Goal: Task Accomplishment & Management: Complete application form

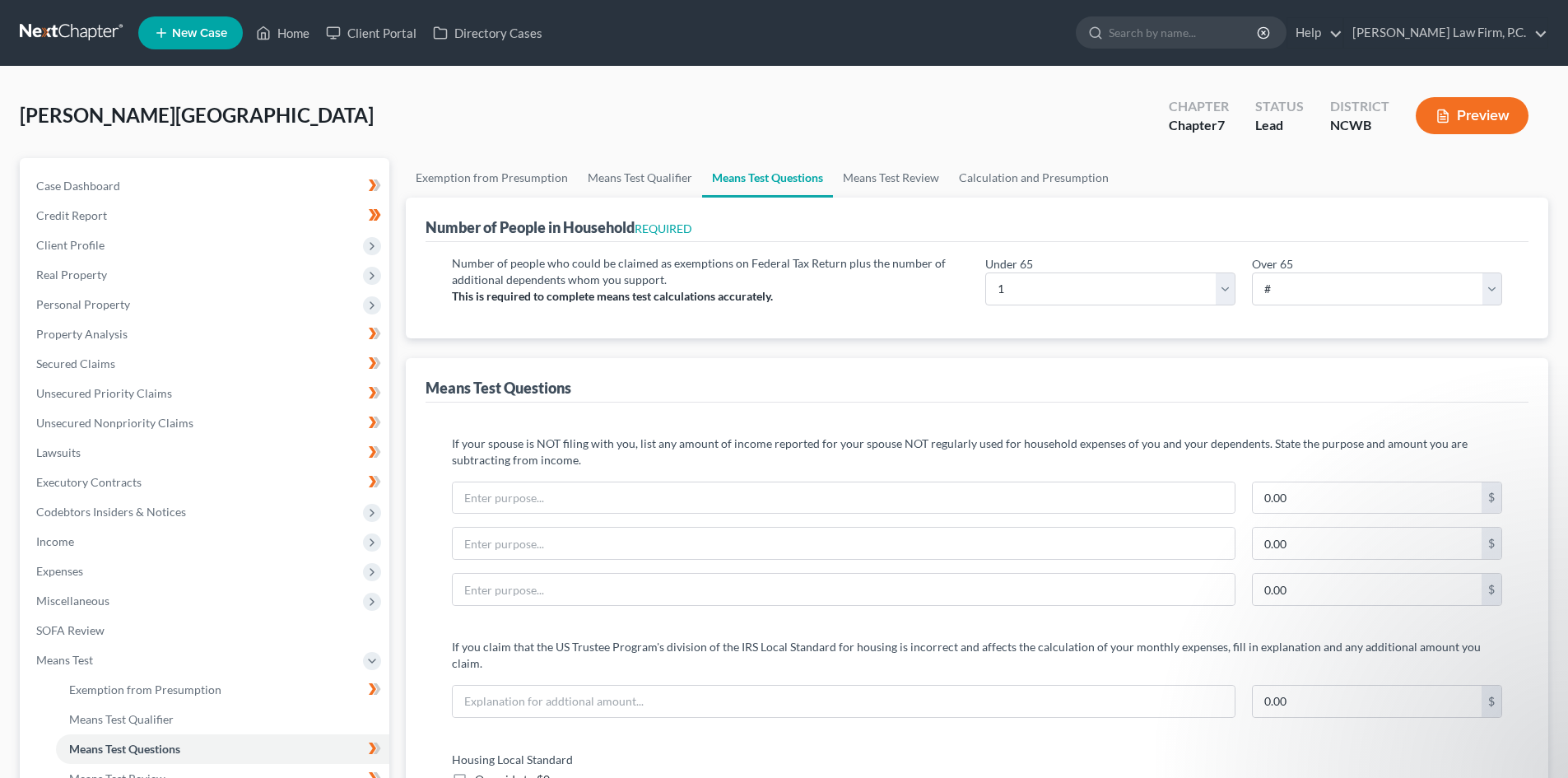
select select "1"
select select "60"
select select "0"
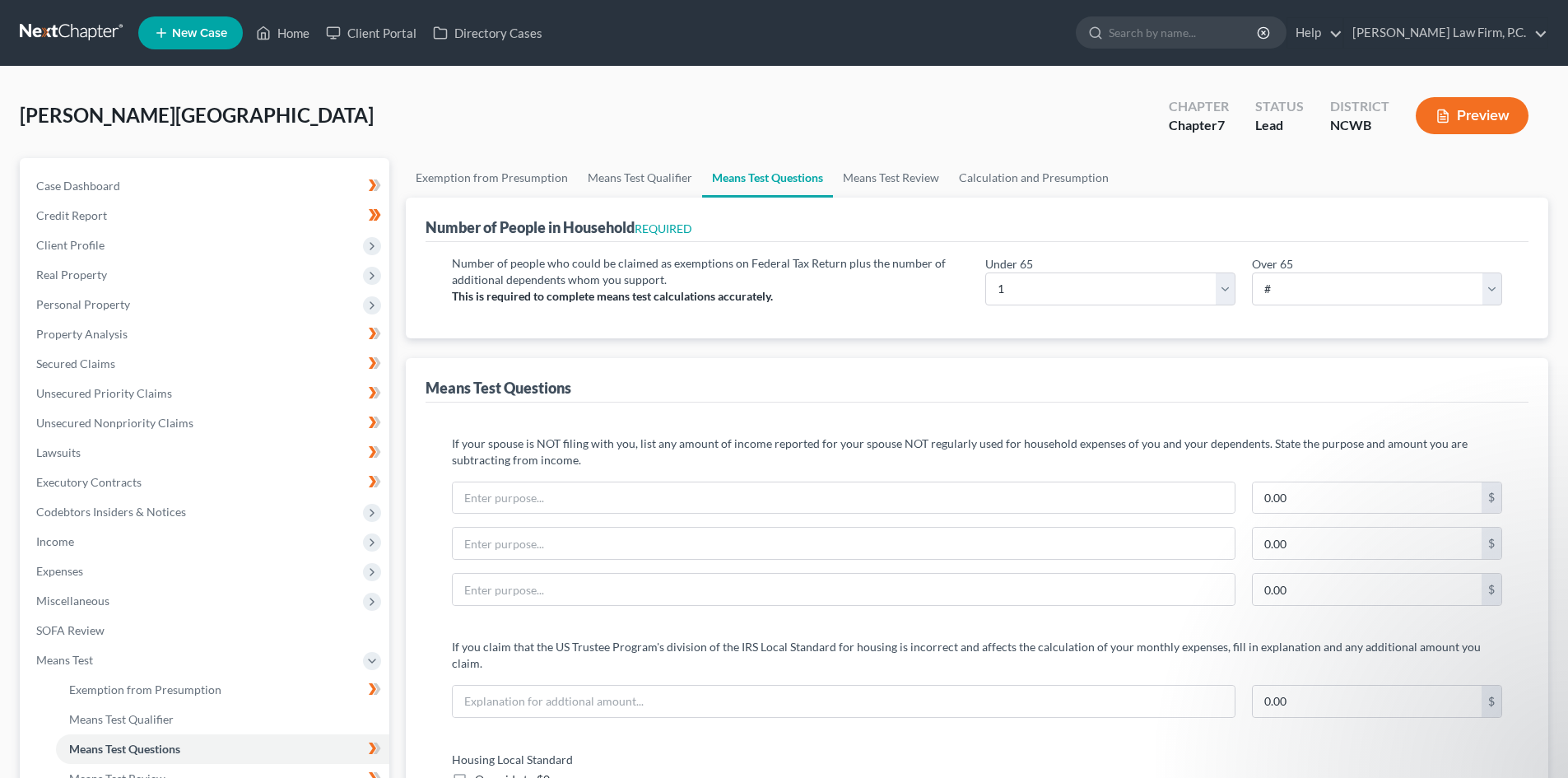
select select "60"
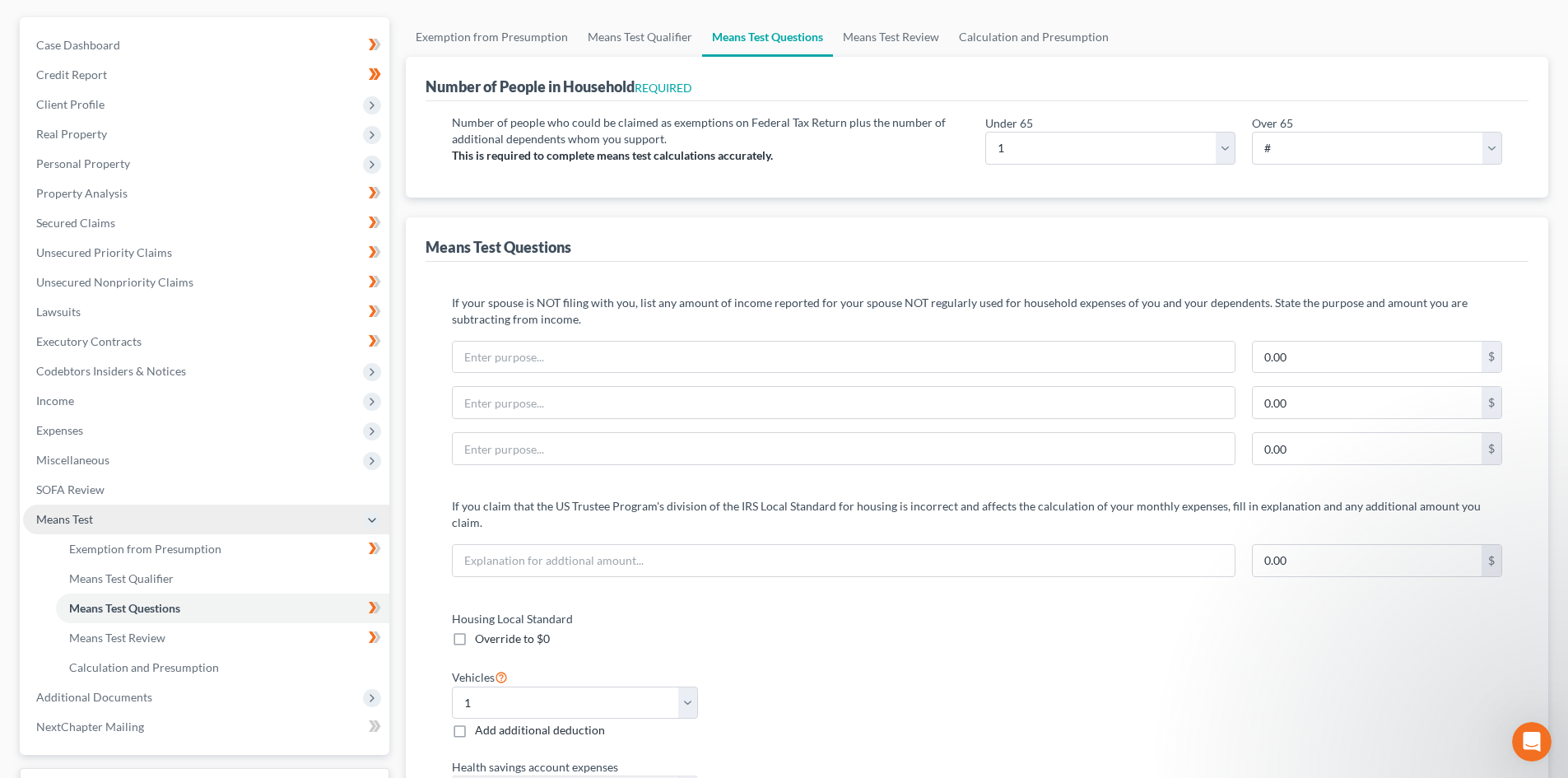
scroll to position [247, 0]
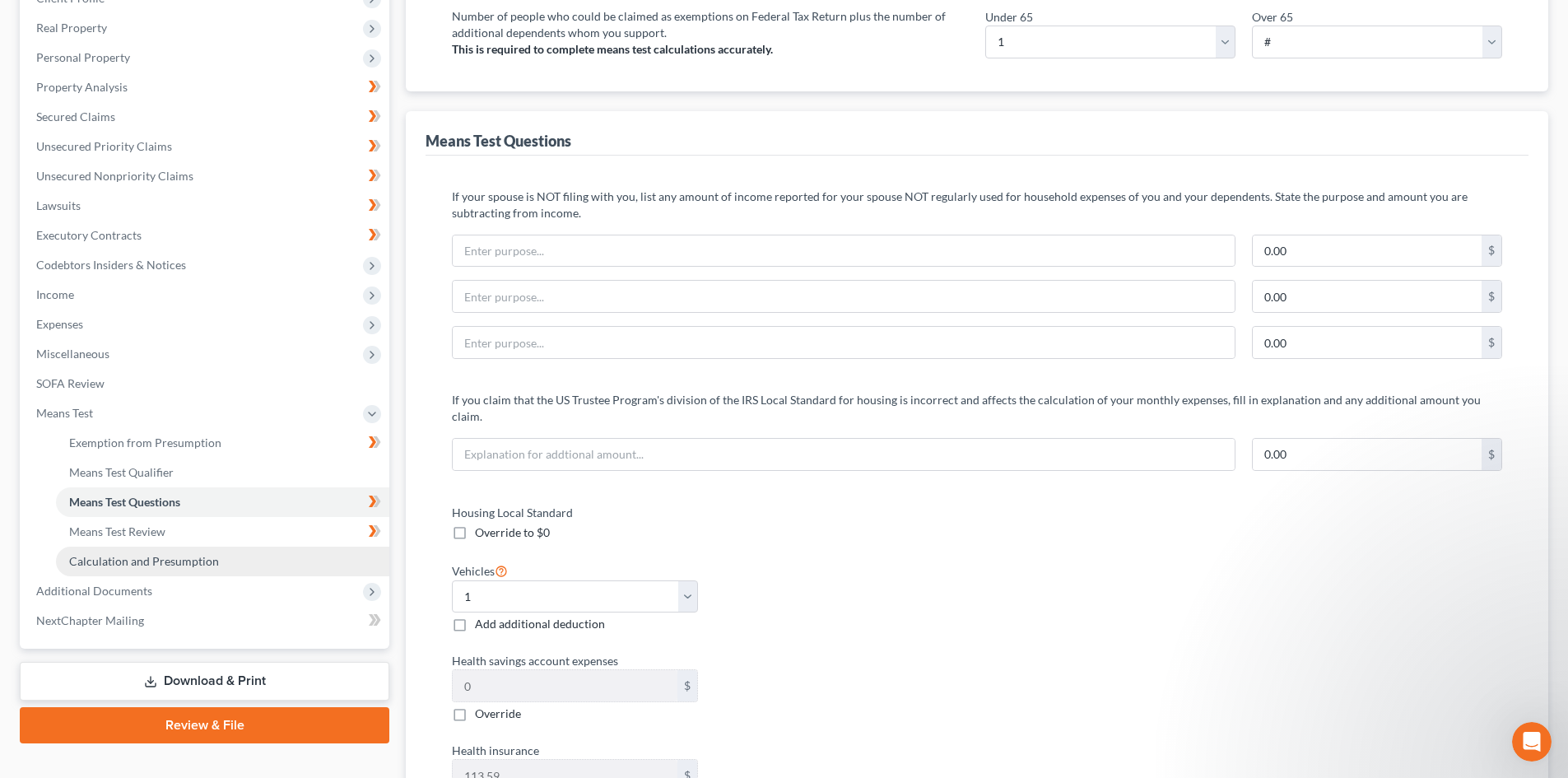
click at [169, 568] on link "Calculation and Presumption" at bounding box center [223, 561] width 334 height 30
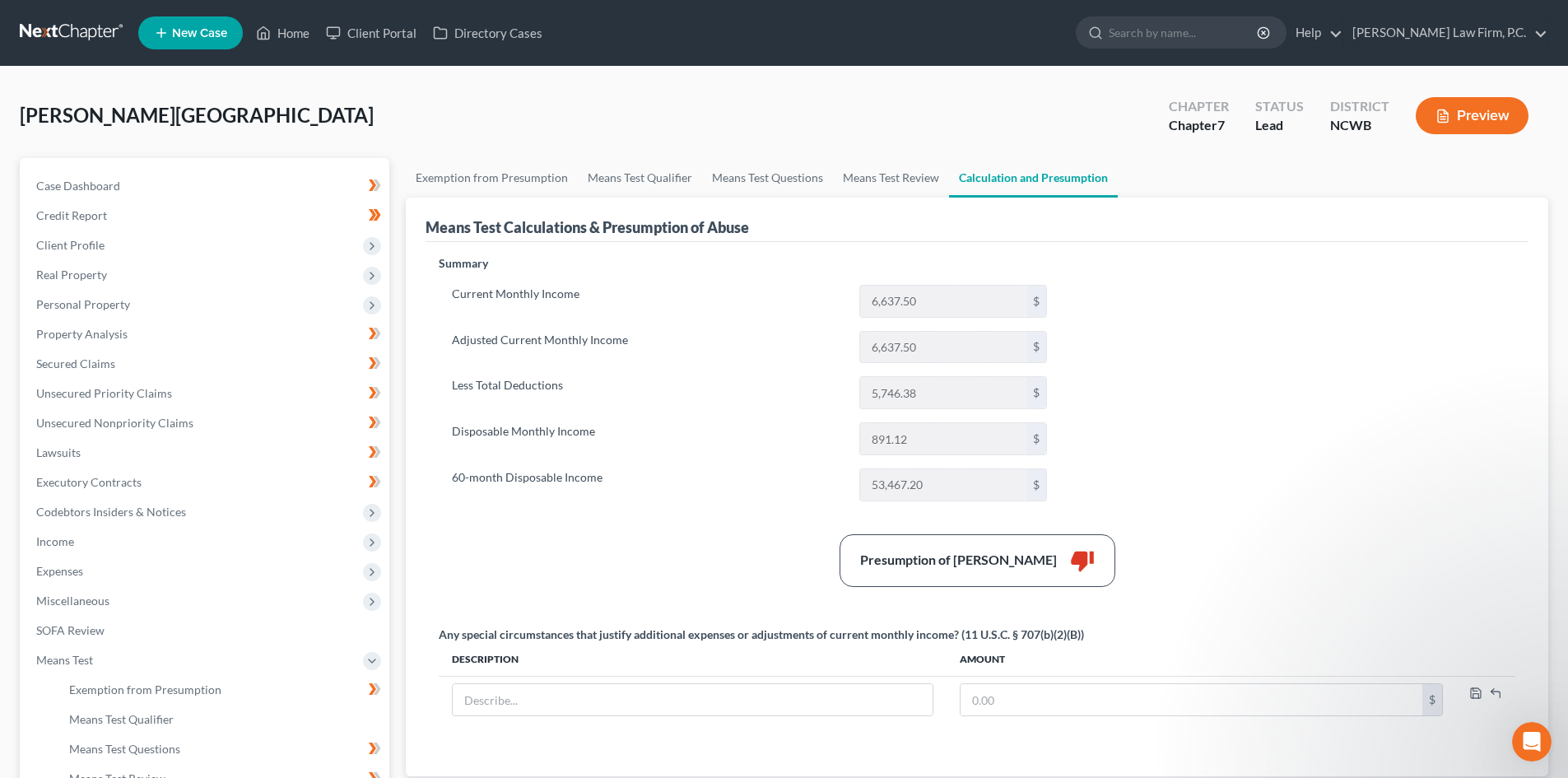
drag, startPoint x: 1440, startPoint y: 115, endPoint x: 738, endPoint y: 356, distance: 742.2
click at [1227, 216] on div "[PERSON_NAME][GEOGRAPHIC_DATA] Upgraded Chapter Chapter 7 Status Lead District …" at bounding box center [783, 544] width 1528 height 917
click at [866, 178] on link "Means Test Review" at bounding box center [891, 177] width 116 height 40
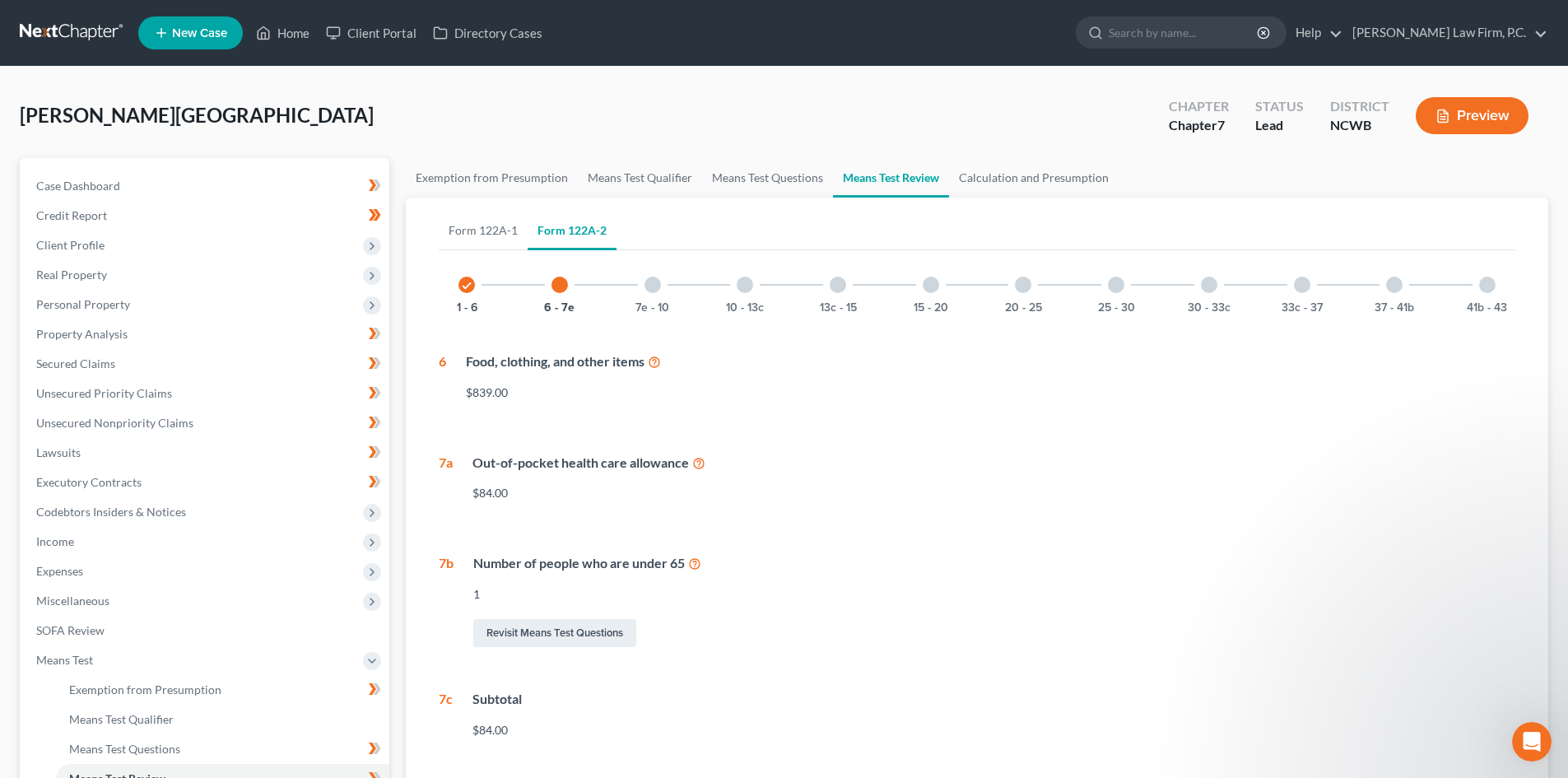
click at [655, 361] on icon at bounding box center [654, 361] width 13 height 16
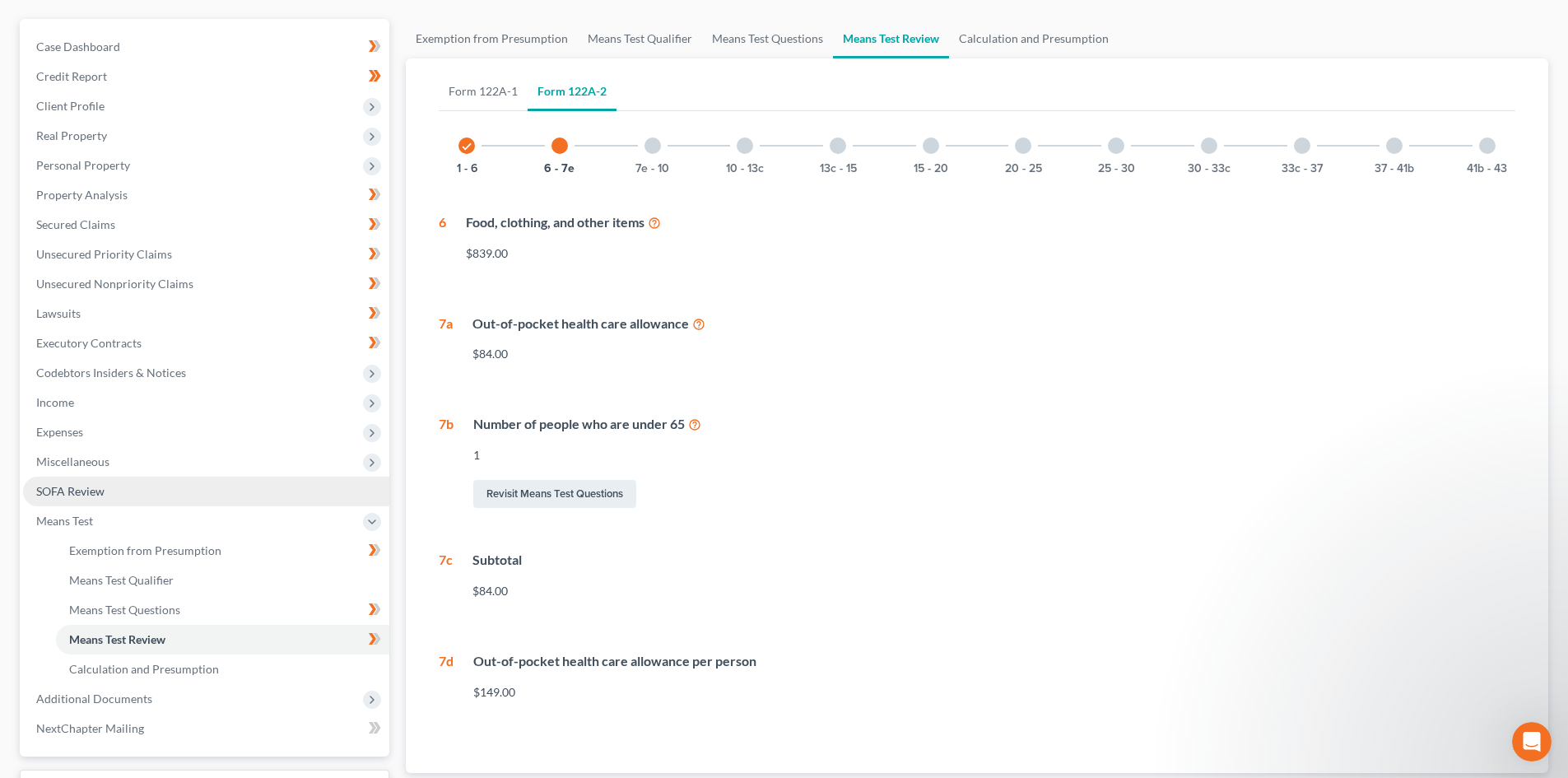
scroll to position [247, 0]
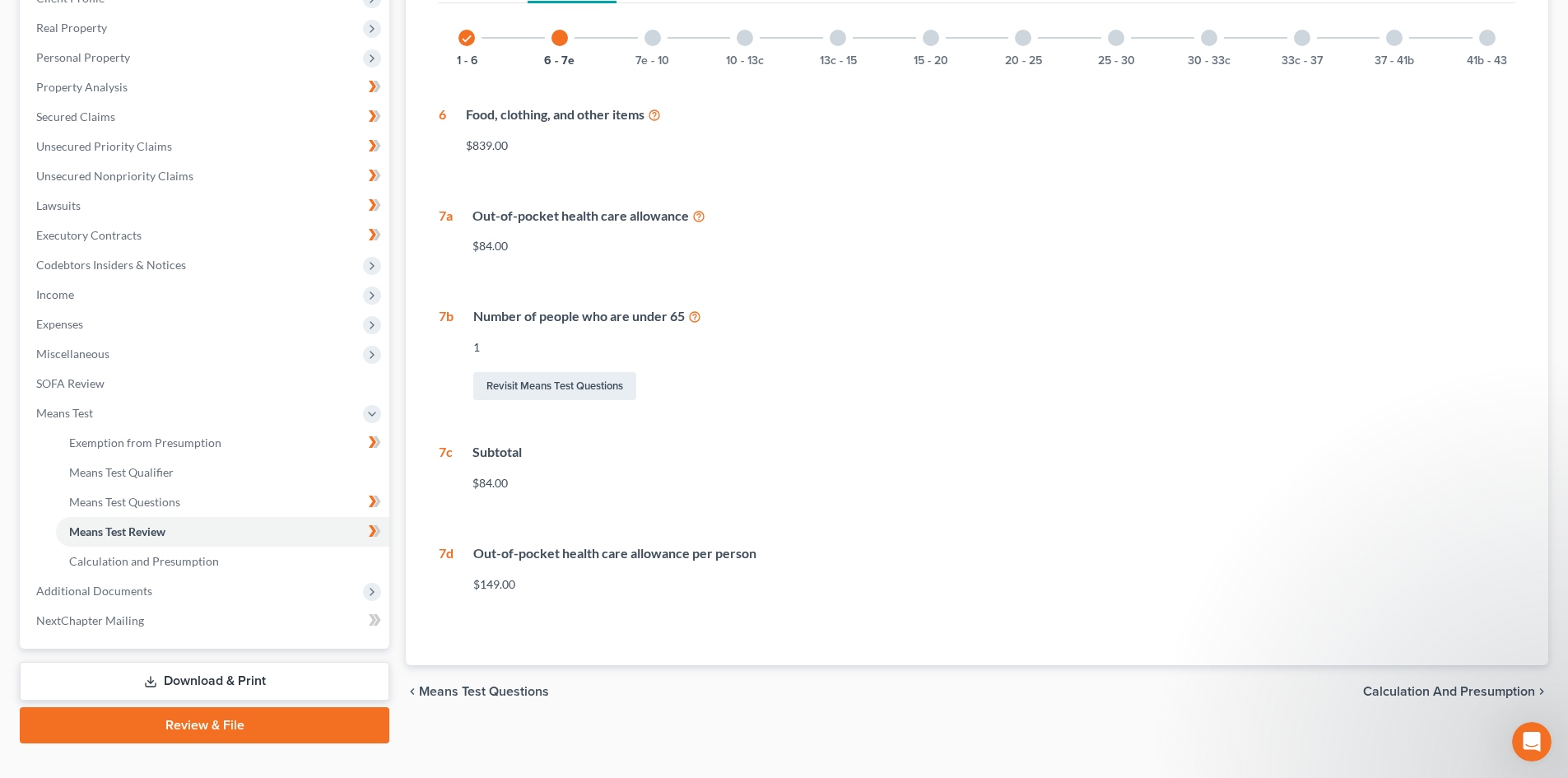
click at [665, 40] on div "7e - 10" at bounding box center [652, 38] width 56 height 56
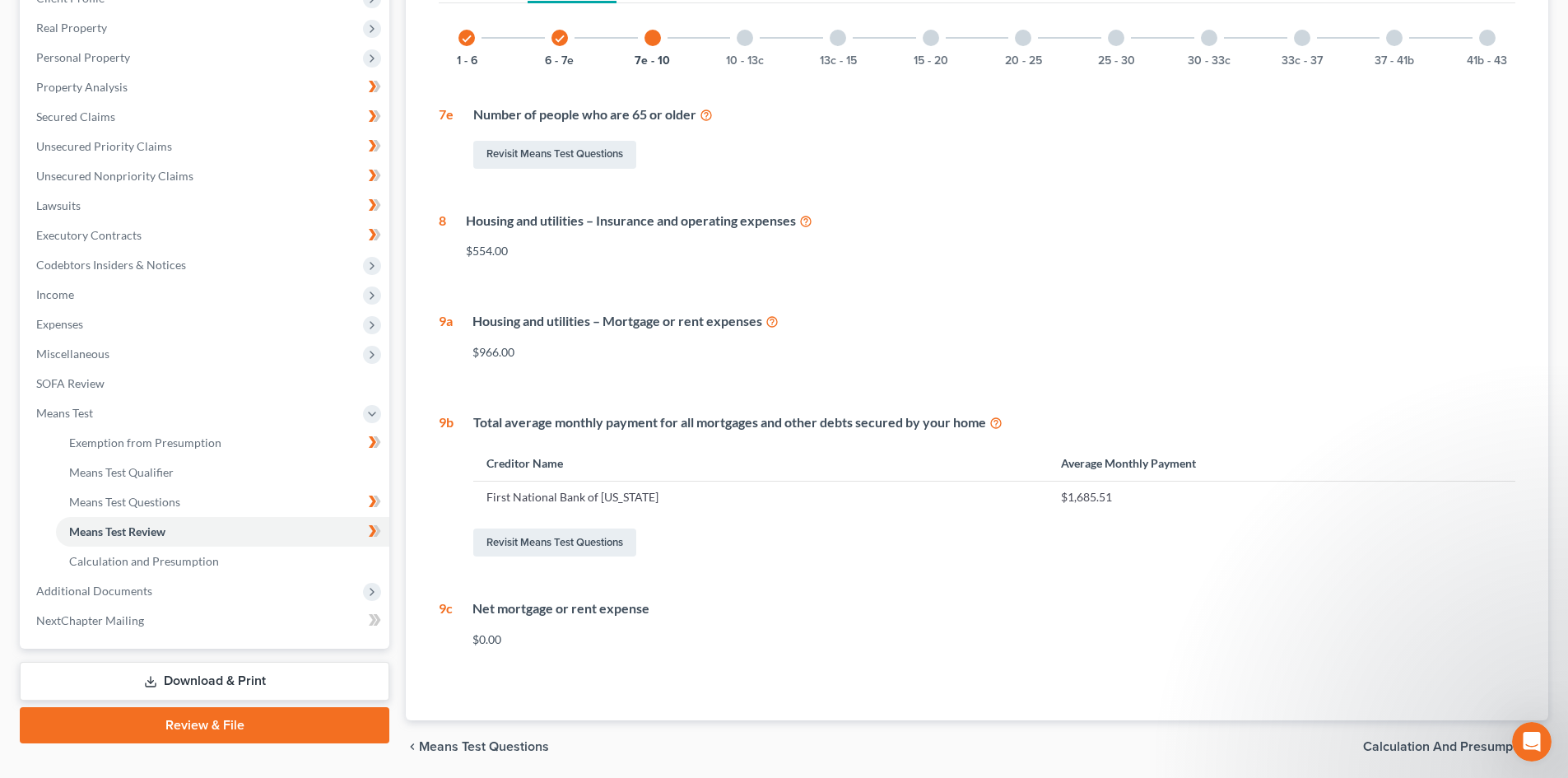
click at [733, 45] on div "10 - 13c" at bounding box center [744, 38] width 56 height 56
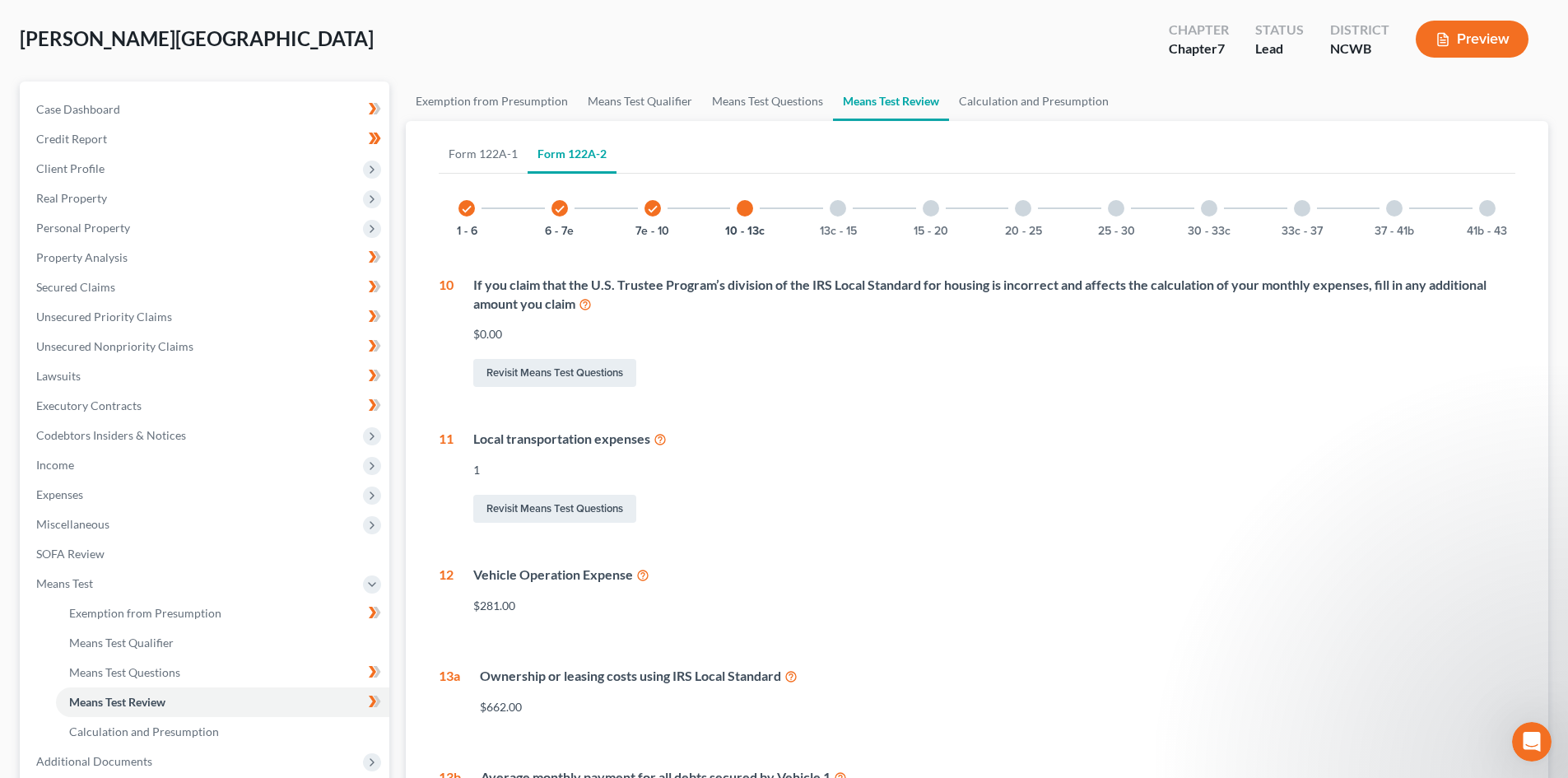
scroll to position [0, 0]
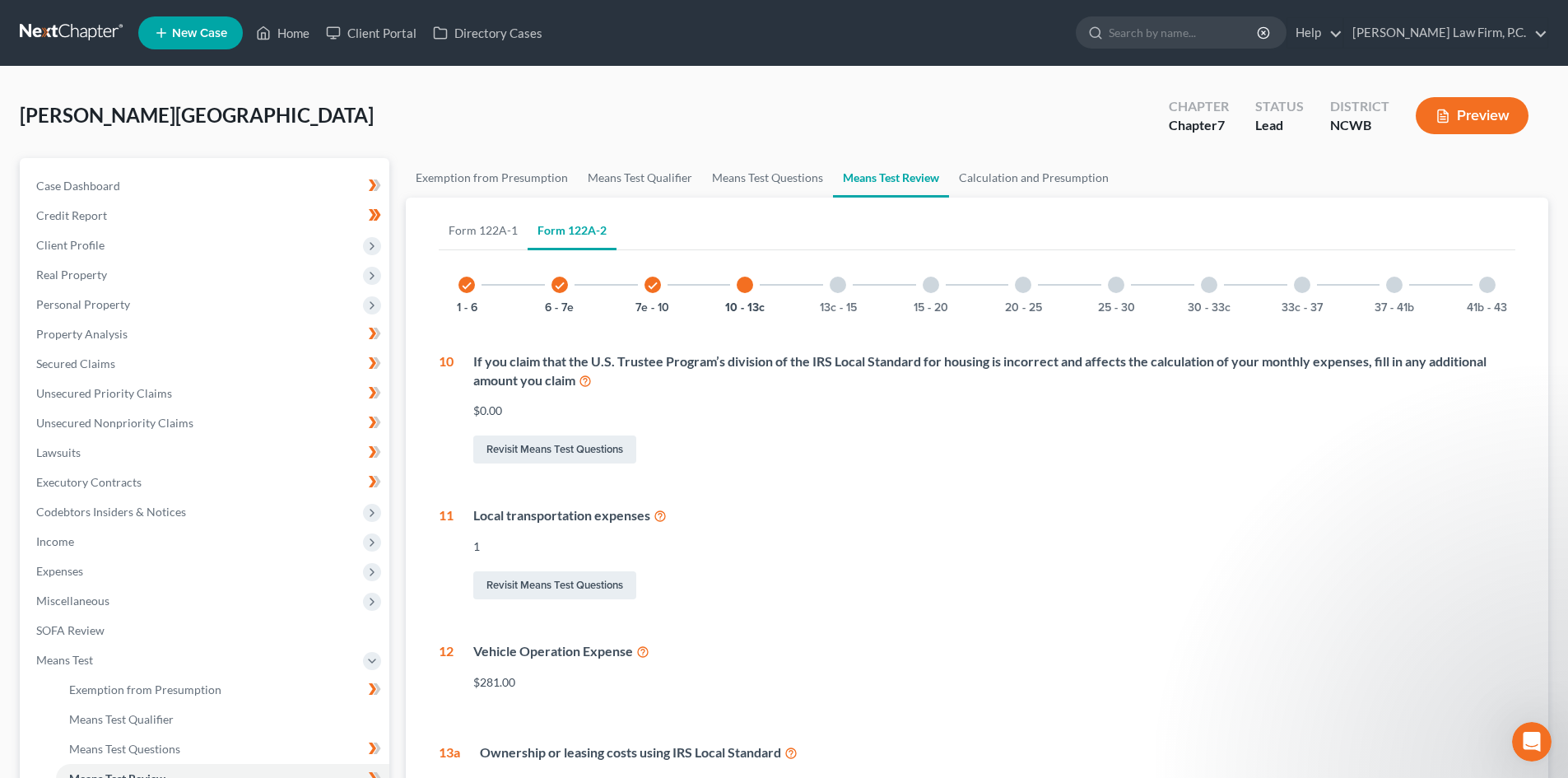
click at [833, 283] on div at bounding box center [838, 285] width 17 height 17
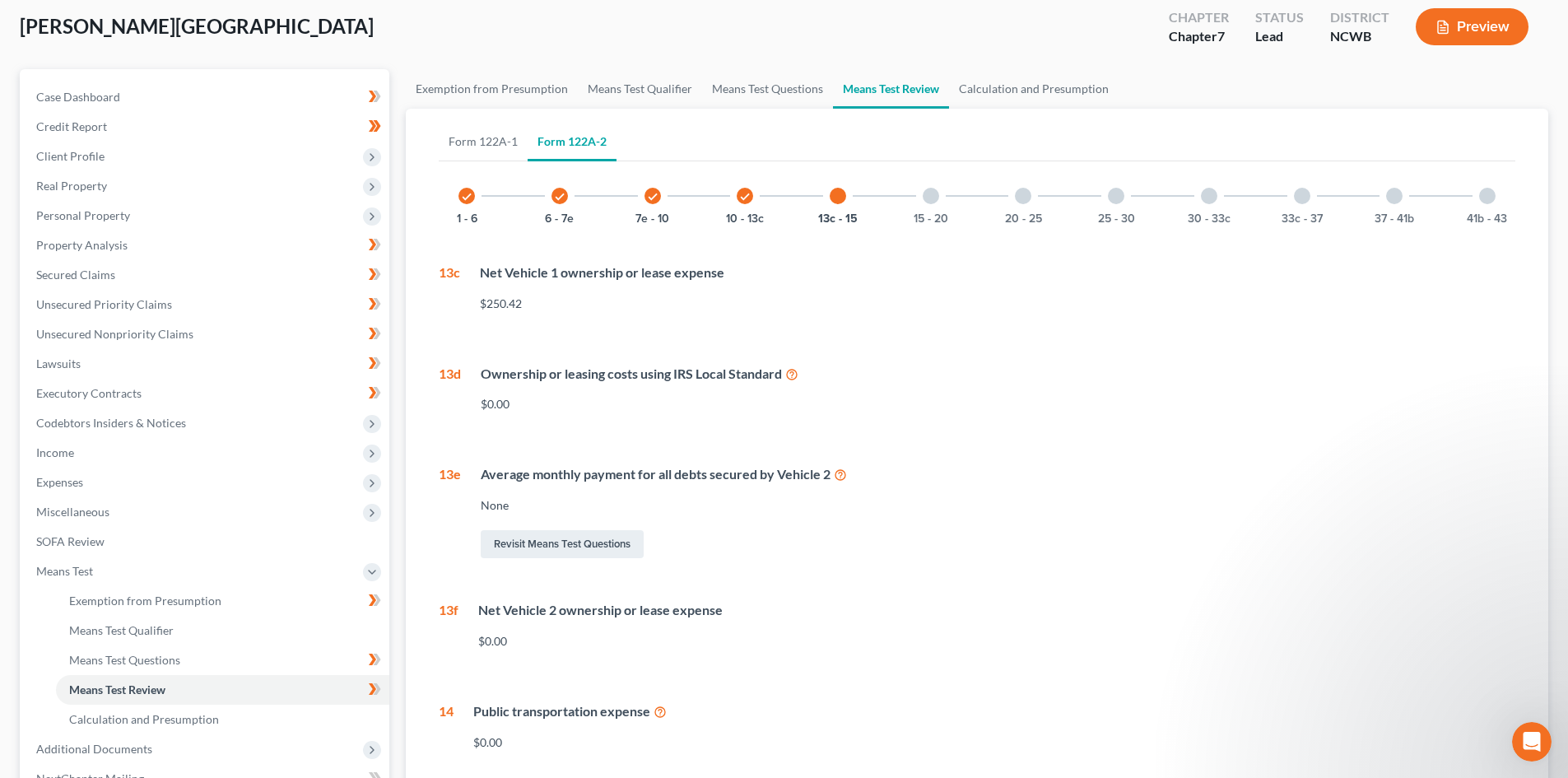
scroll to position [164, 0]
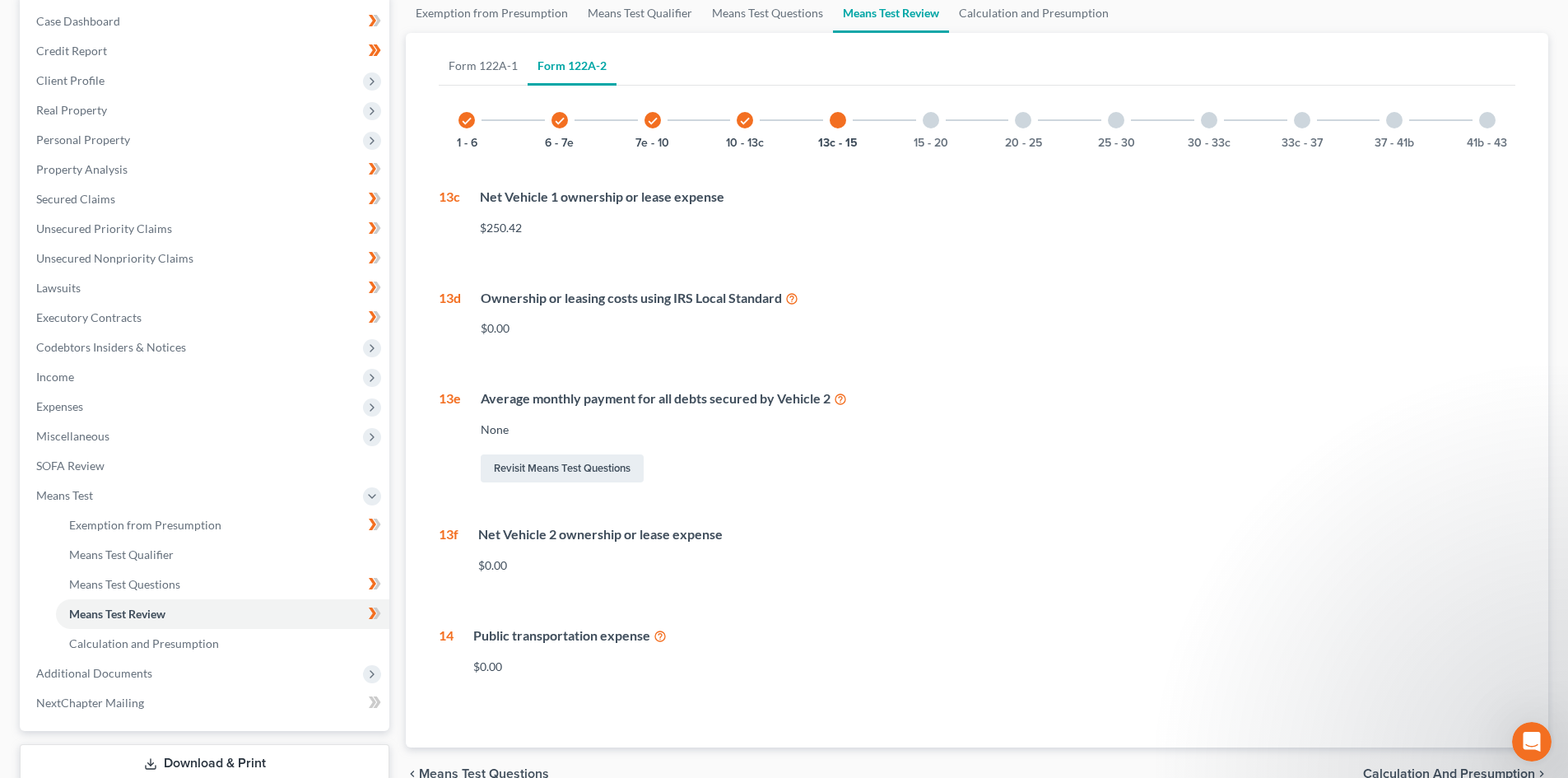
click at [936, 123] on div at bounding box center [931, 119] width 17 height 17
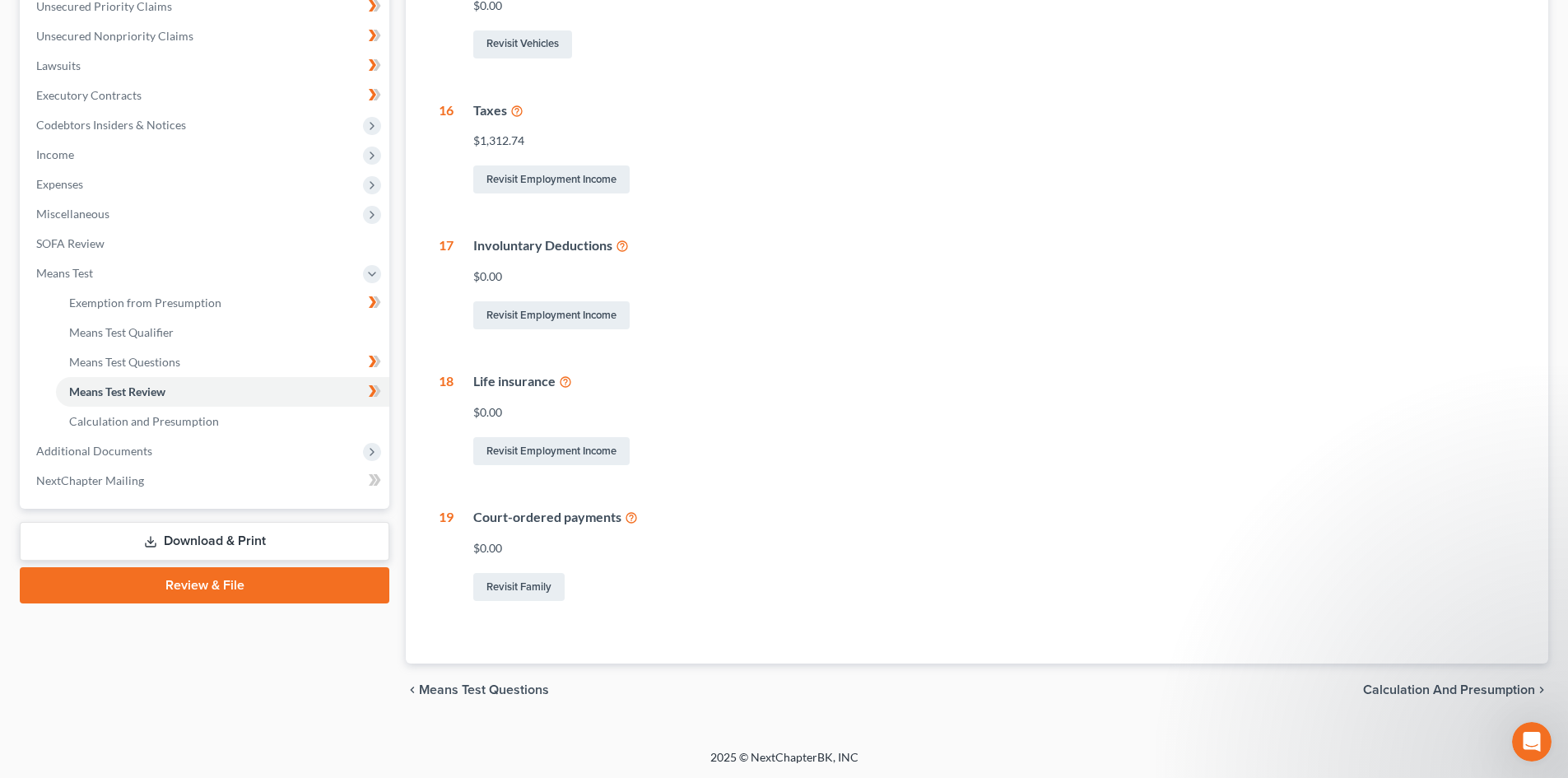
scroll to position [387, 0]
click at [545, 307] on link "Revisit Employment Income" at bounding box center [551, 314] width 156 height 28
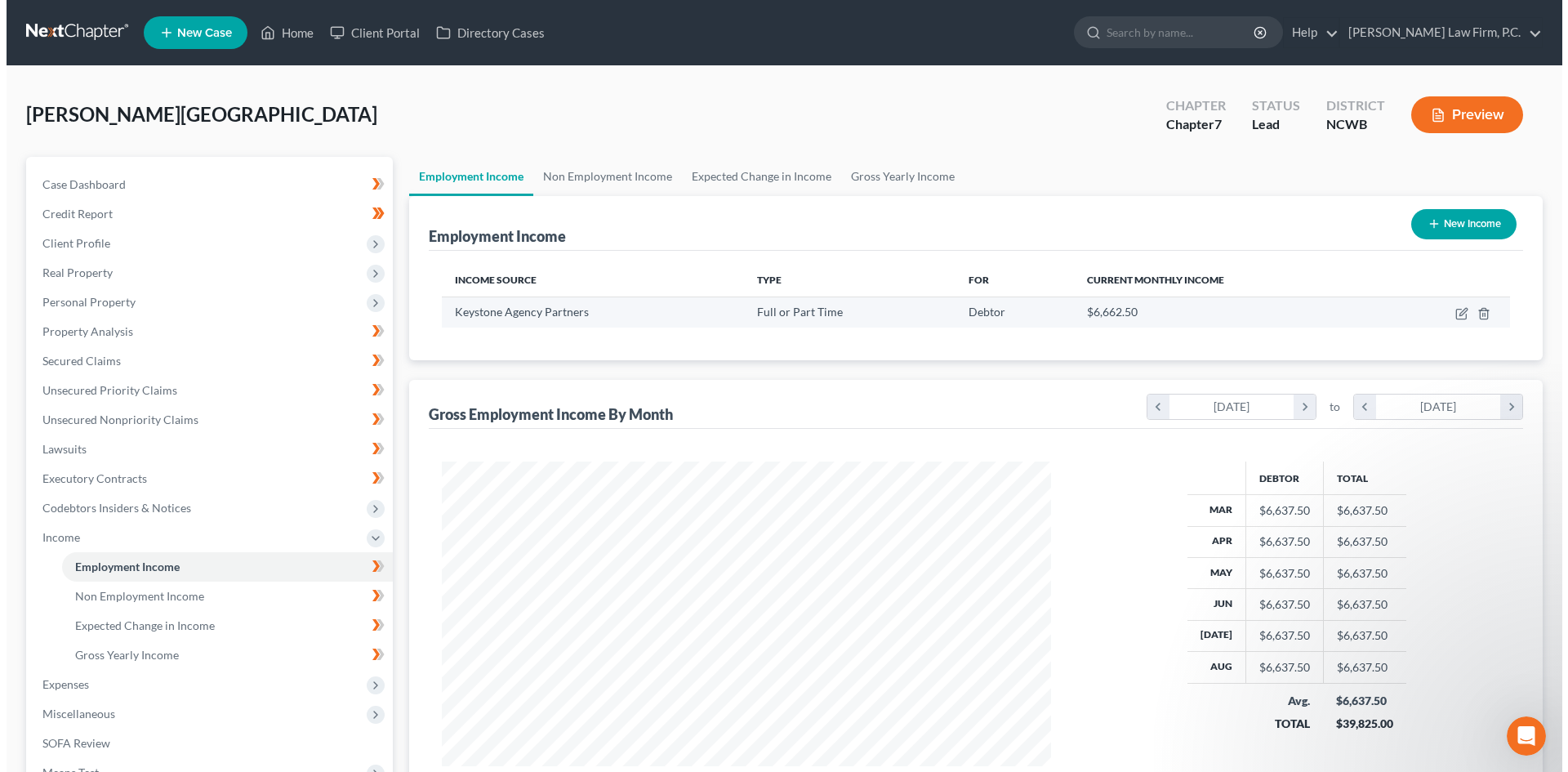
scroll to position [305, 642]
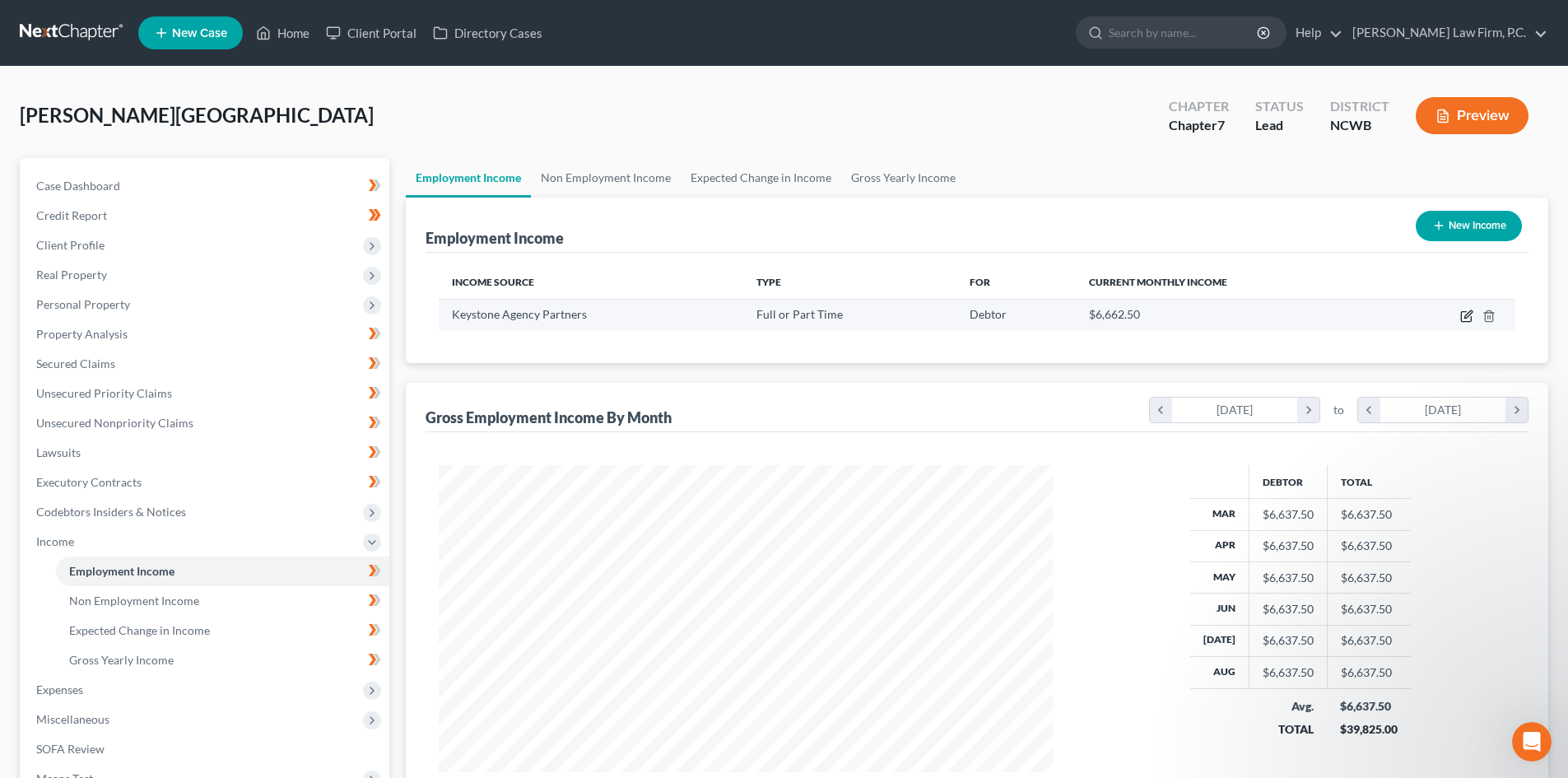
click at [1464, 313] on icon "button" at bounding box center [1466, 315] width 13 height 13
select select "0"
select select "39"
select select "2"
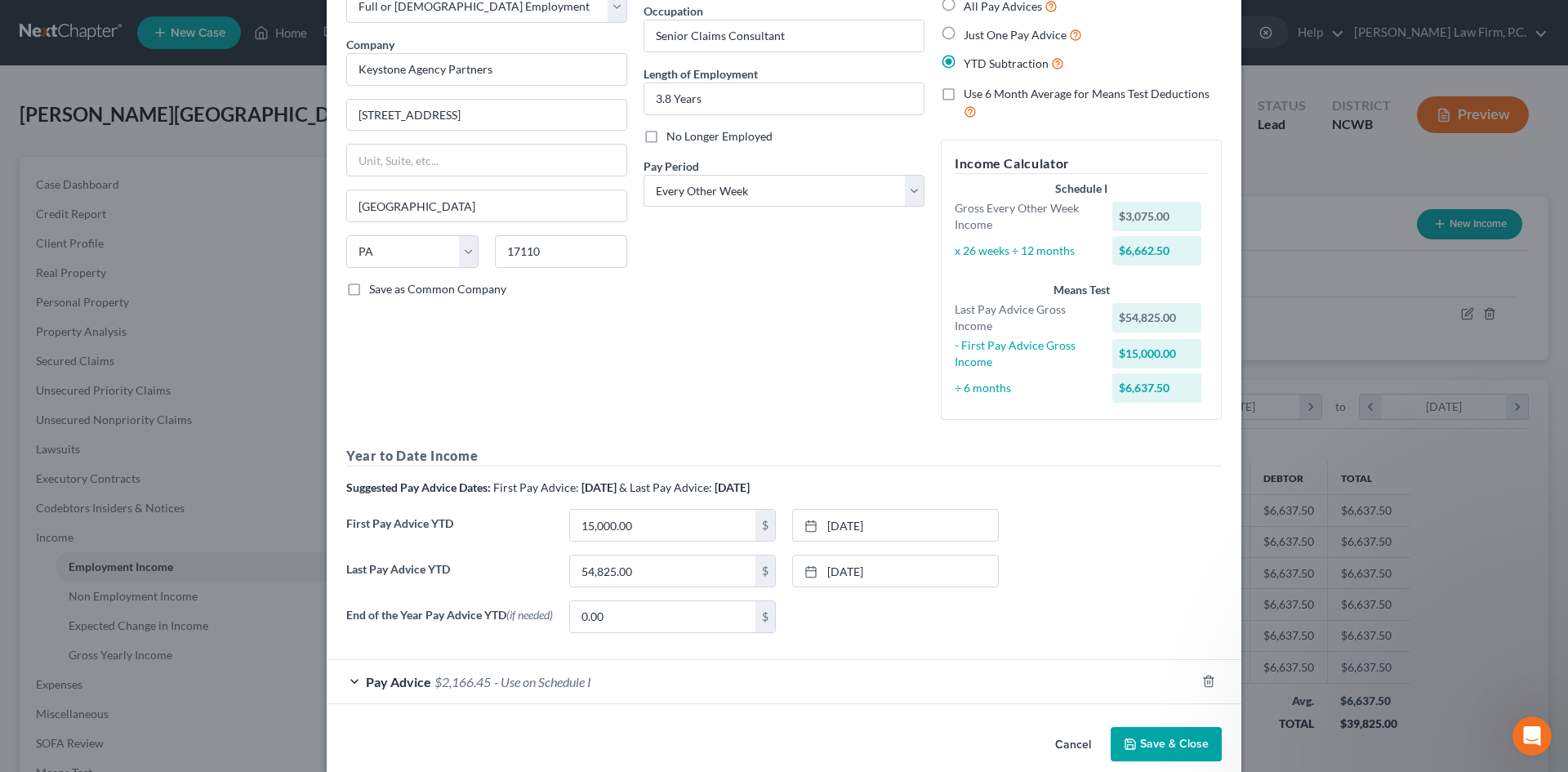
scroll to position [127, 0]
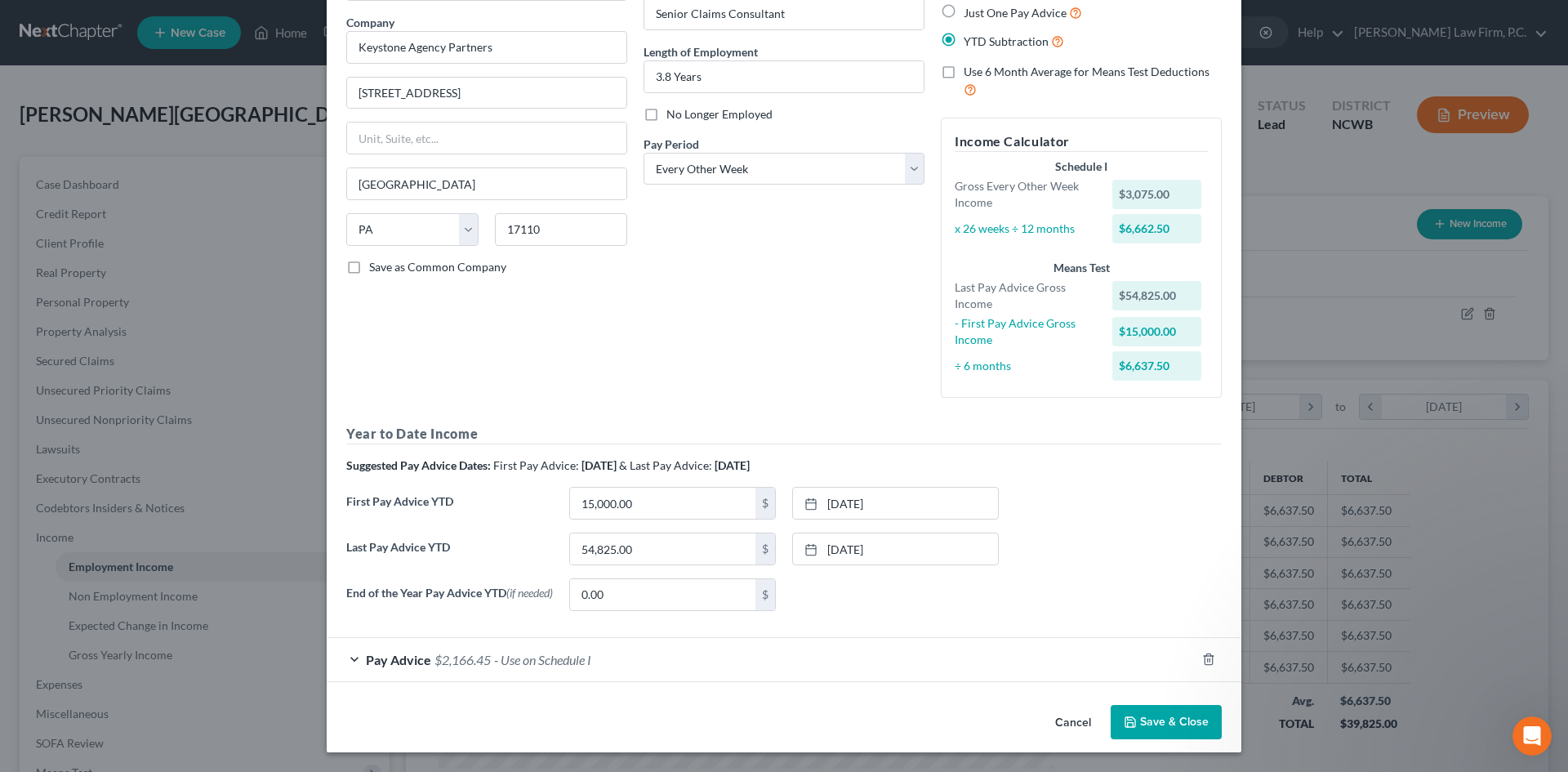
click at [346, 668] on div "Pay Advice $2,166.45 - Use on Schedule I" at bounding box center [760, 660] width 868 height 44
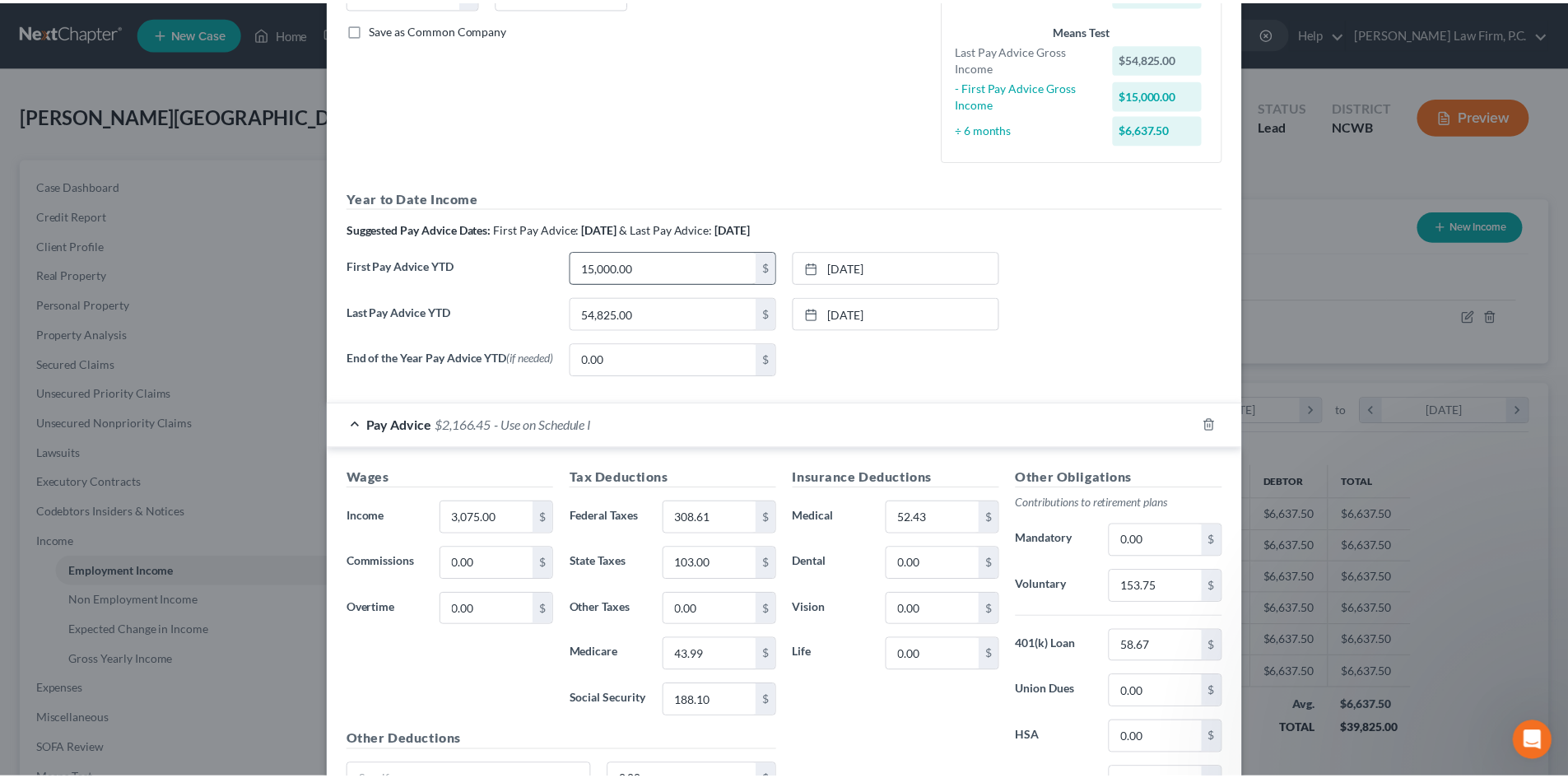
scroll to position [531, 0]
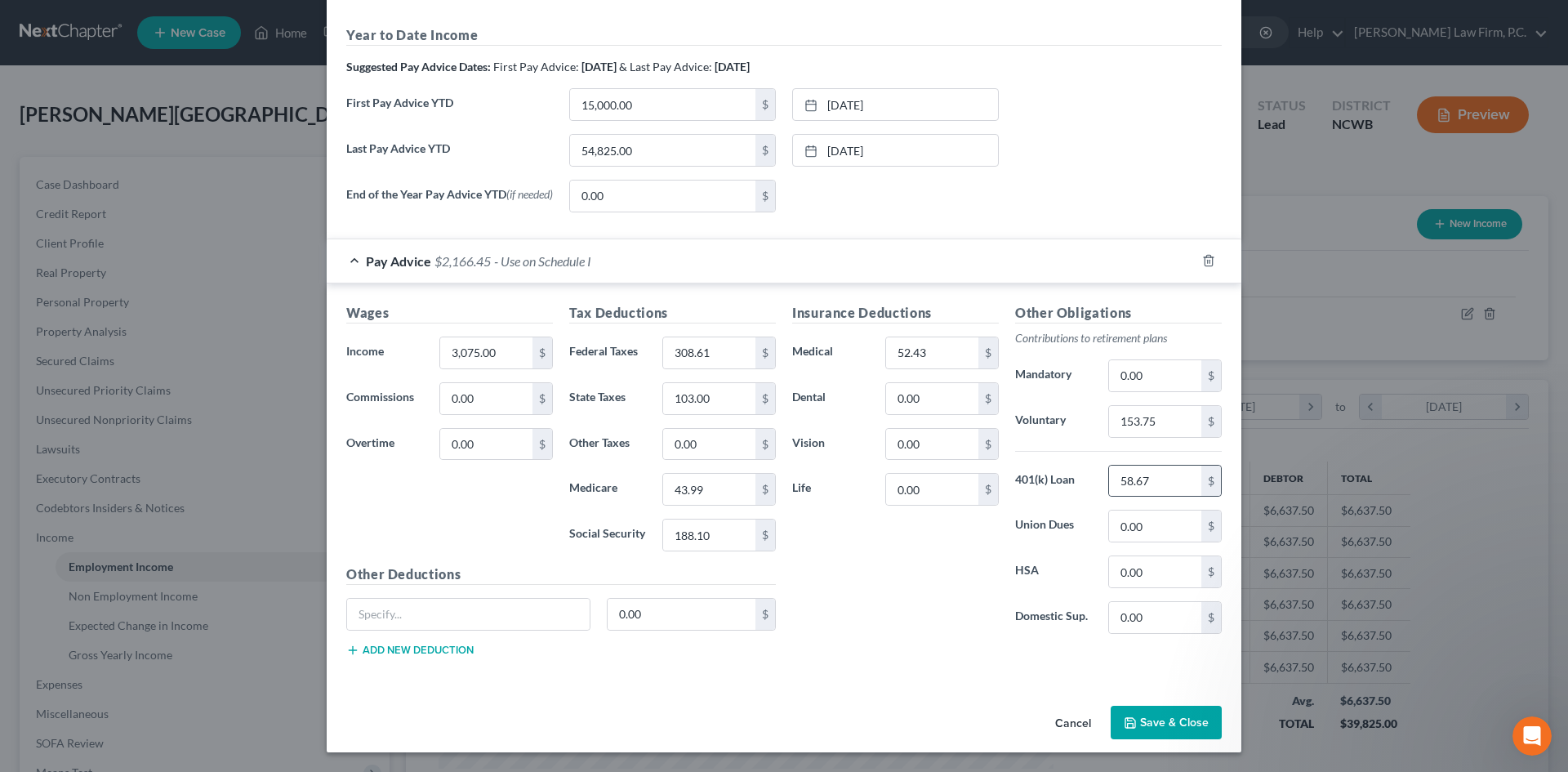
click at [1202, 476] on div "$" at bounding box center [1211, 481] width 19 height 31
click at [1049, 713] on button "Cancel" at bounding box center [1072, 723] width 62 height 32
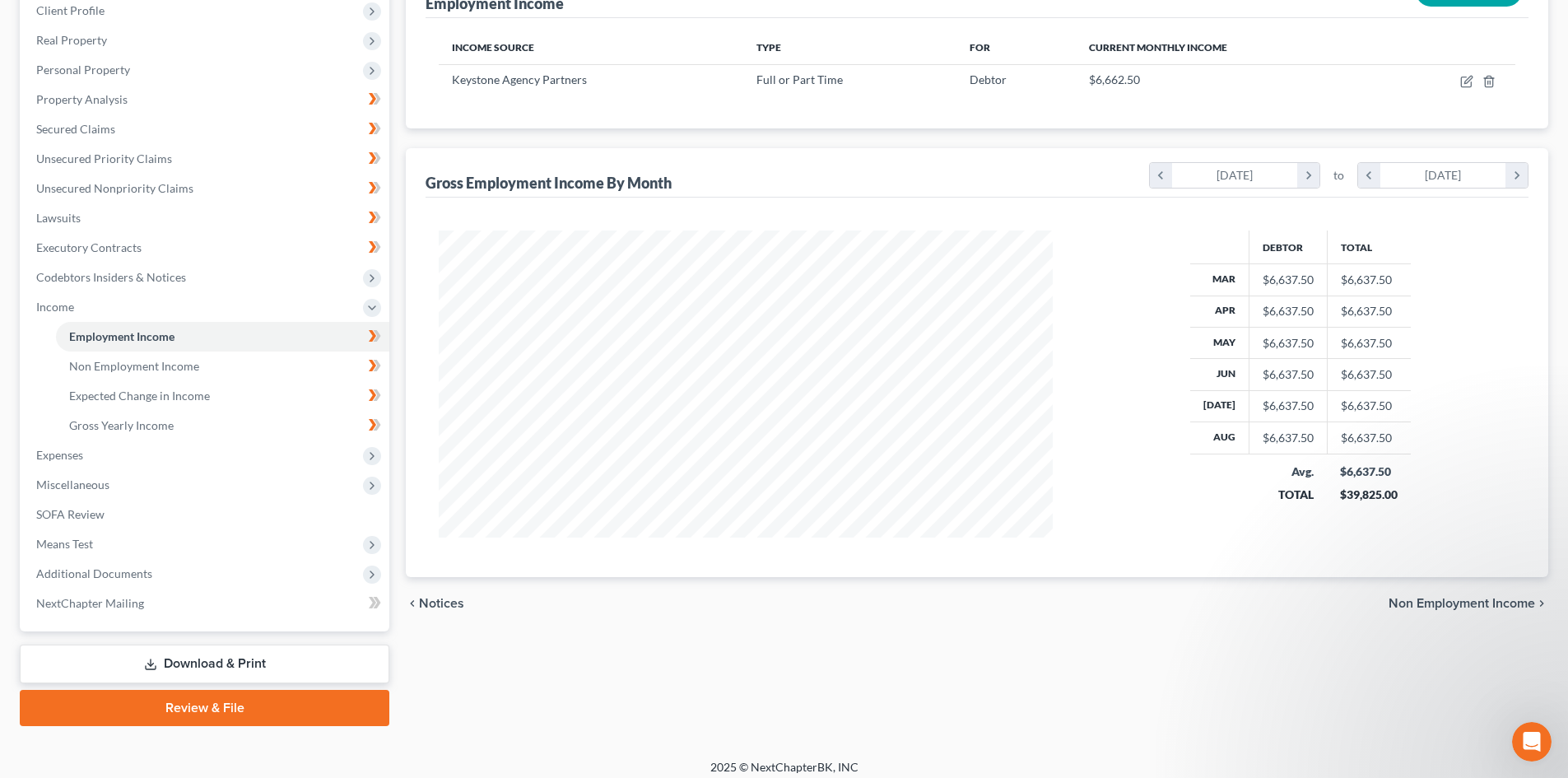
scroll to position [245, 0]
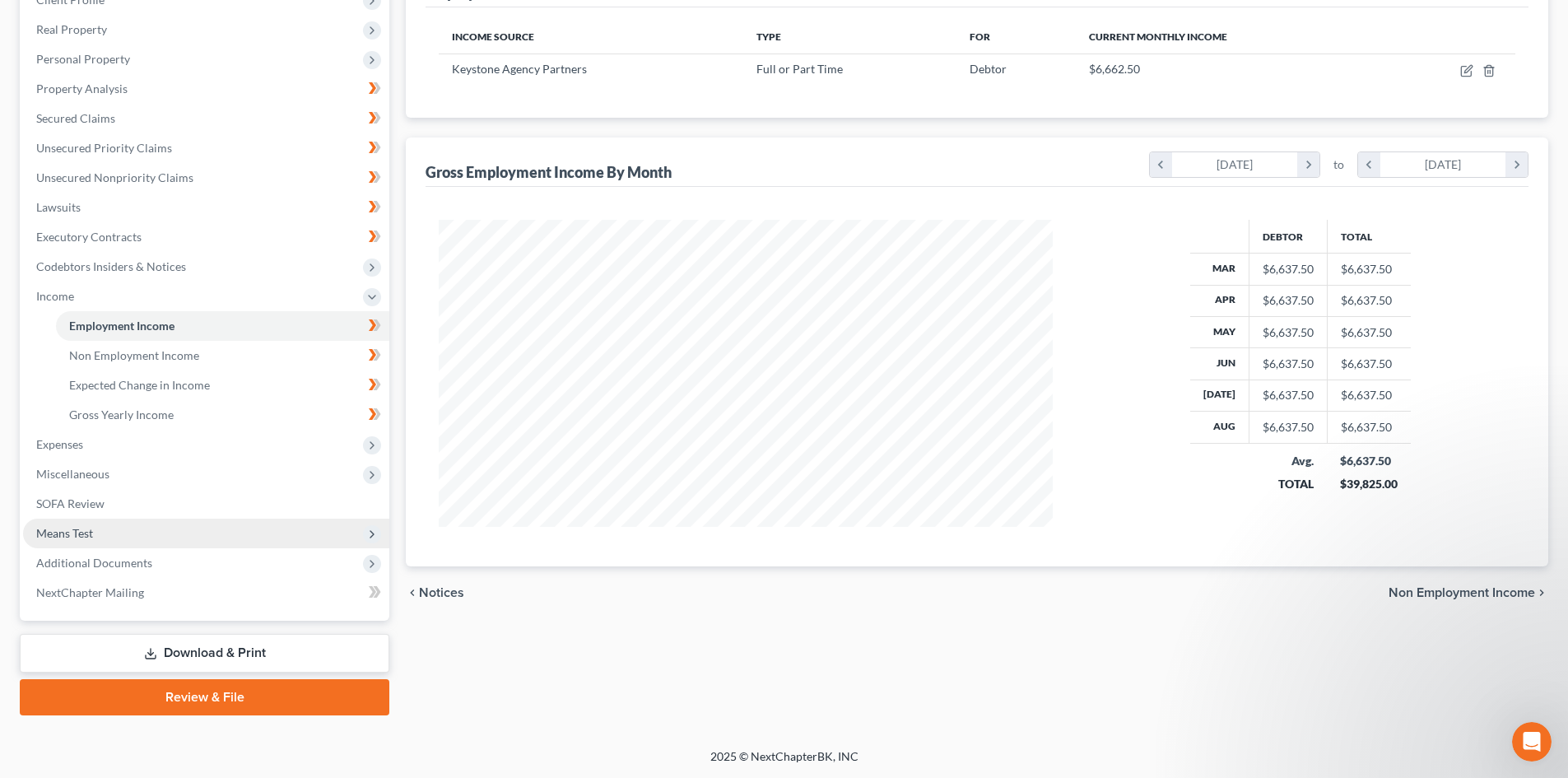
click at [151, 531] on span "Means Test" at bounding box center [205, 534] width 366 height 30
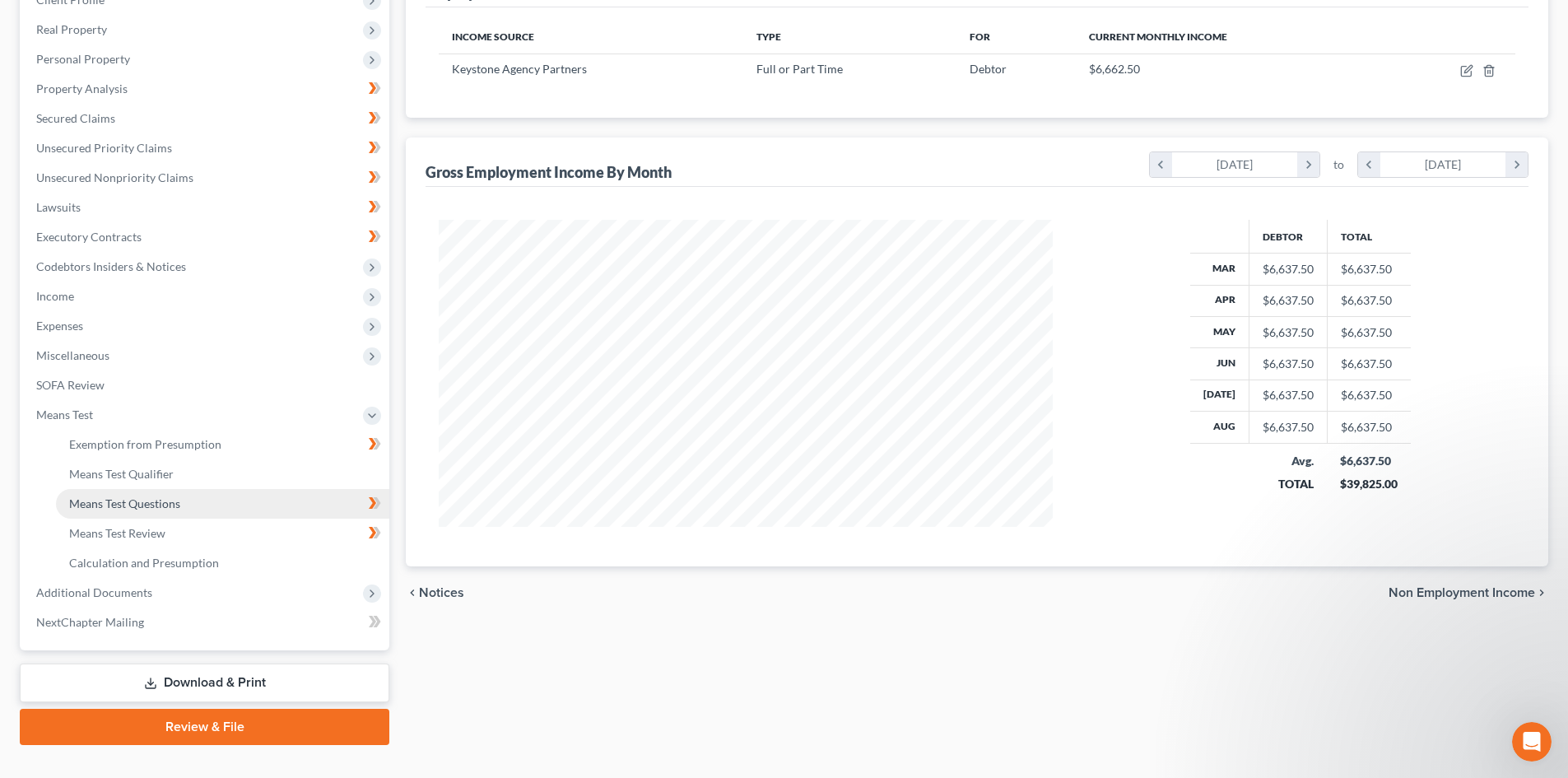
click at [152, 508] on span "Means Test Questions" at bounding box center [125, 503] width 111 height 14
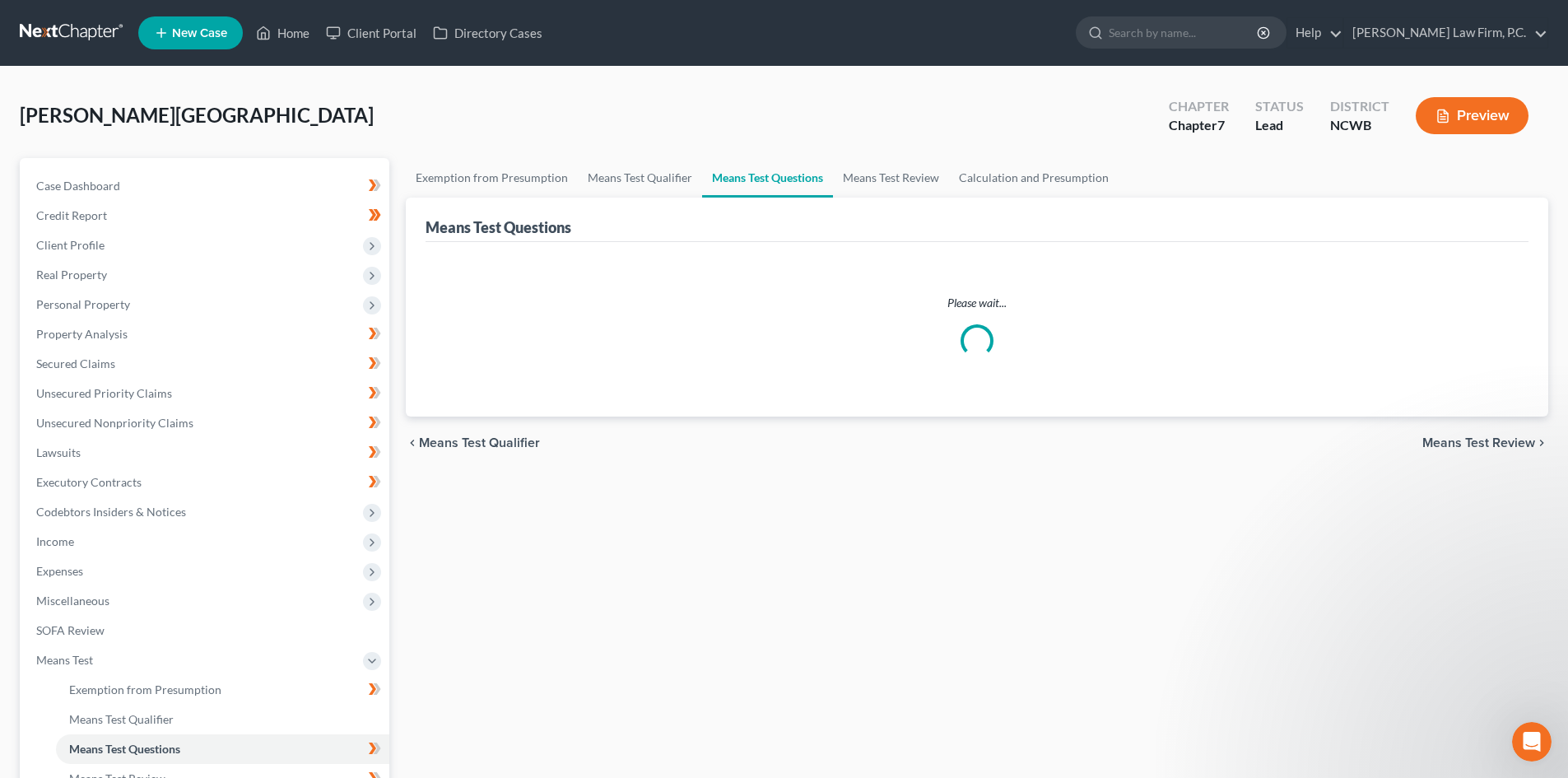
select select "1"
select select "60"
select select "0"
select select "60"
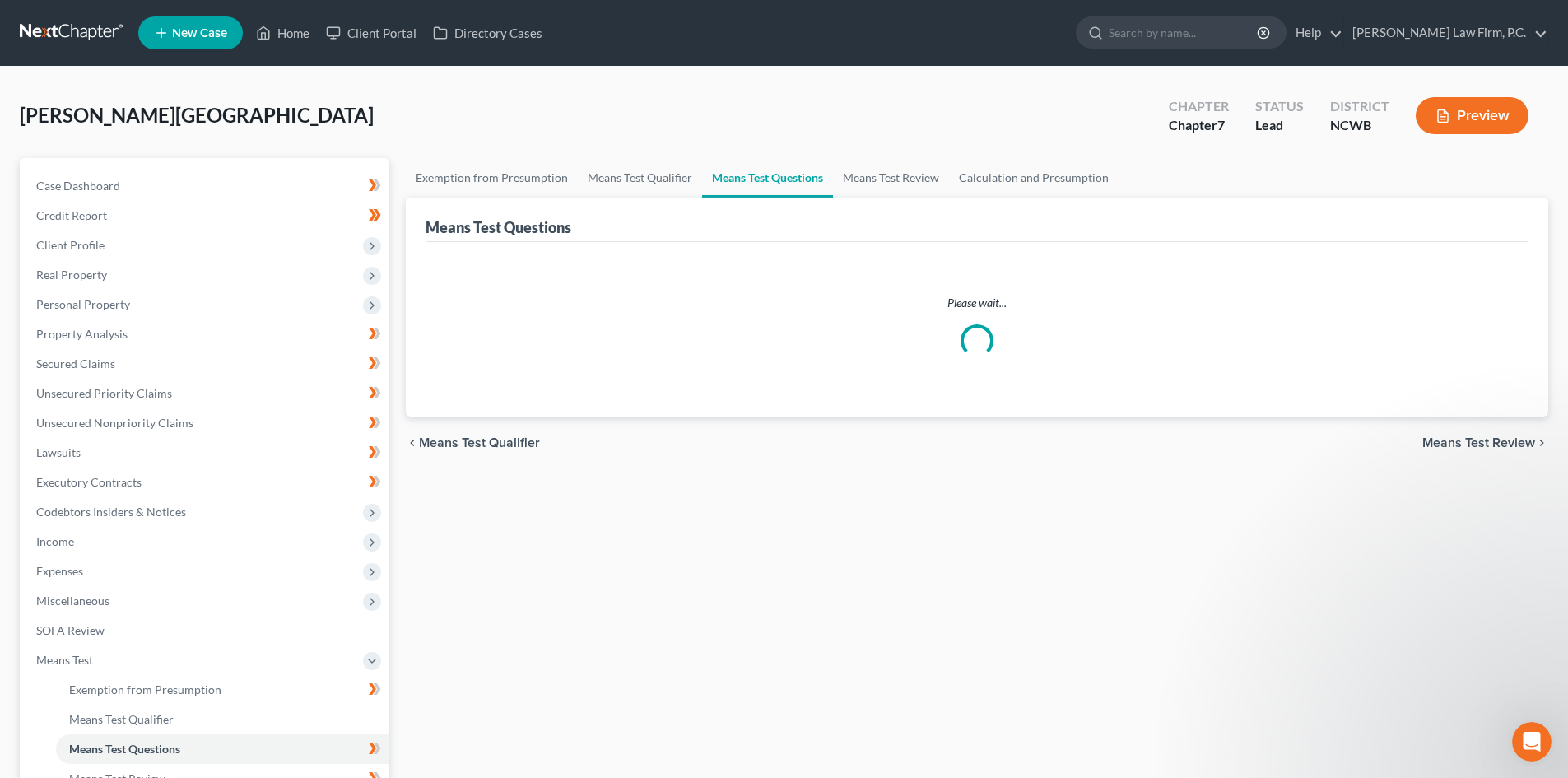
select select "1"
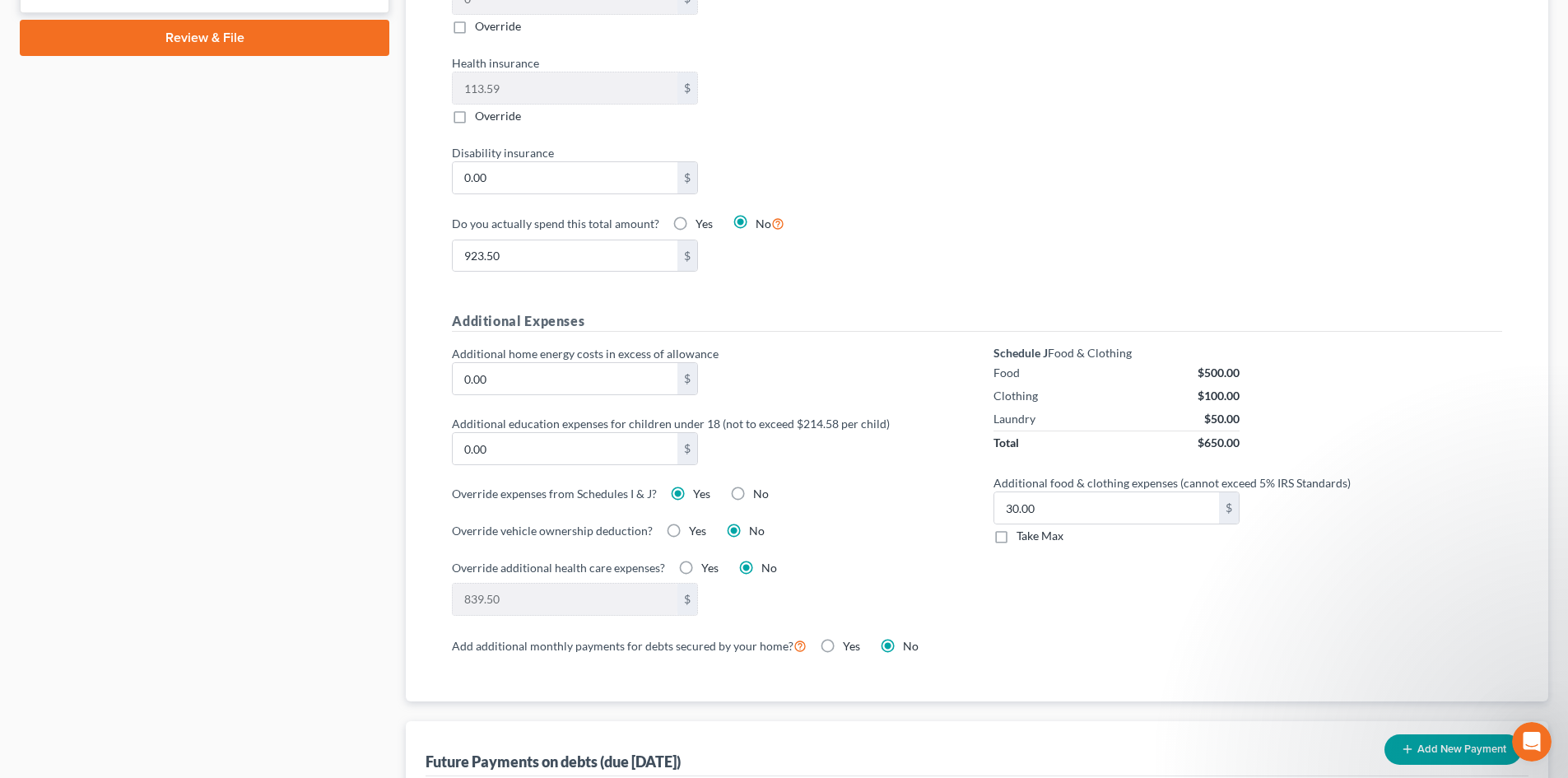
scroll to position [988, 0]
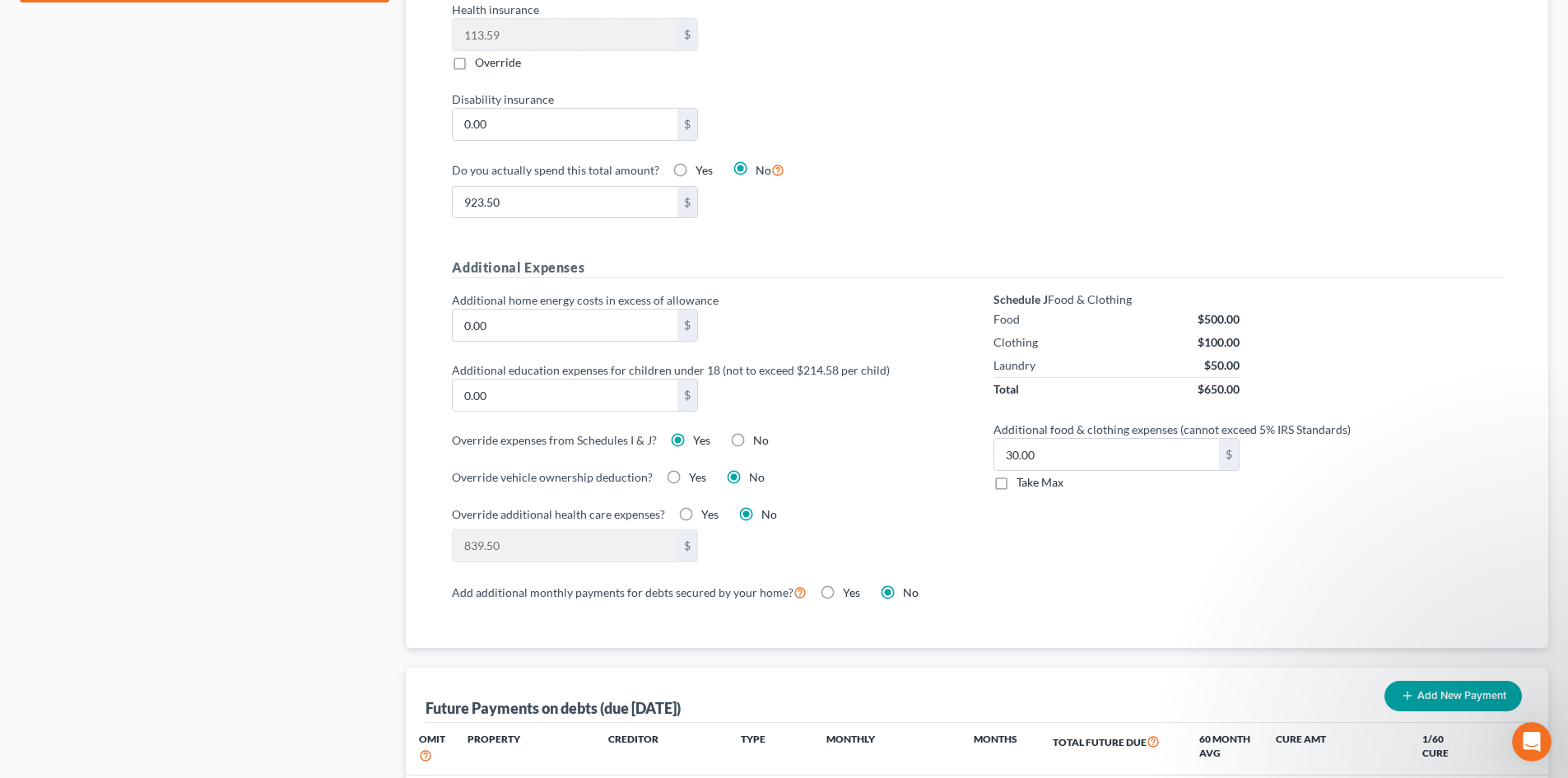
click at [693, 432] on label "Yes" at bounding box center [701, 440] width 18 height 17
click at [700, 432] on input "Yes" at bounding box center [705, 437] width 11 height 11
click at [749, 469] on label "No" at bounding box center [757, 477] width 16 height 17
click at [755, 469] on input "No" at bounding box center [760, 474] width 11 height 11
click at [753, 432] on label "No" at bounding box center [761, 440] width 16 height 17
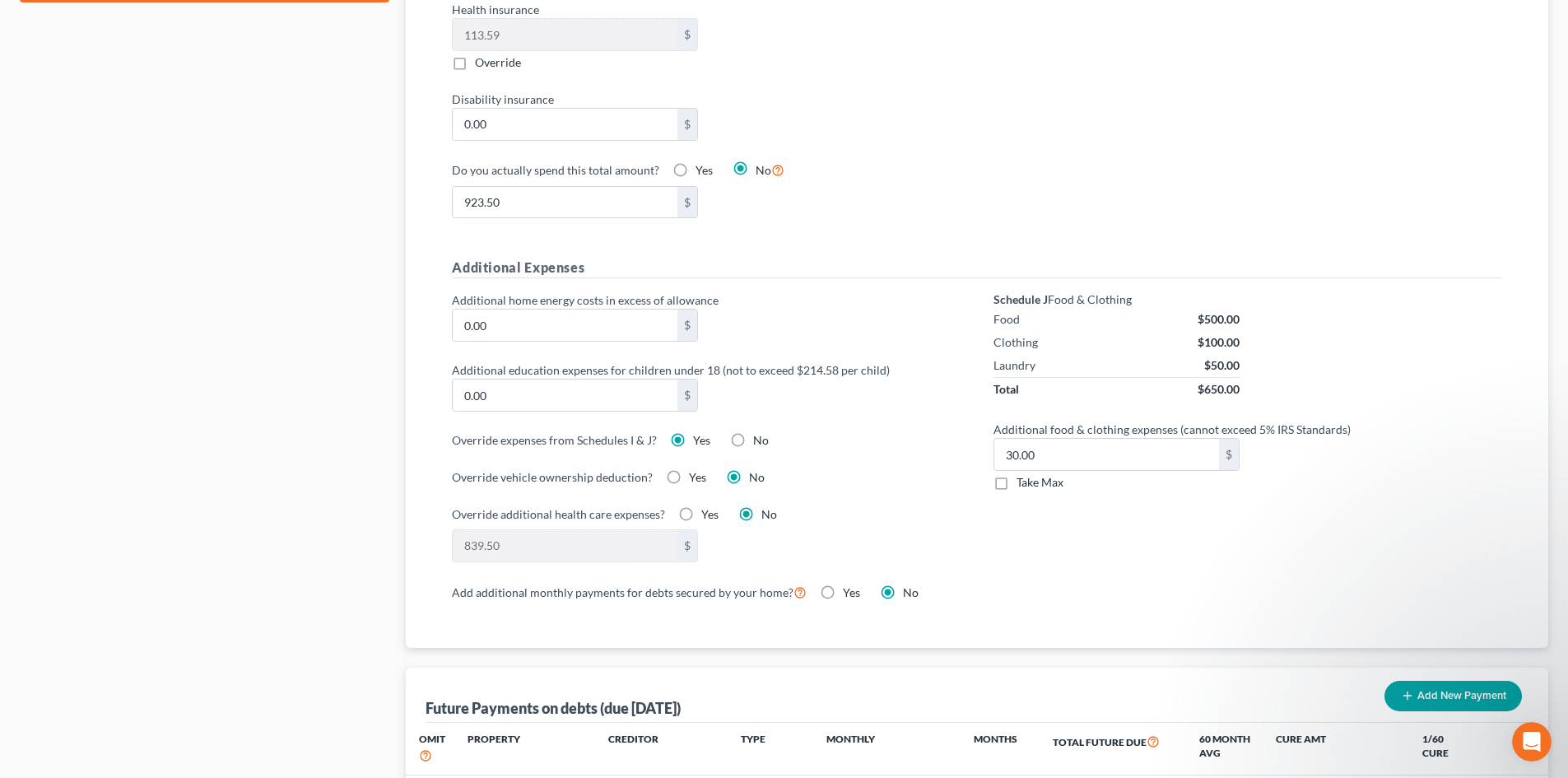
click at [759, 432] on input "No" at bounding box center [765, 437] width 11 height 11
radio input "true"
click at [693, 432] on label "Yes" at bounding box center [701, 440] width 18 height 17
click at [700, 432] on input "Yes" at bounding box center [705, 437] width 11 height 11
radio input "true"
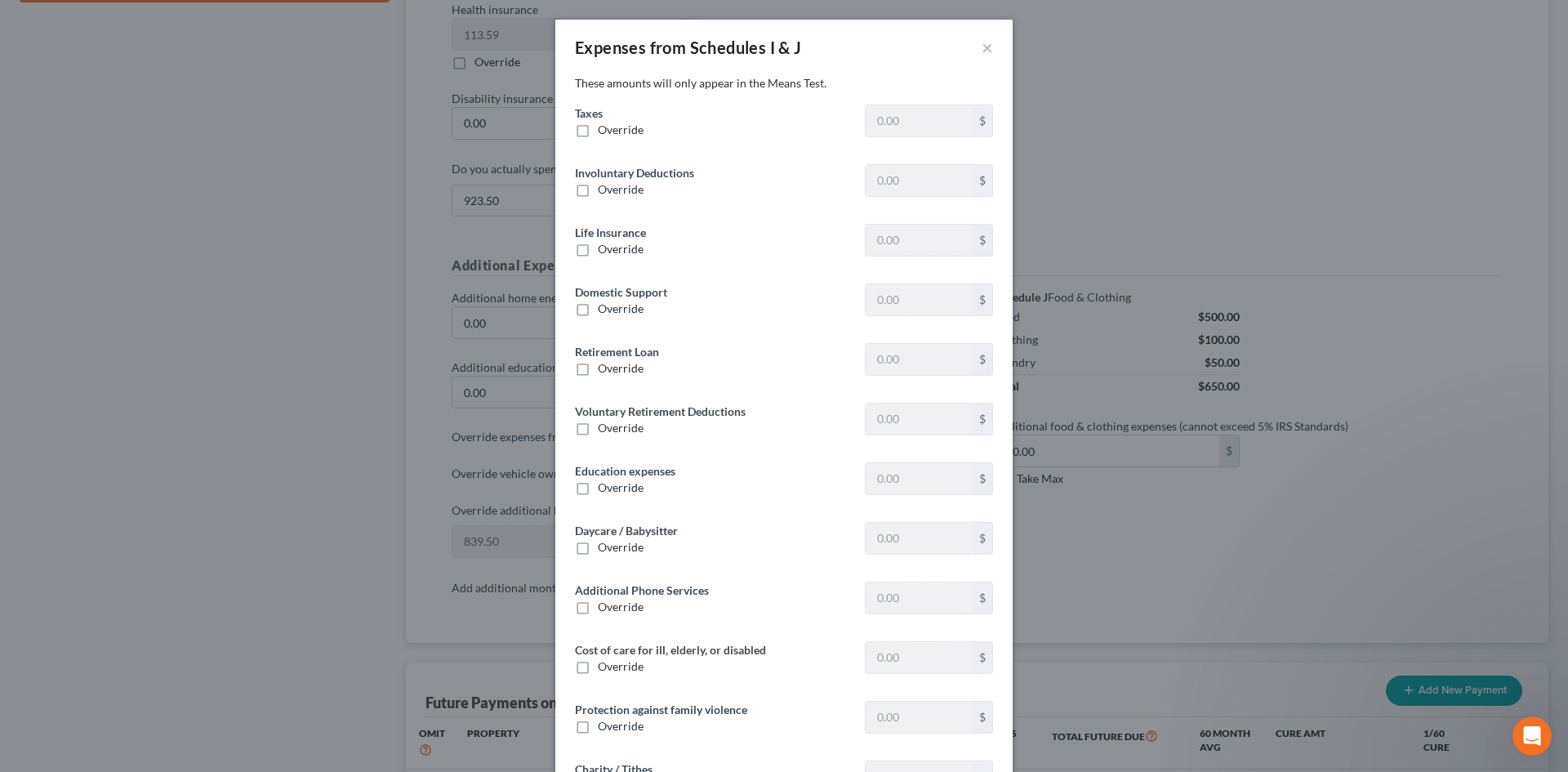
type input "1,312.73"
type input "0"
type input "127.11"
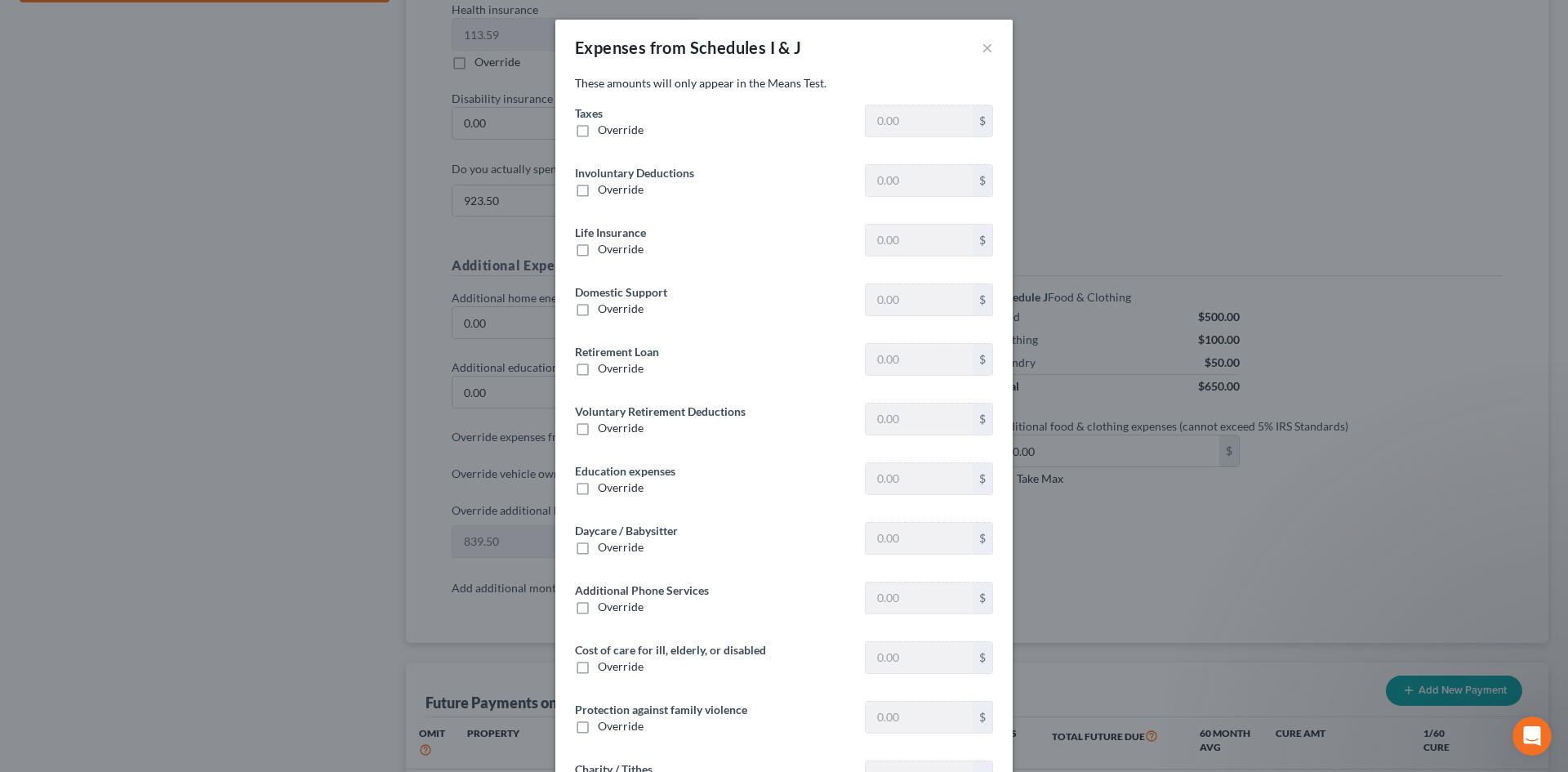
type input "333.12"
type input "0"
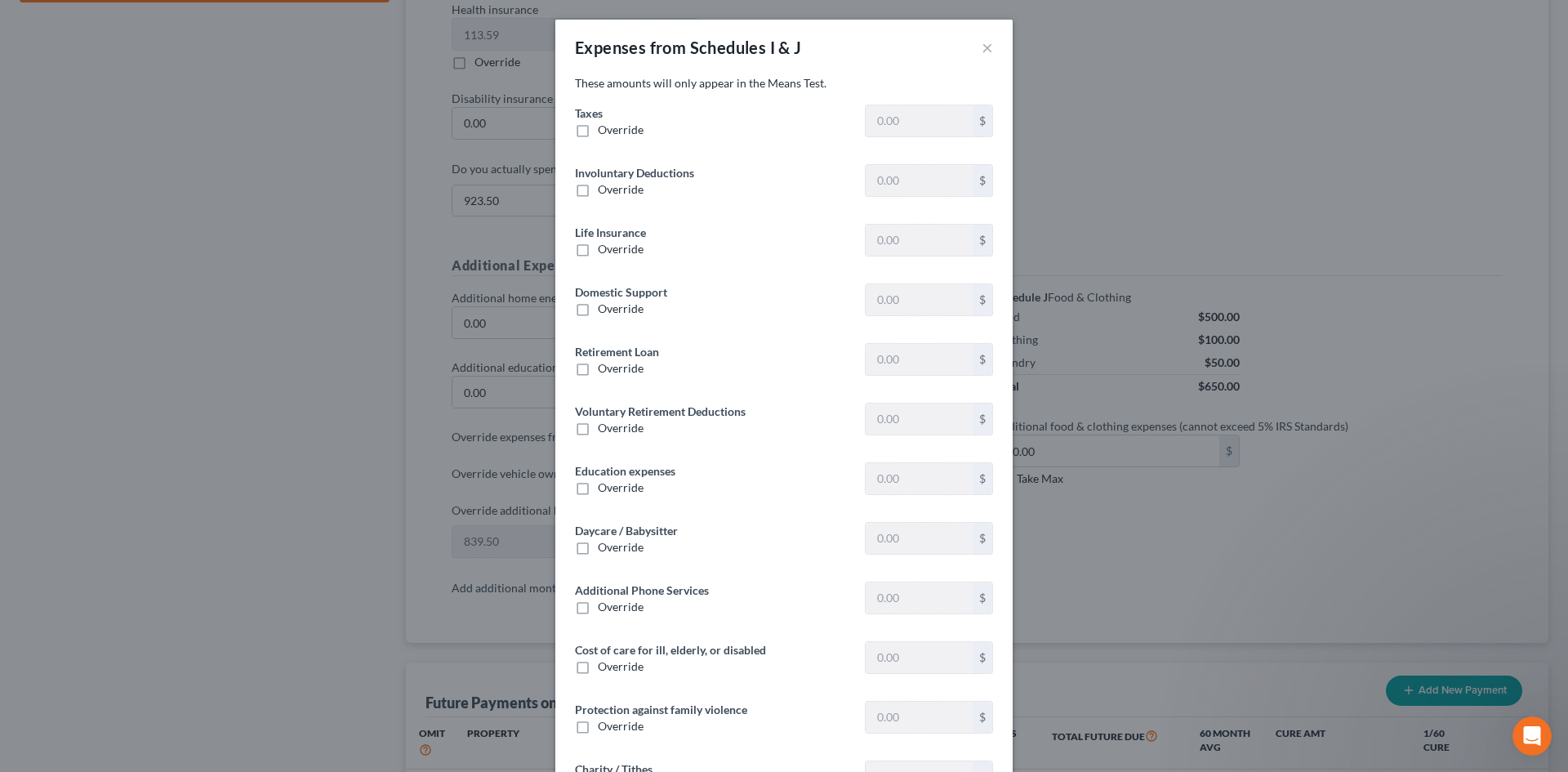
type input "0"
click at [598, 371] on label "Override" at bounding box center [620, 368] width 45 height 17
click at [605, 371] on input "Override" at bounding box center [610, 365] width 10 height 10
click at [598, 371] on label "Override" at bounding box center [620, 368] width 45 height 17
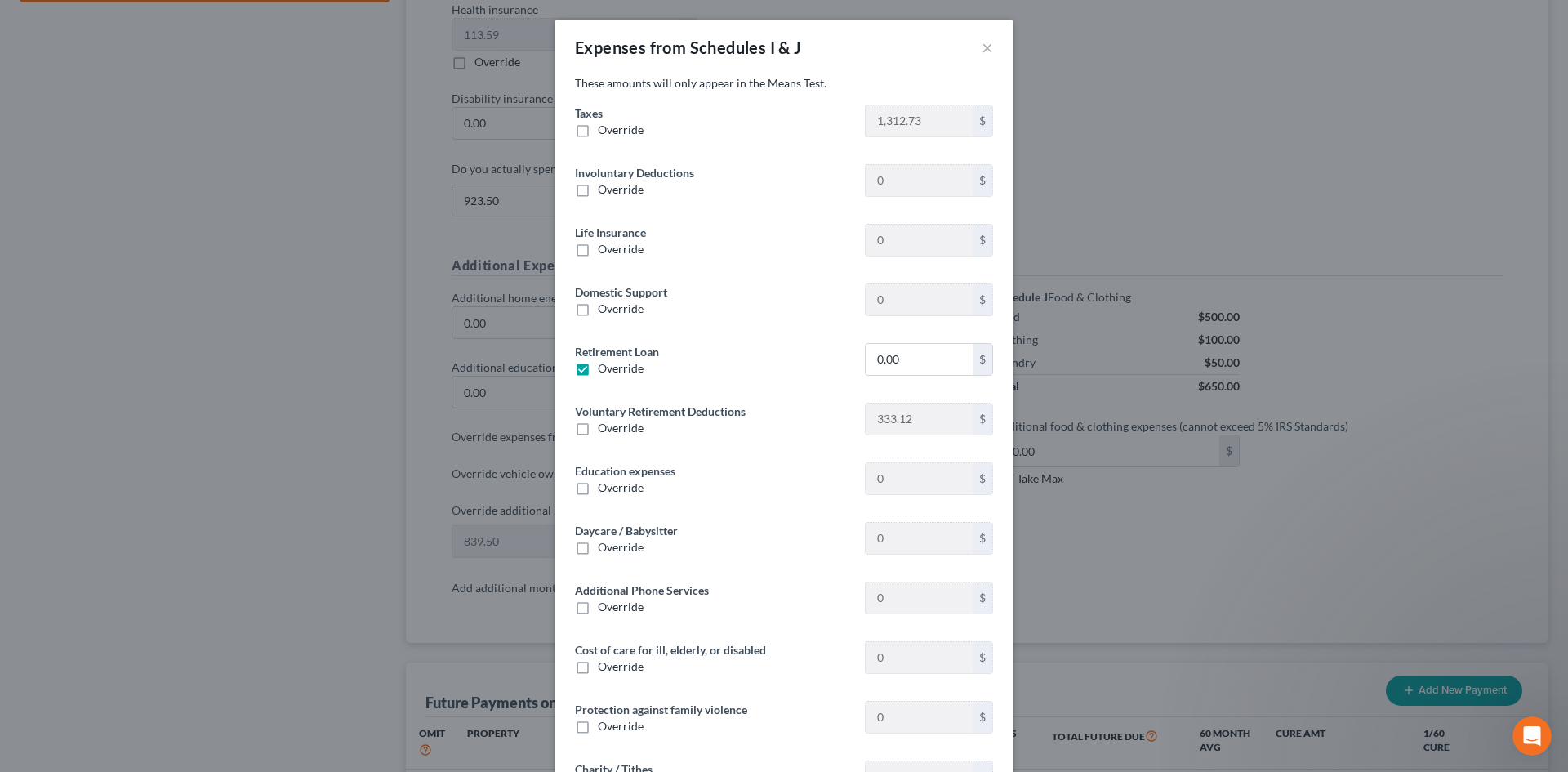
click at [605, 371] on input "Override" at bounding box center [610, 365] width 10 height 10
checkbox input "false"
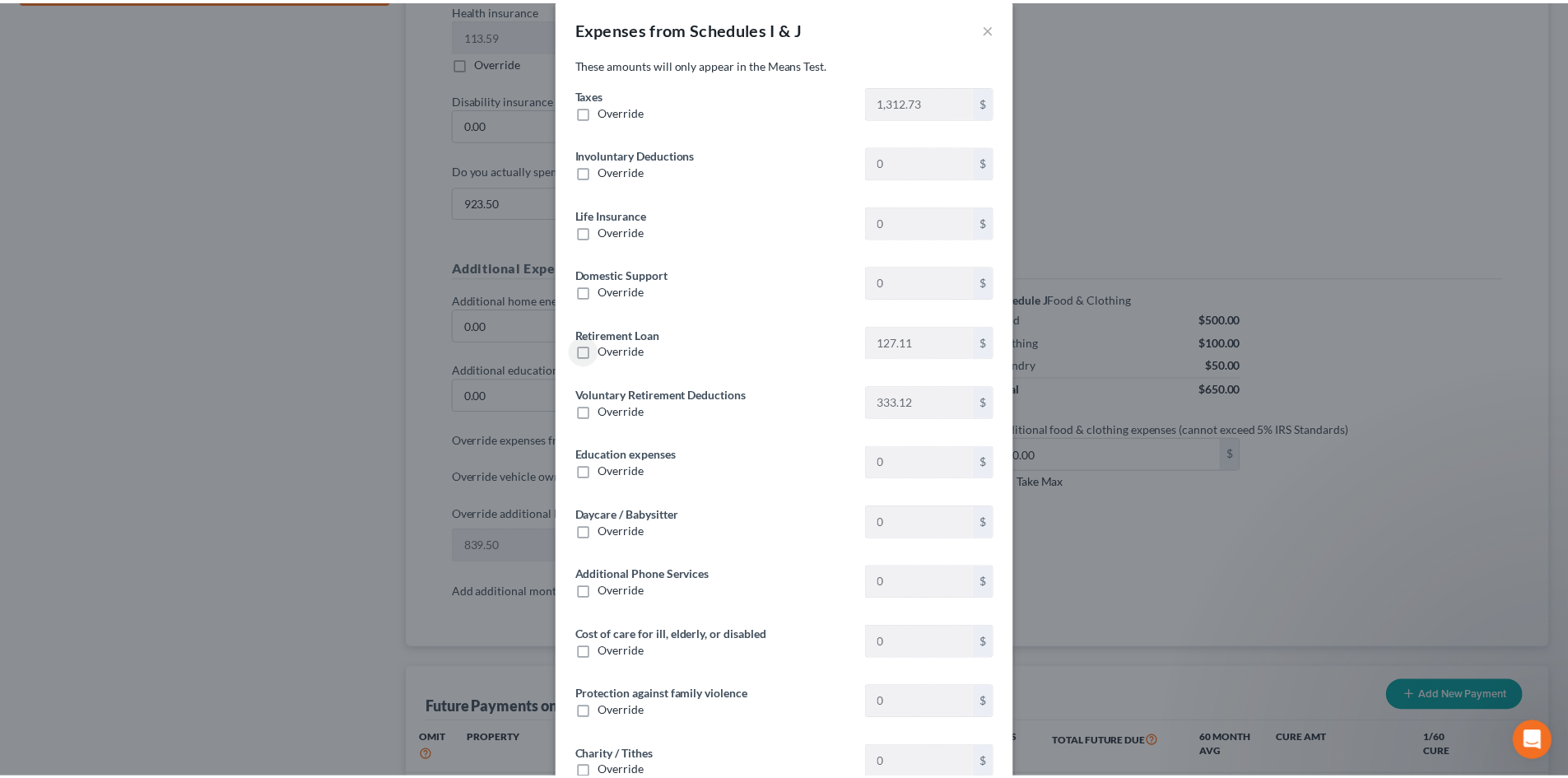
scroll to position [0, 0]
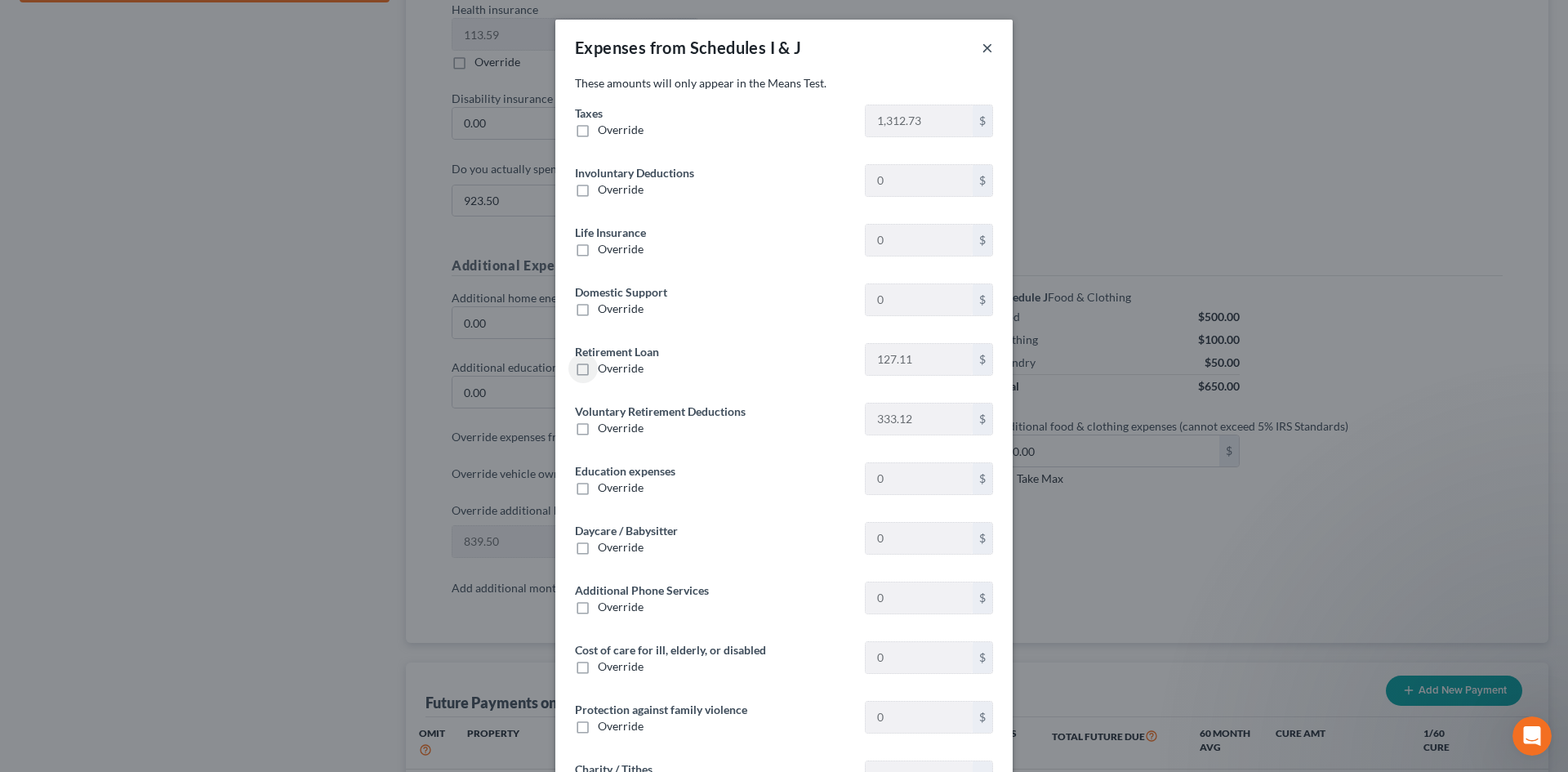
click at [983, 47] on button "×" at bounding box center [987, 47] width 11 height 19
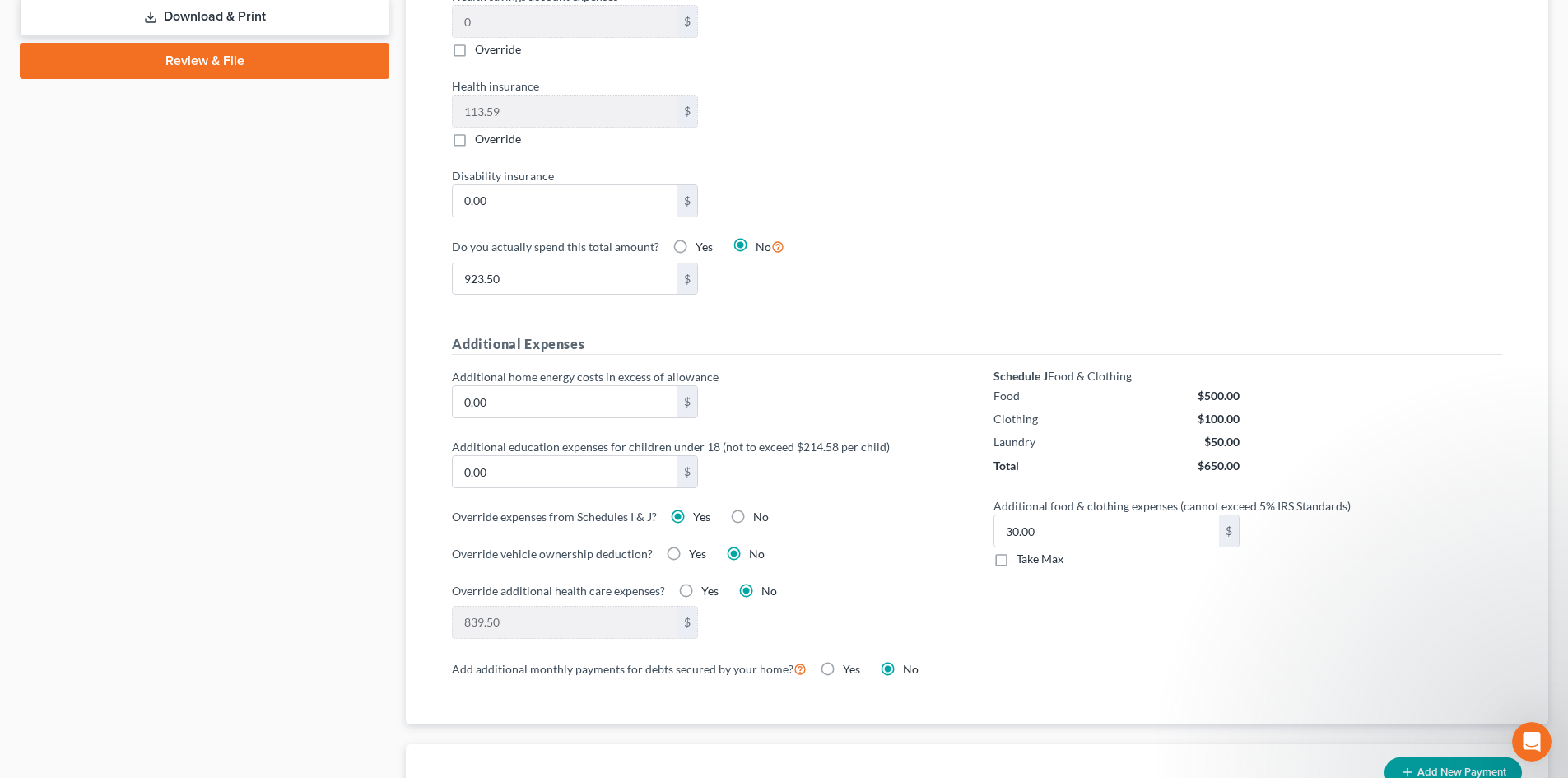
scroll to position [905, 0]
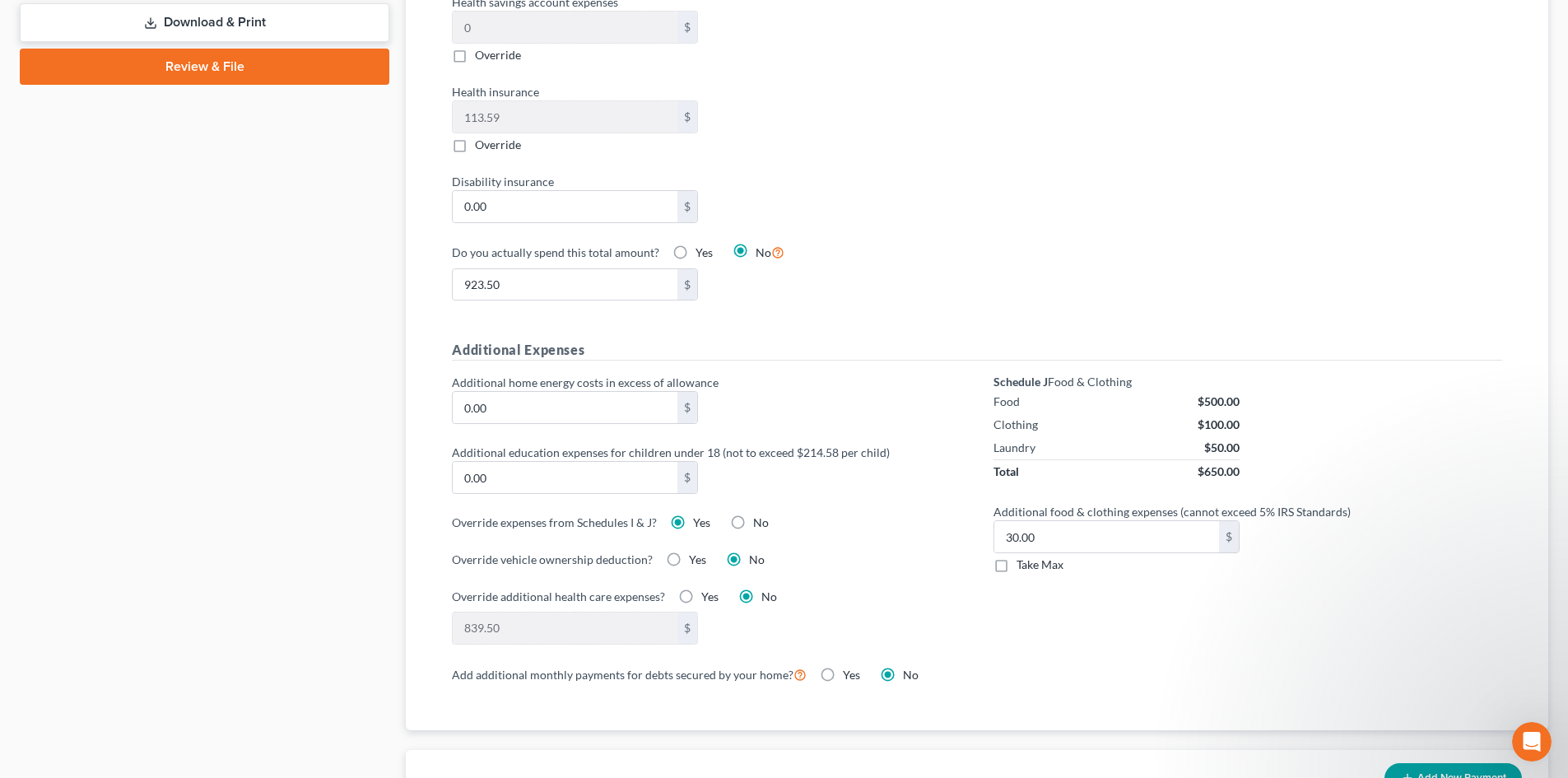
click at [753, 515] on label "No" at bounding box center [761, 522] width 16 height 17
click at [759, 515] on input "No" at bounding box center [765, 520] width 11 height 11
radio input "true"
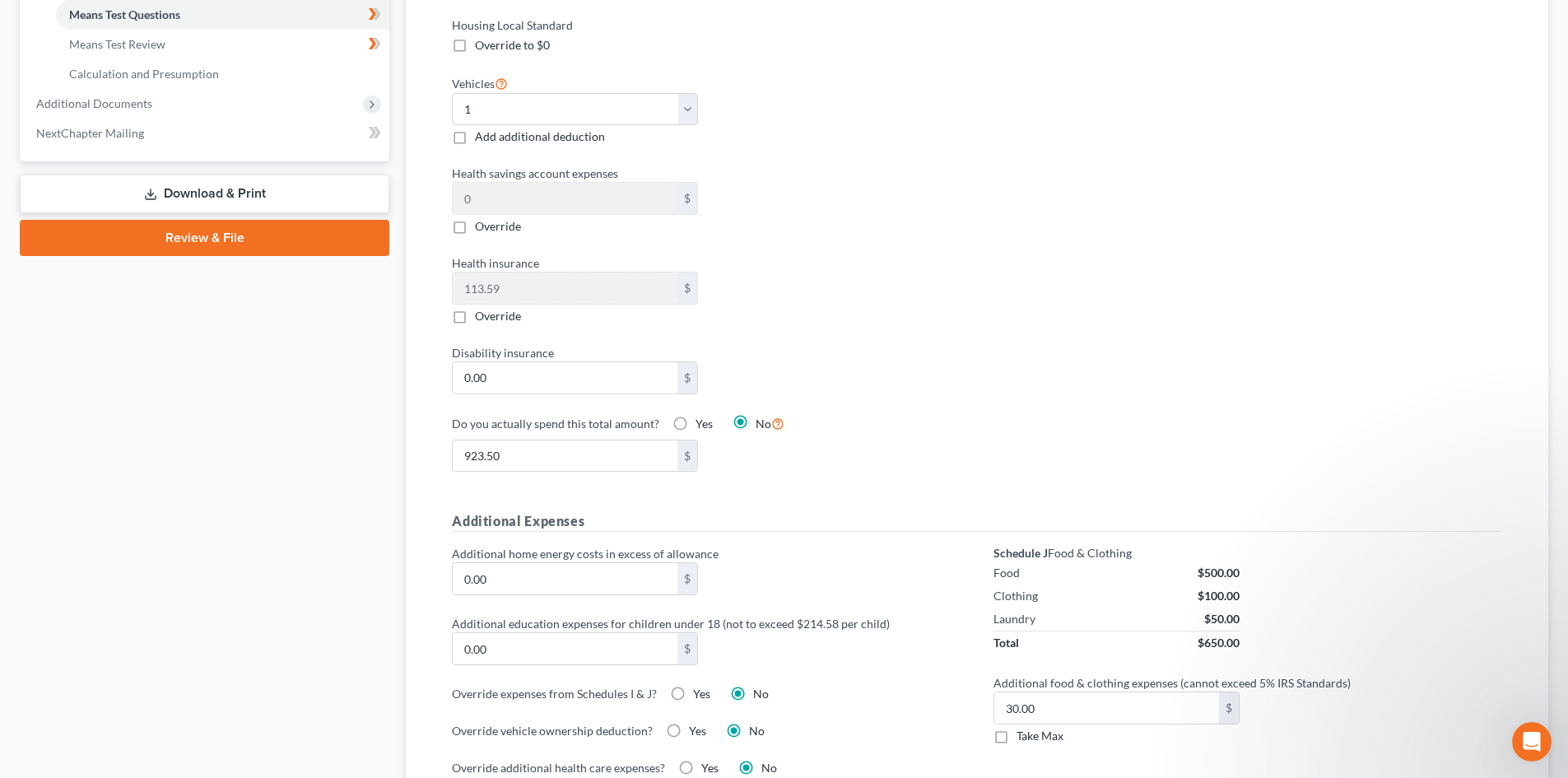
scroll to position [741, 0]
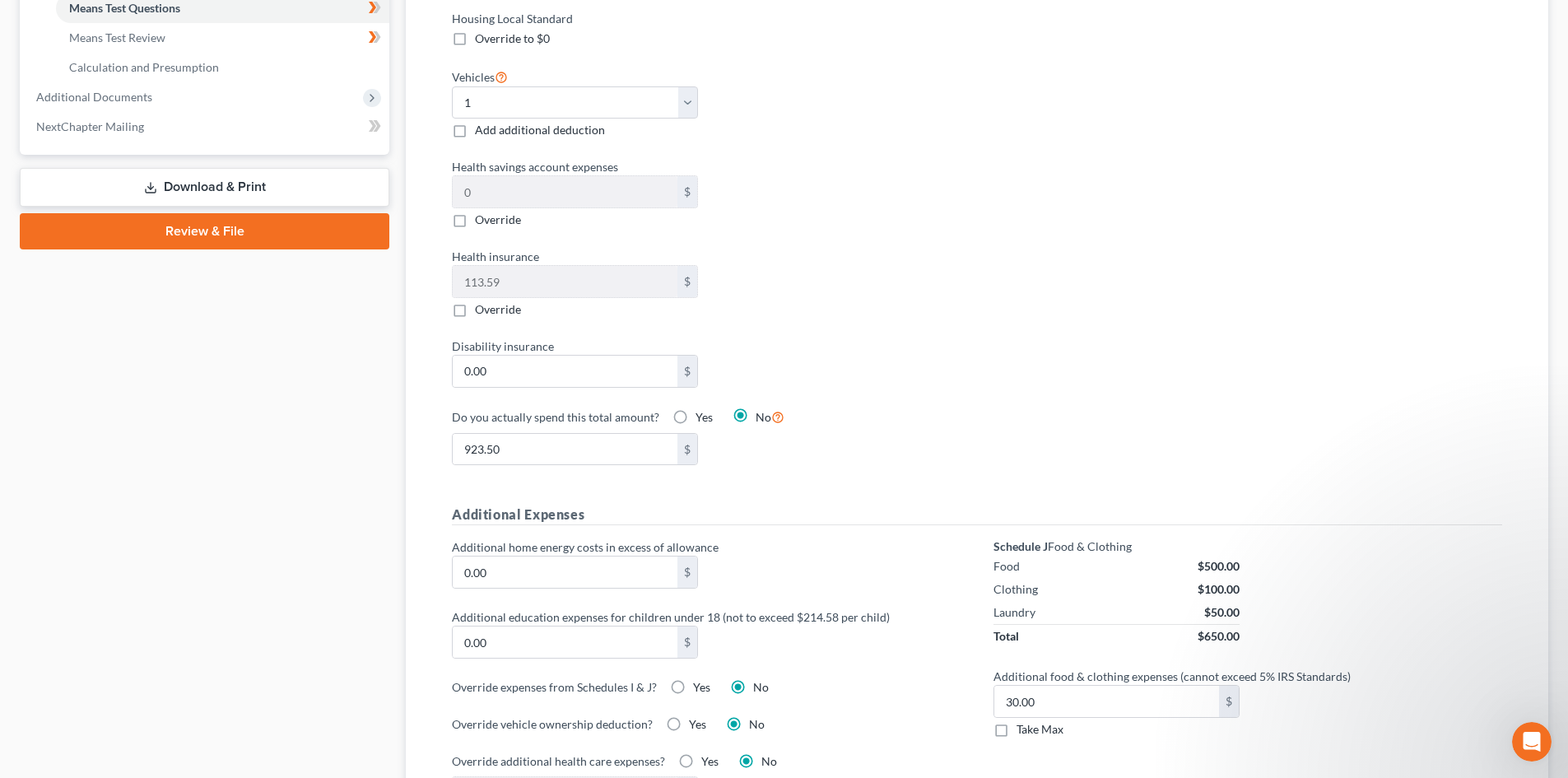
click at [1017, 721] on label "Take Max" at bounding box center [1039, 729] width 47 height 17
click at [1023, 721] on input "Take Max" at bounding box center [1028, 726] width 11 height 11
checkbox input "true"
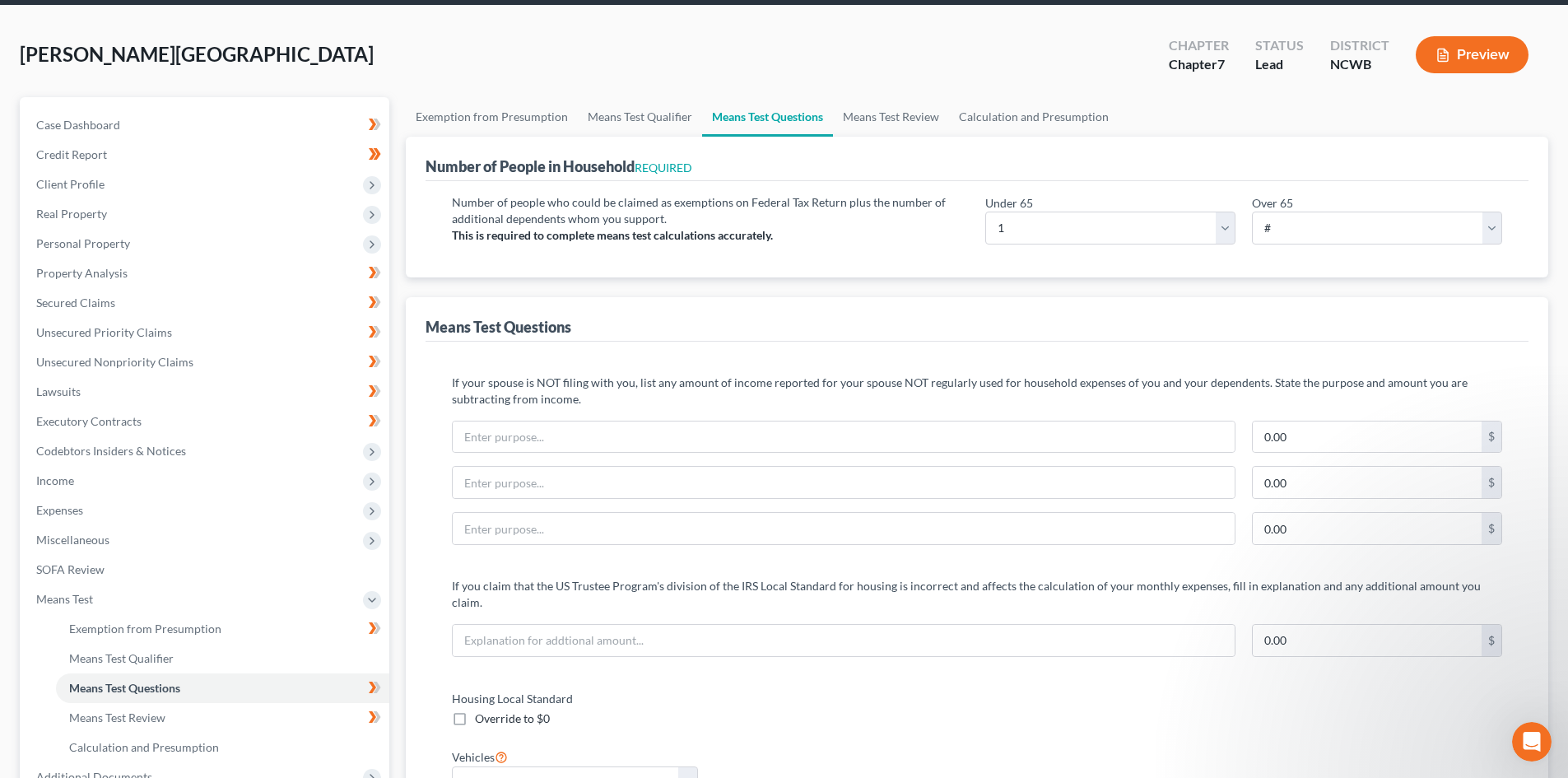
scroll to position [0, 0]
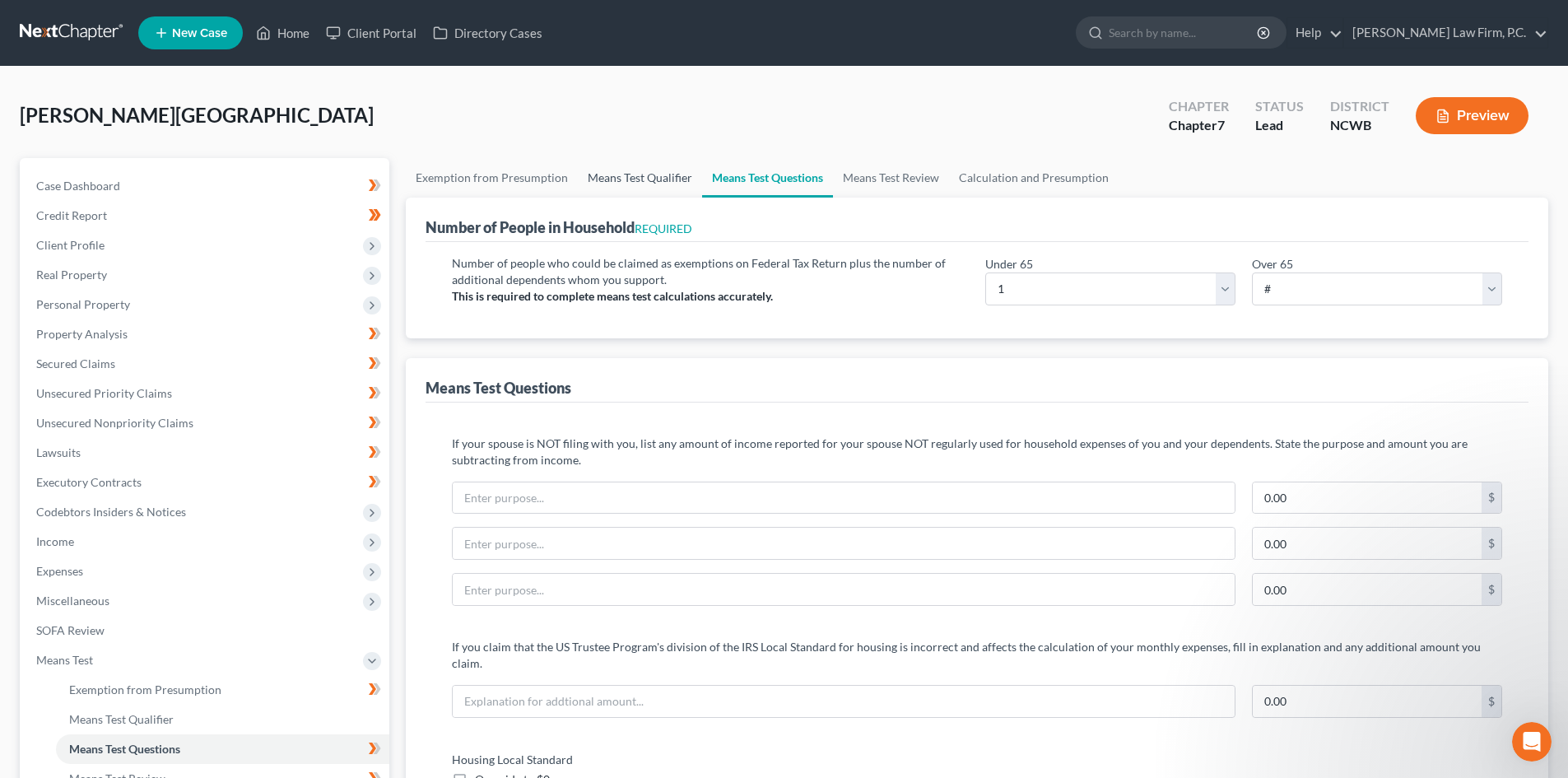
click at [637, 175] on link "Means Test Qualifier" at bounding box center [640, 177] width 125 height 40
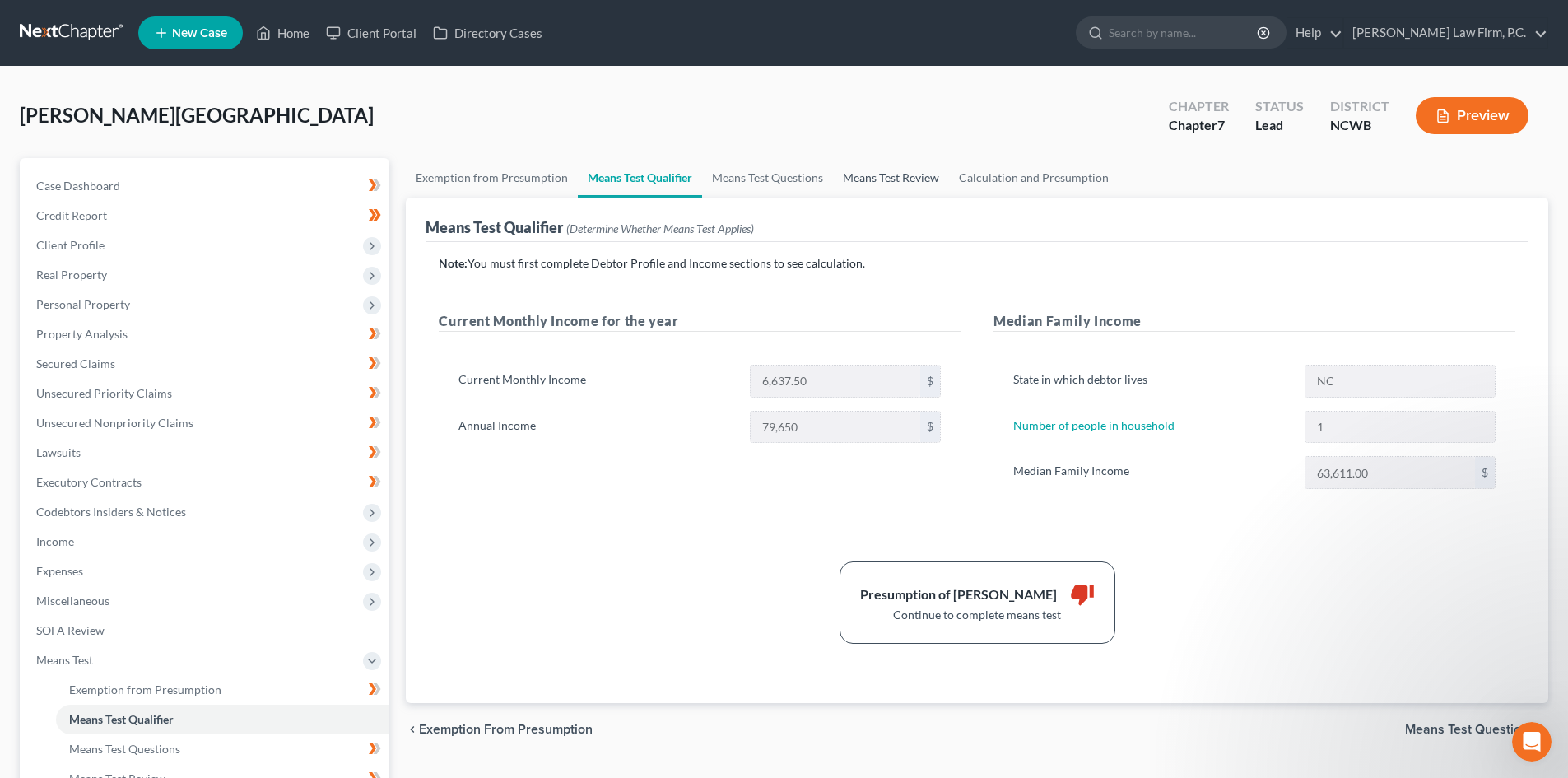
click at [899, 177] on link "Means Test Review" at bounding box center [891, 177] width 116 height 40
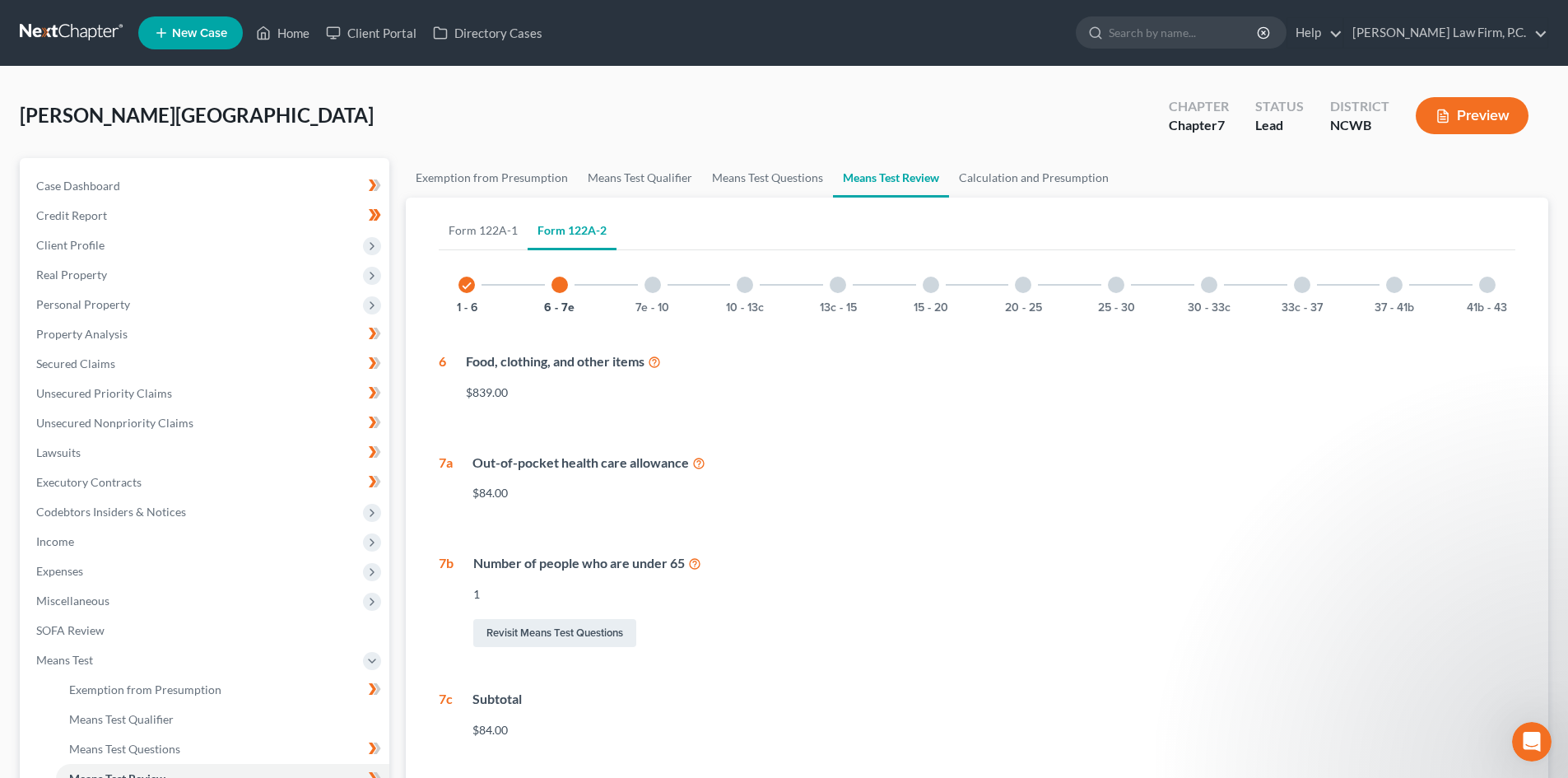
click at [1477, 288] on div "41b - 43" at bounding box center [1487, 285] width 56 height 56
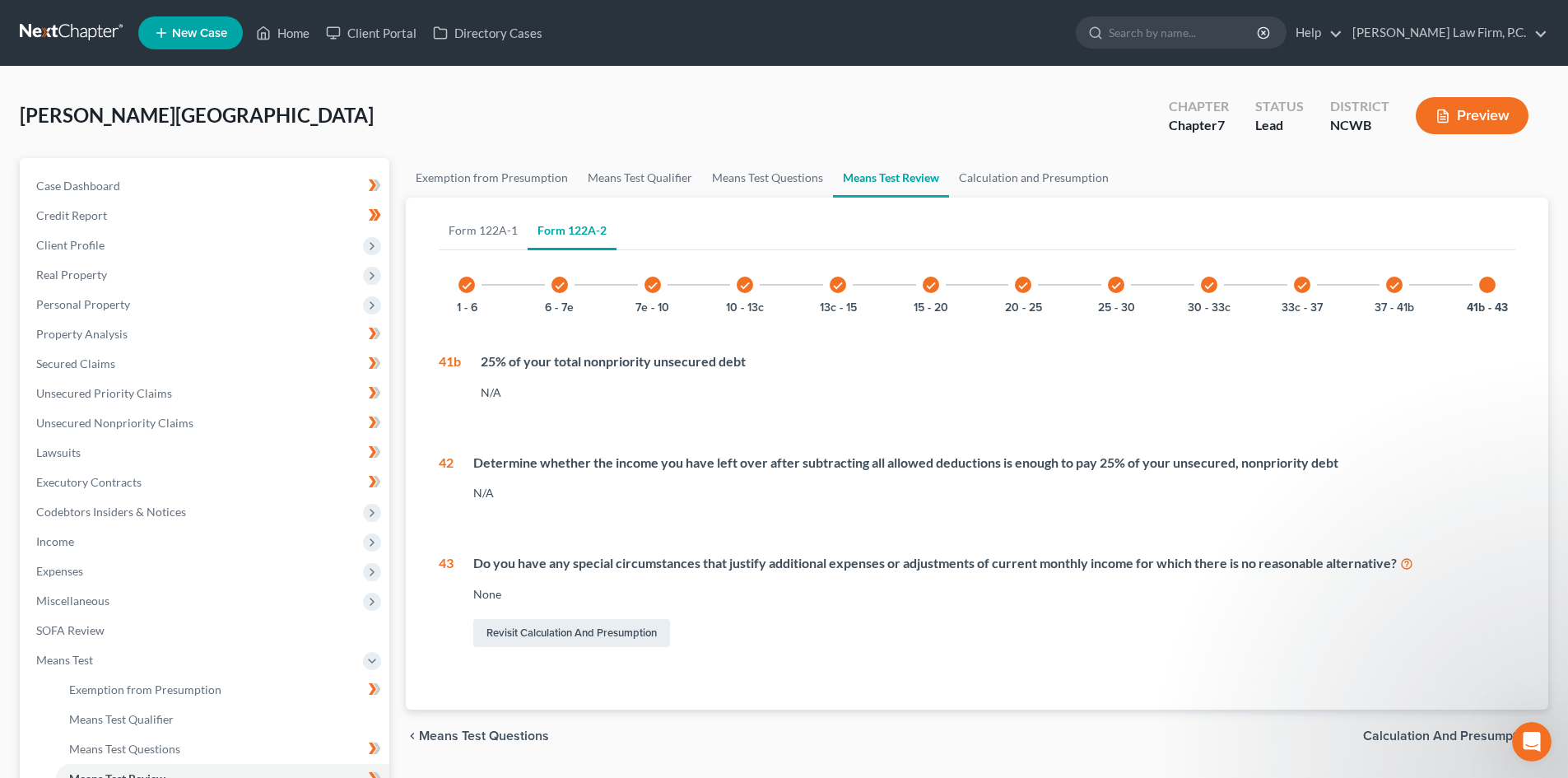
click at [1384, 284] on div "check 37 - 41b" at bounding box center [1394, 285] width 56 height 56
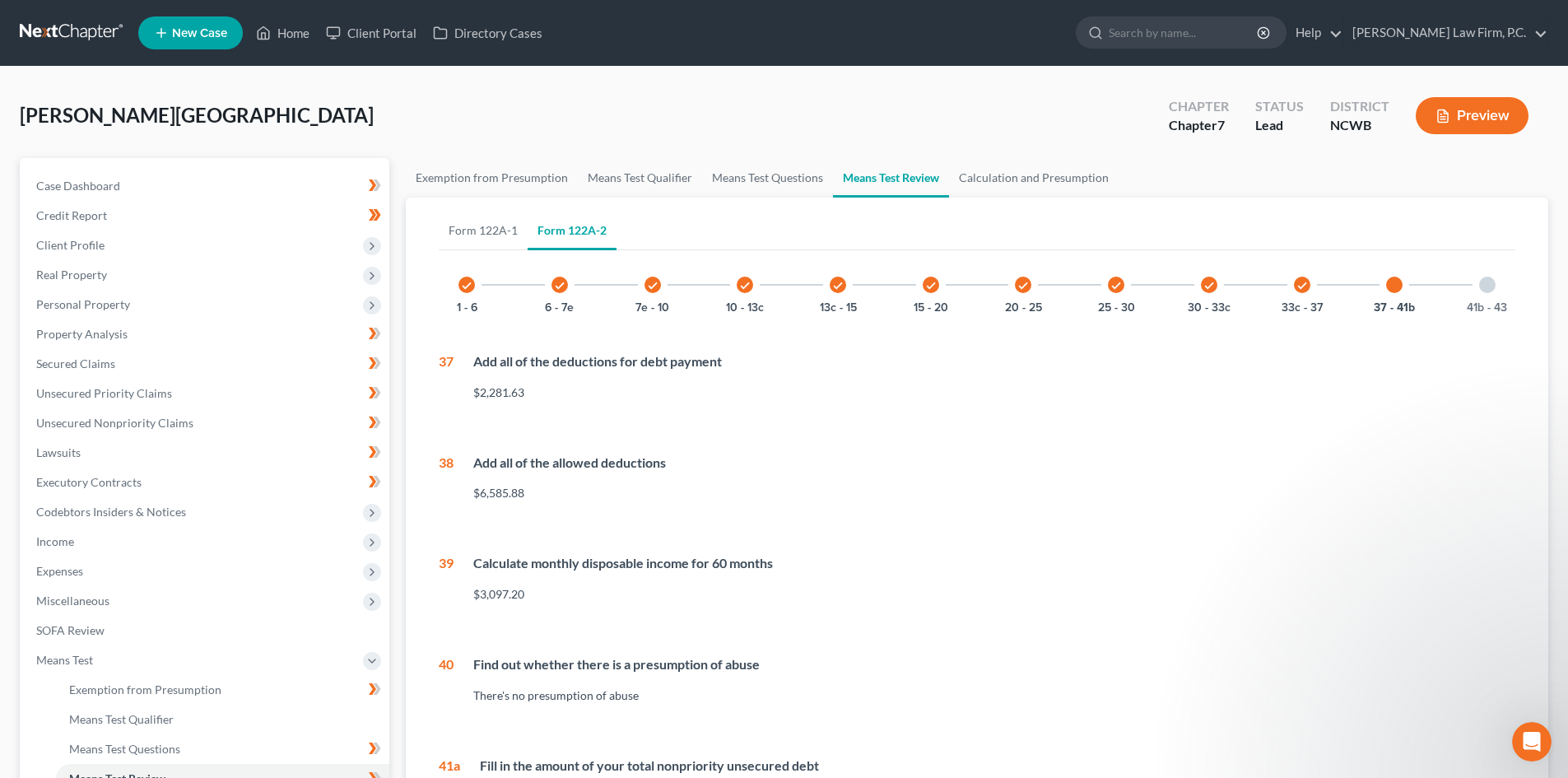
click at [1208, 277] on div "check" at bounding box center [1209, 285] width 17 height 17
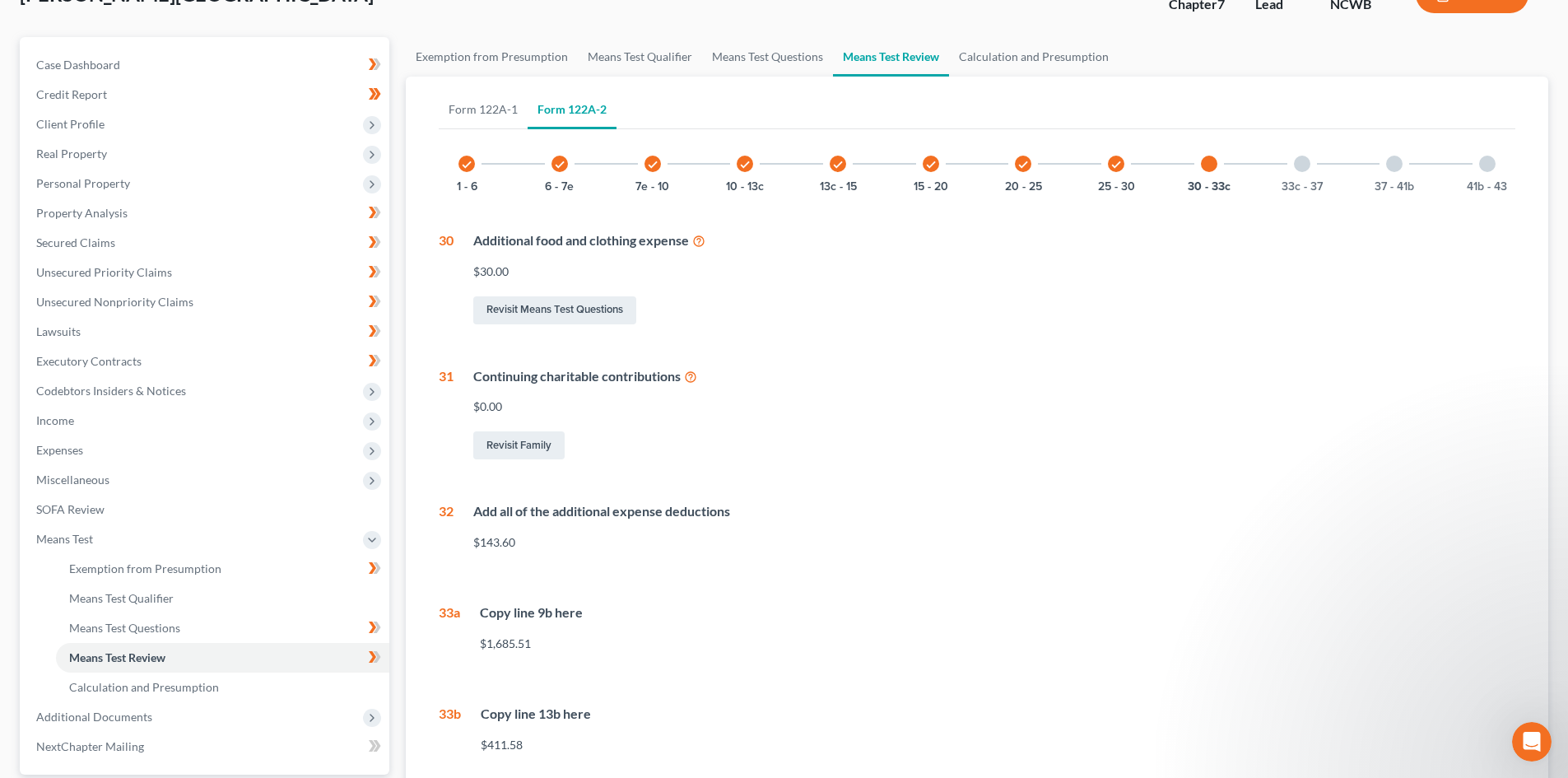
scroll to position [119, 0]
click at [1116, 159] on div "check" at bounding box center [1116, 165] width 17 height 17
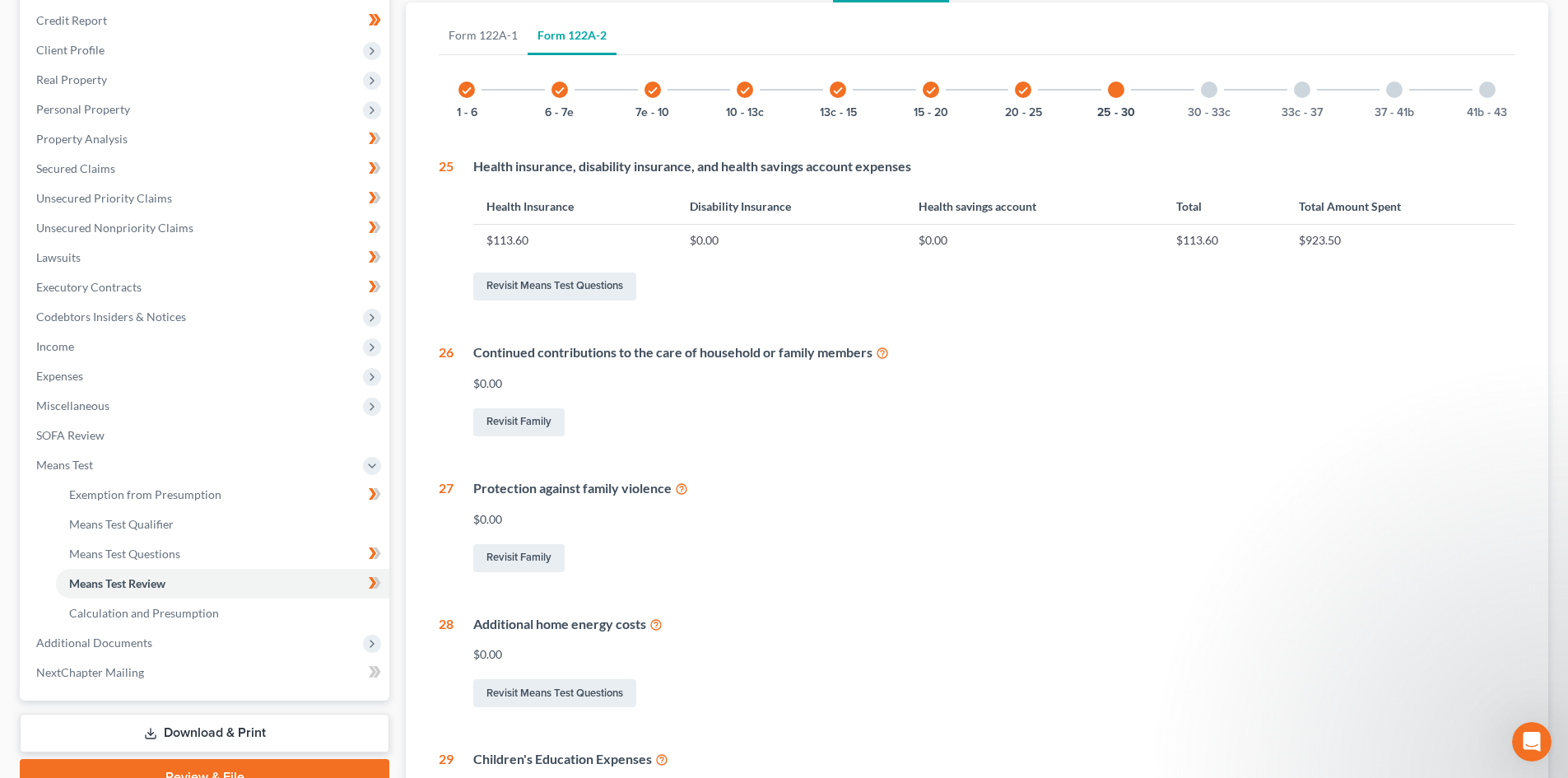
scroll to position [202, 0]
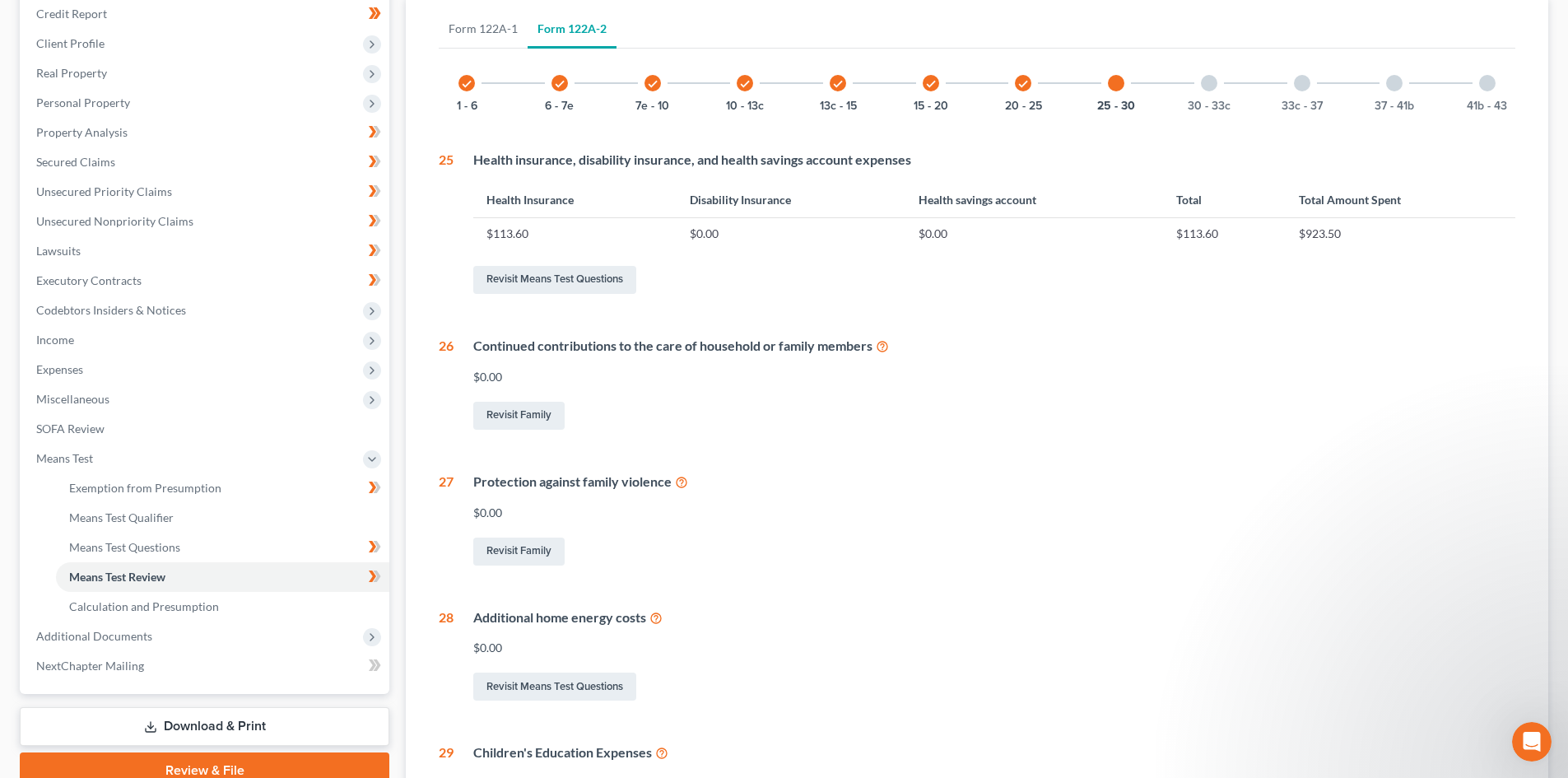
click at [1108, 87] on div "25 - 30" at bounding box center [1116, 83] width 56 height 56
click at [1118, 94] on div "25 - 30" at bounding box center [1116, 83] width 56 height 56
click at [1117, 71] on div "25 - 30" at bounding box center [1116, 83] width 56 height 56
click at [1113, 84] on div at bounding box center [1116, 83] width 17 height 17
click at [1025, 83] on icon "check" at bounding box center [1023, 83] width 11 height 11
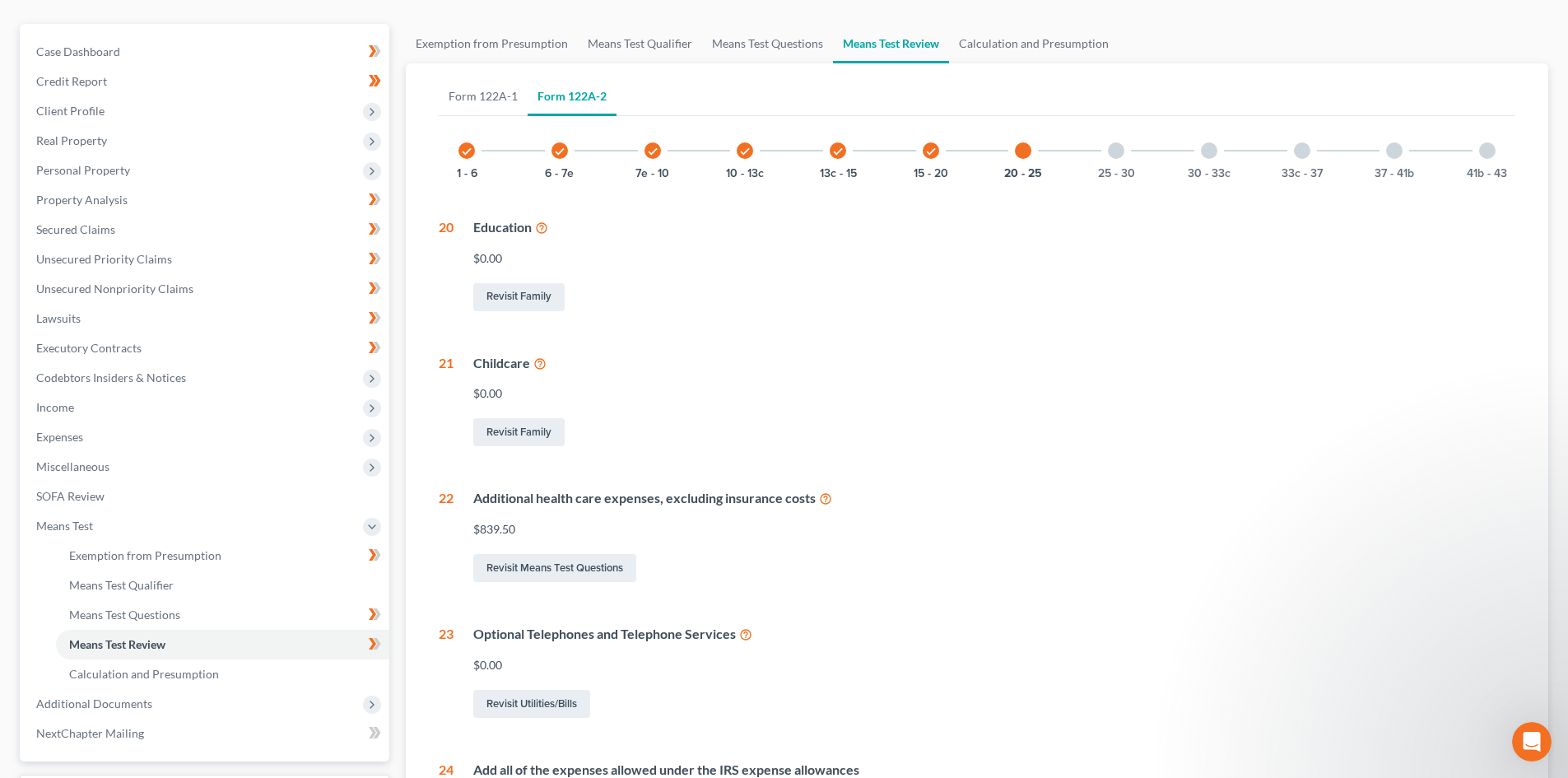
scroll to position [106, 0]
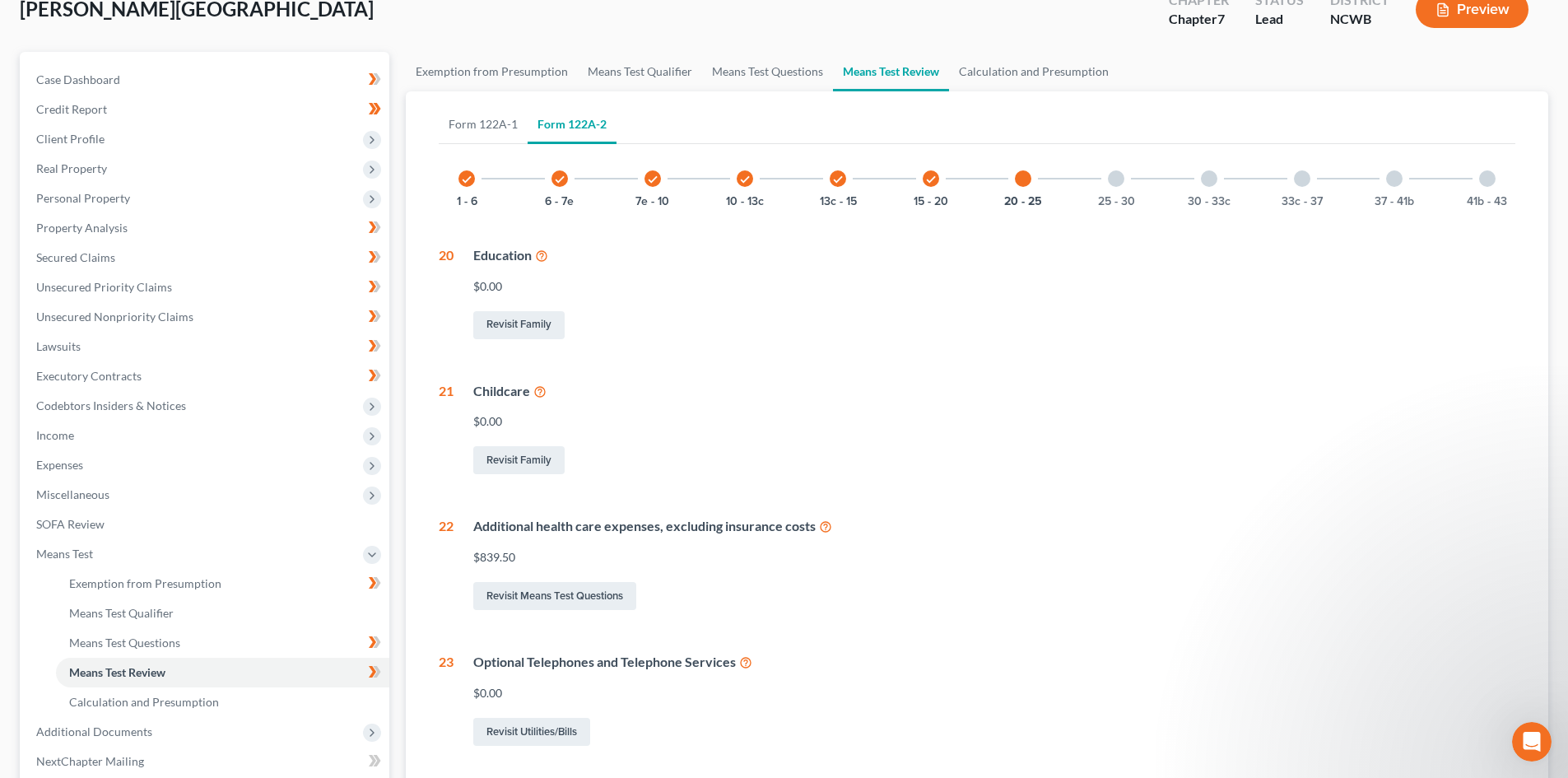
click at [930, 176] on icon "check" at bounding box center [931, 179] width 11 height 11
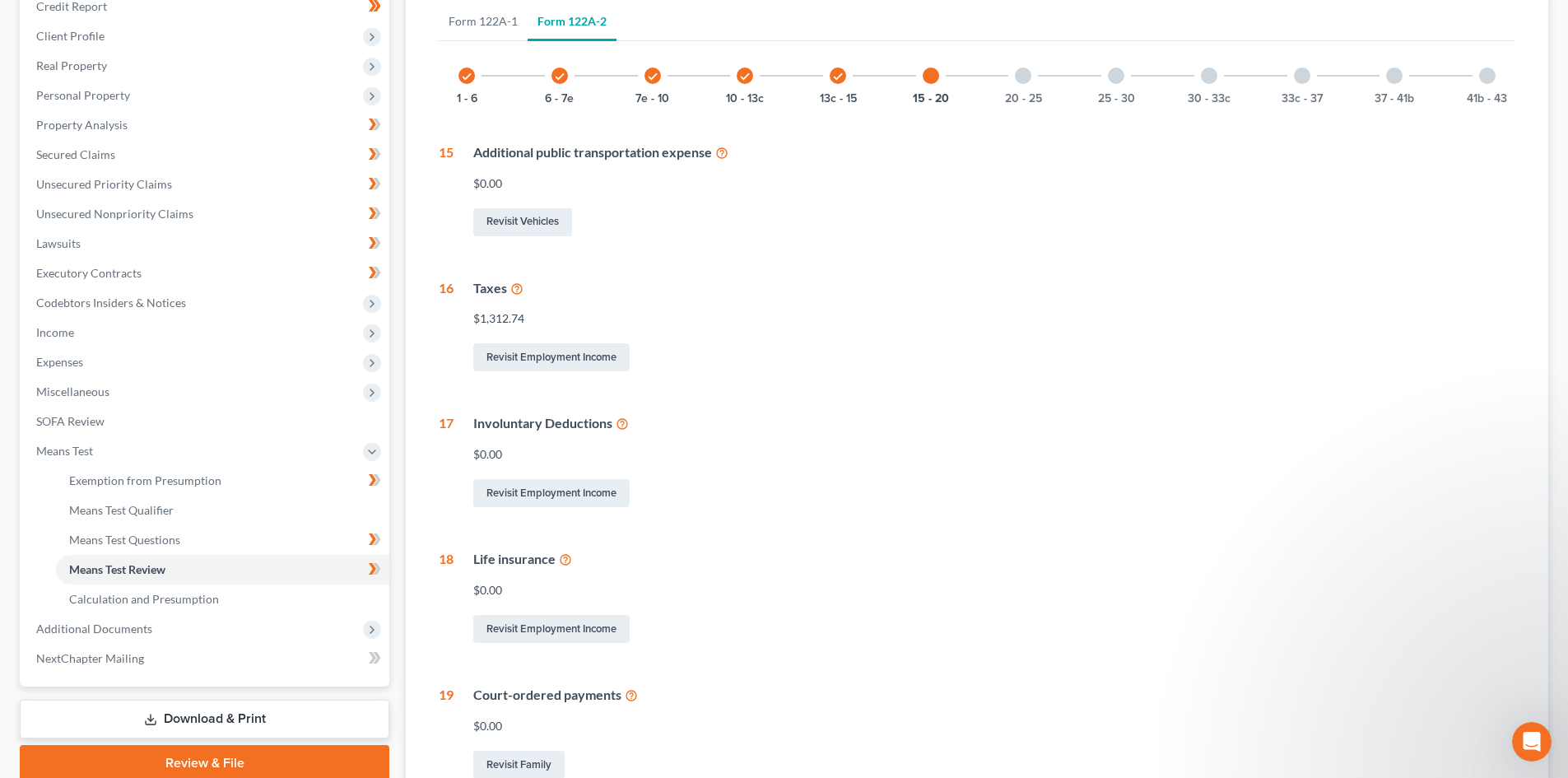
scroll to position [270, 0]
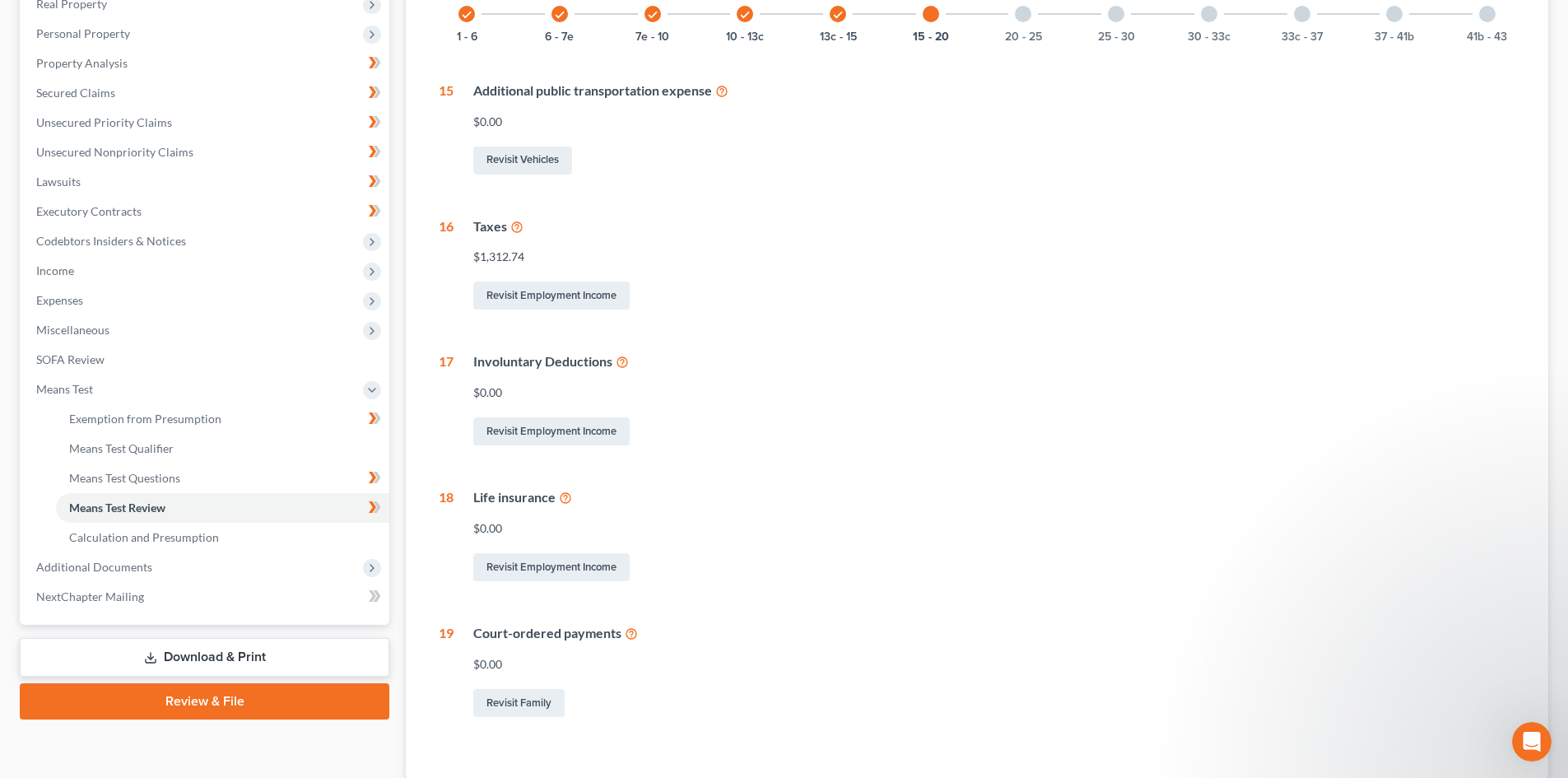
click at [616, 358] on icon at bounding box center [622, 361] width 13 height 16
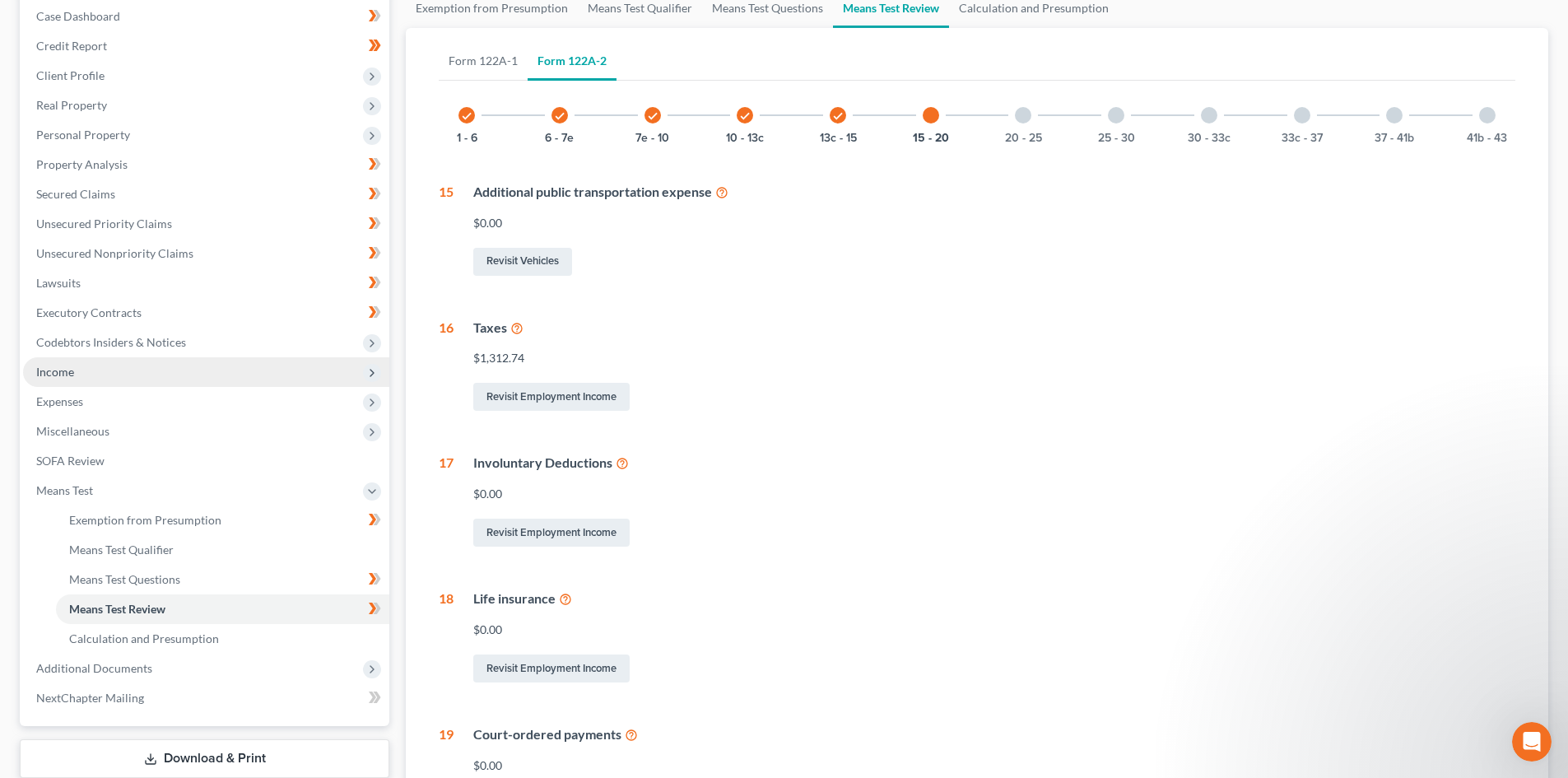
scroll to position [0, 0]
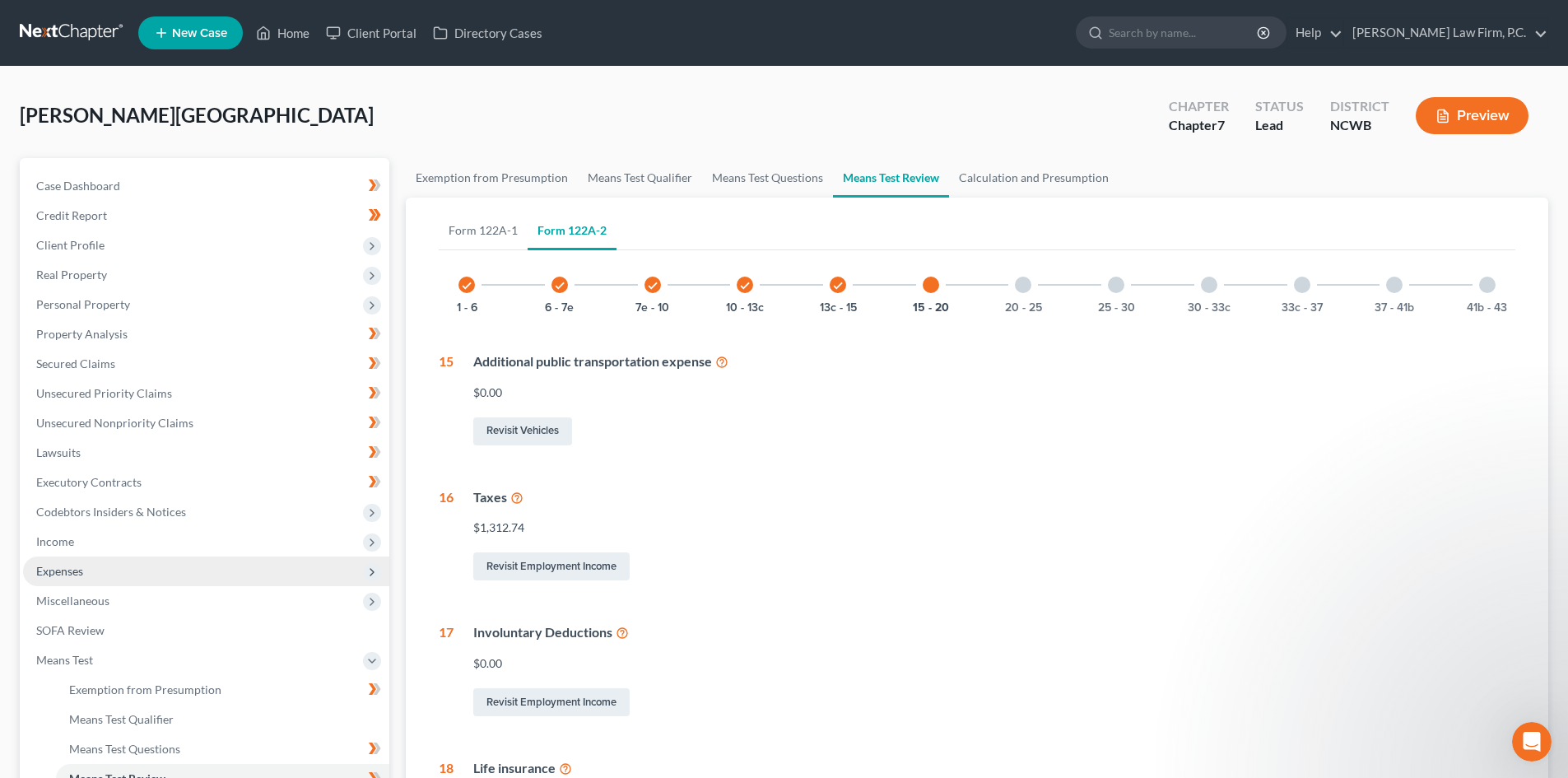
click at [87, 568] on span "Expenses" at bounding box center [205, 572] width 366 height 30
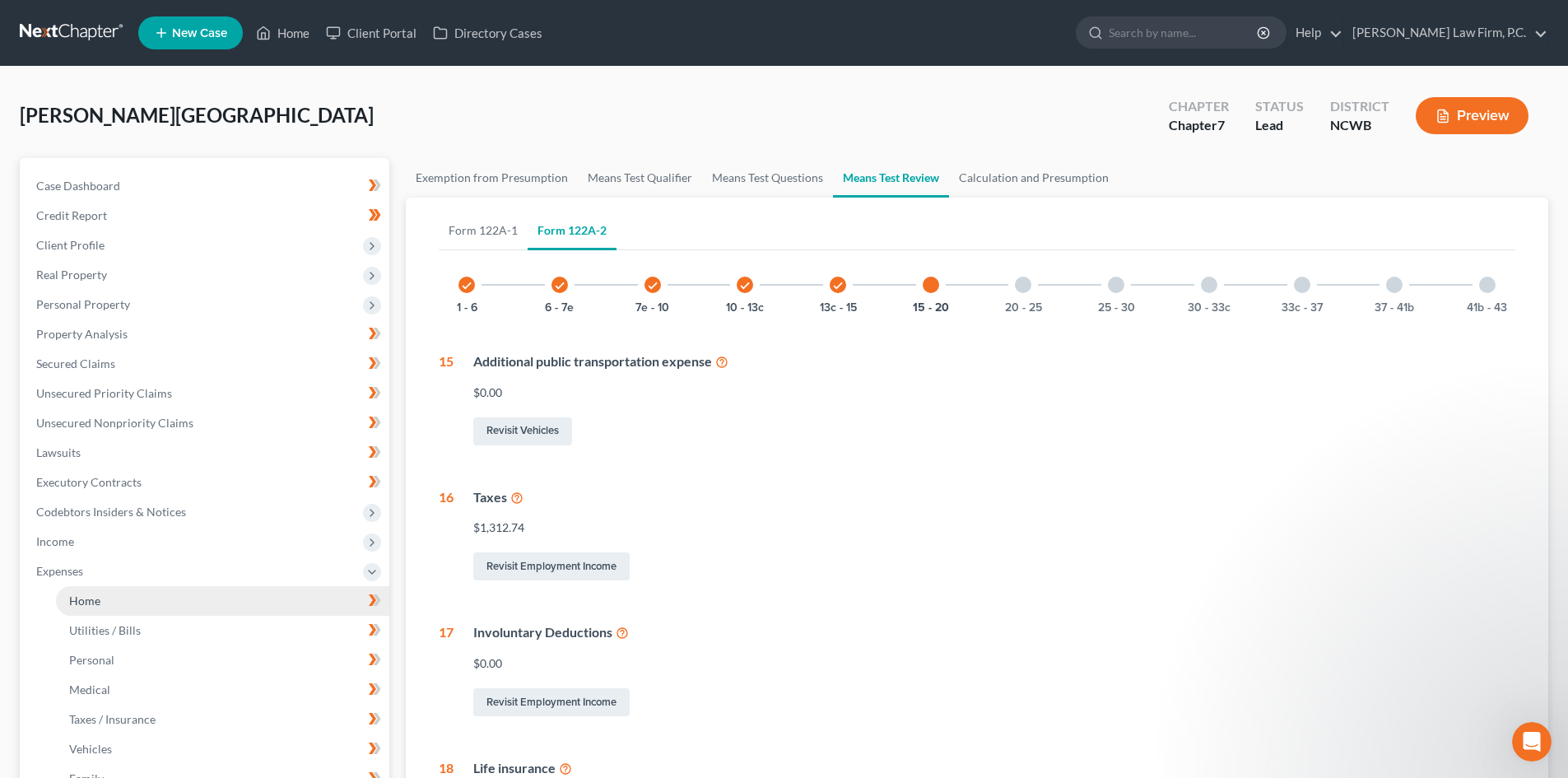
click at [100, 591] on link "Home" at bounding box center [223, 601] width 334 height 30
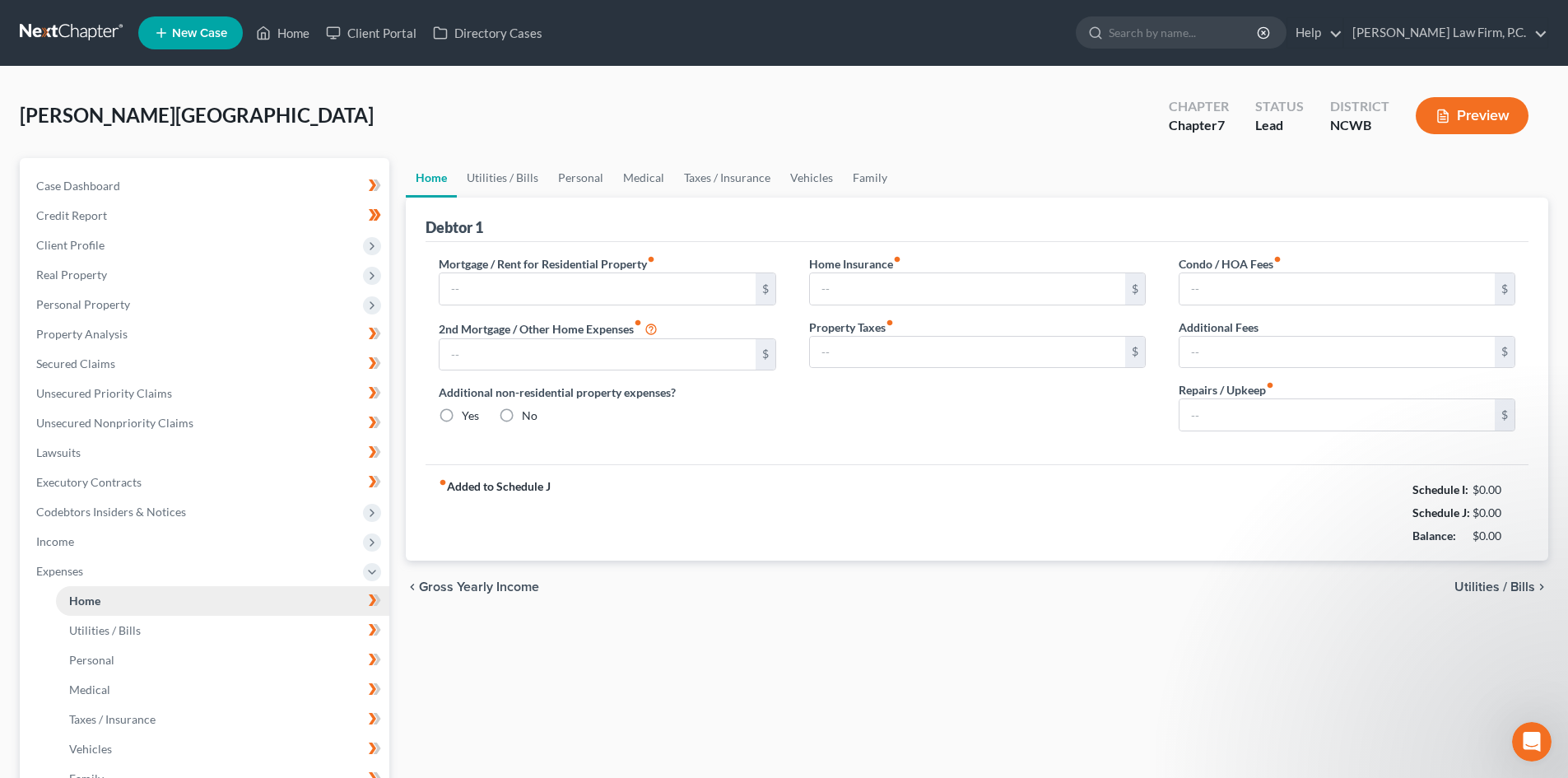
type input "1,685.51"
type input "0.00"
radio input "true"
type input "0.00"
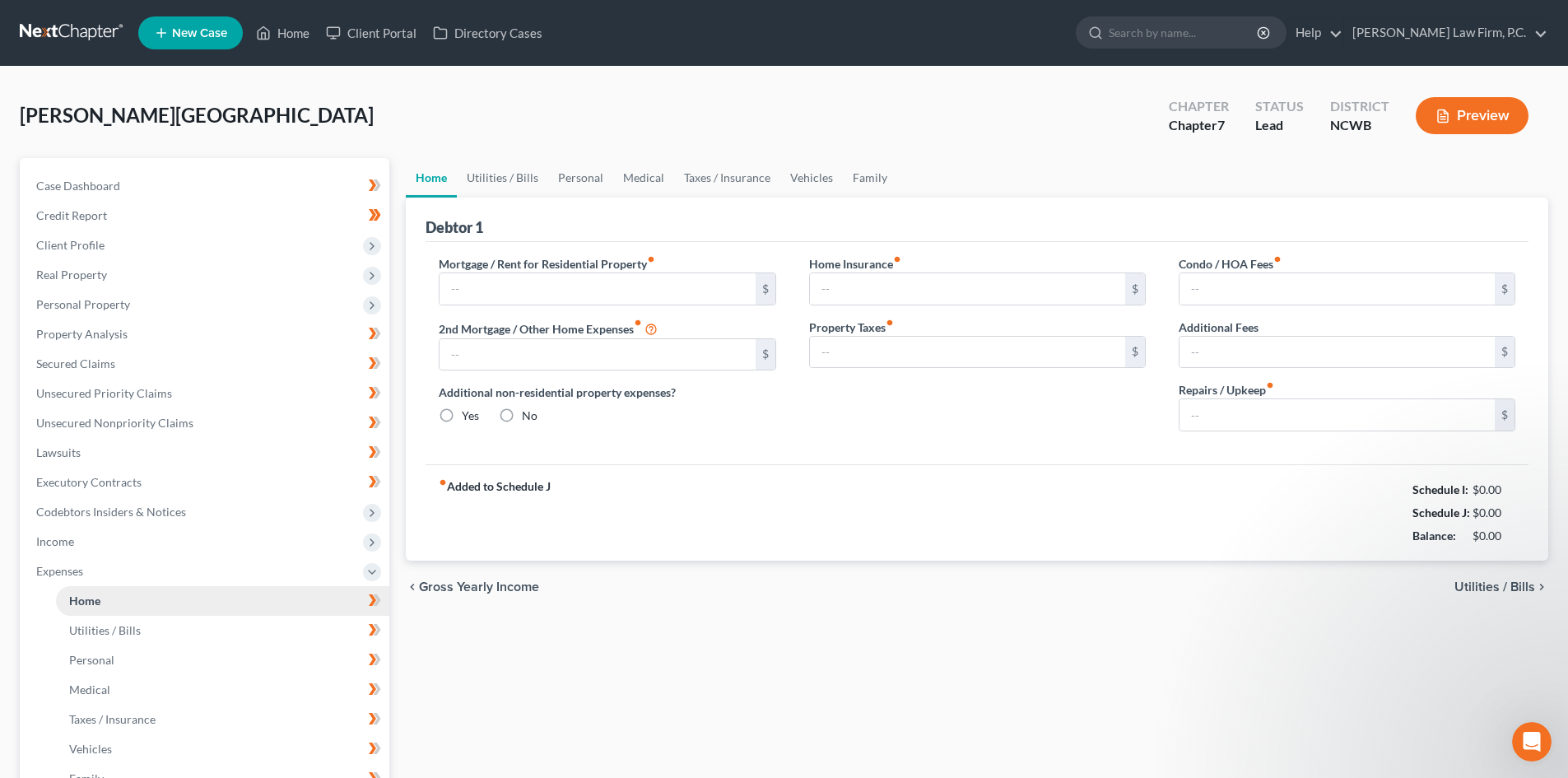
type input "0.00"
type input "270.00"
click at [509, 181] on link "Utilities / Bills" at bounding box center [502, 177] width 91 height 40
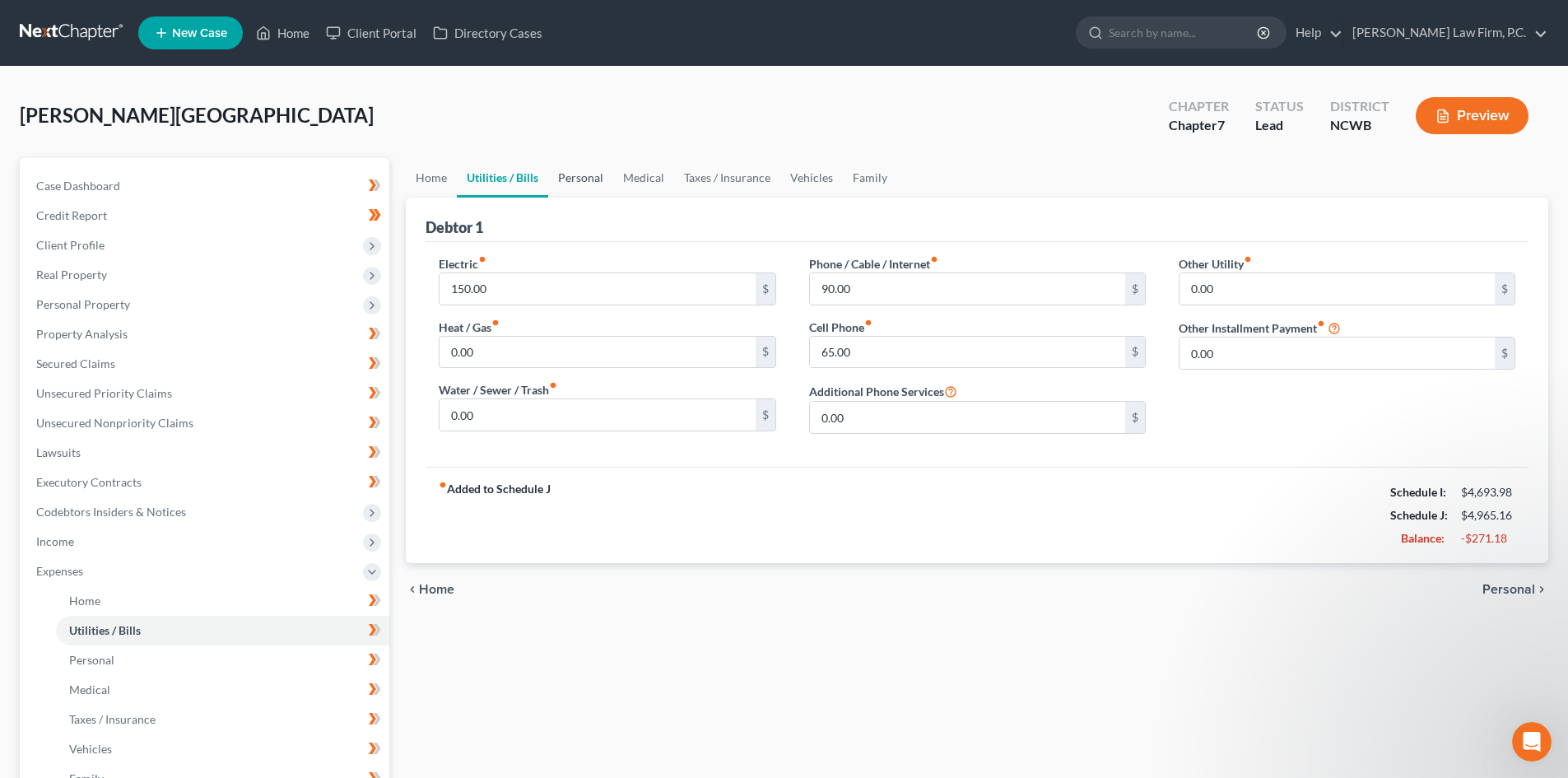
click at [585, 182] on link "Personal" at bounding box center [580, 177] width 65 height 40
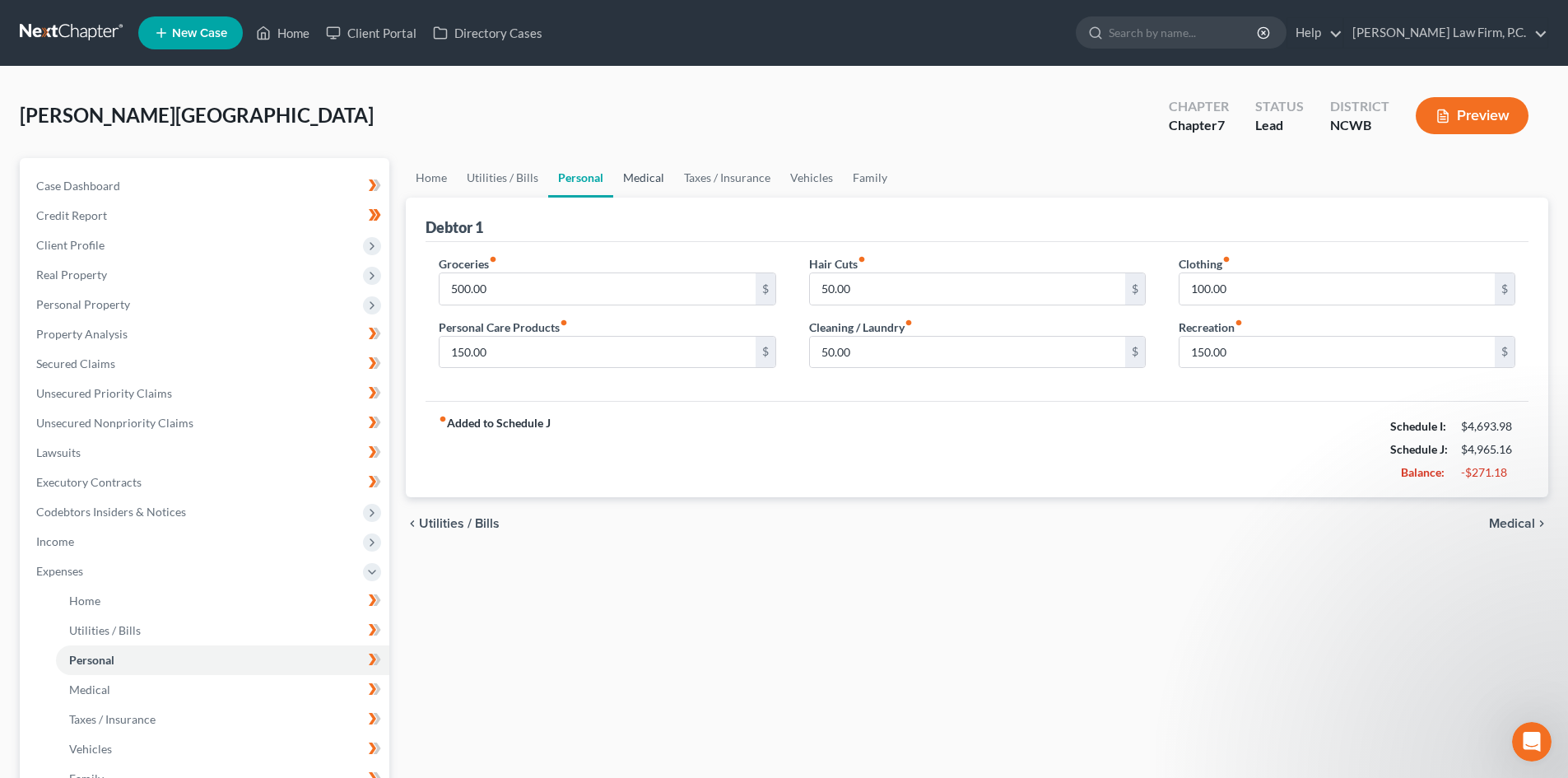
click at [637, 171] on link "Medical" at bounding box center [643, 177] width 61 height 40
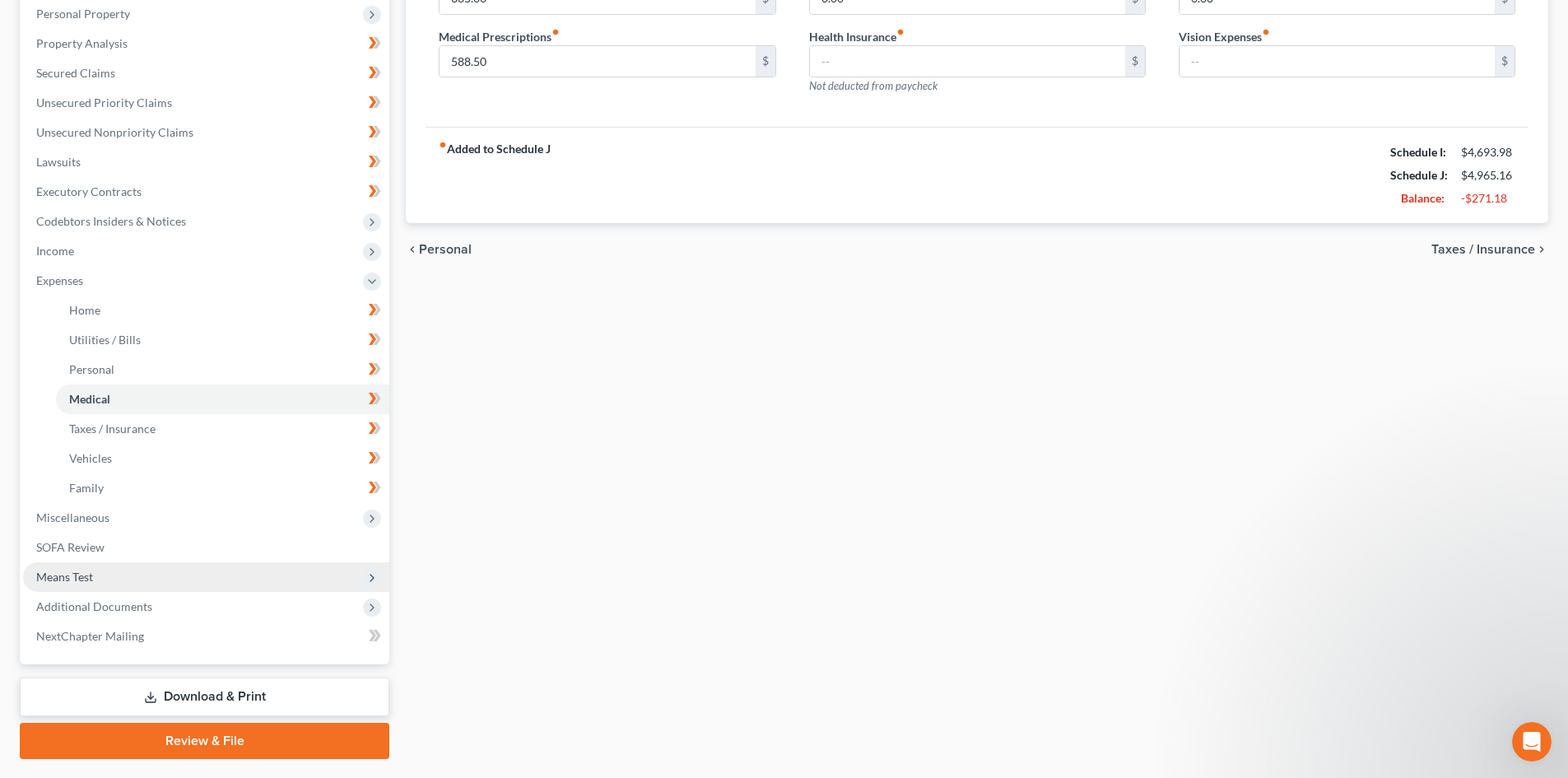
scroll to position [335, 0]
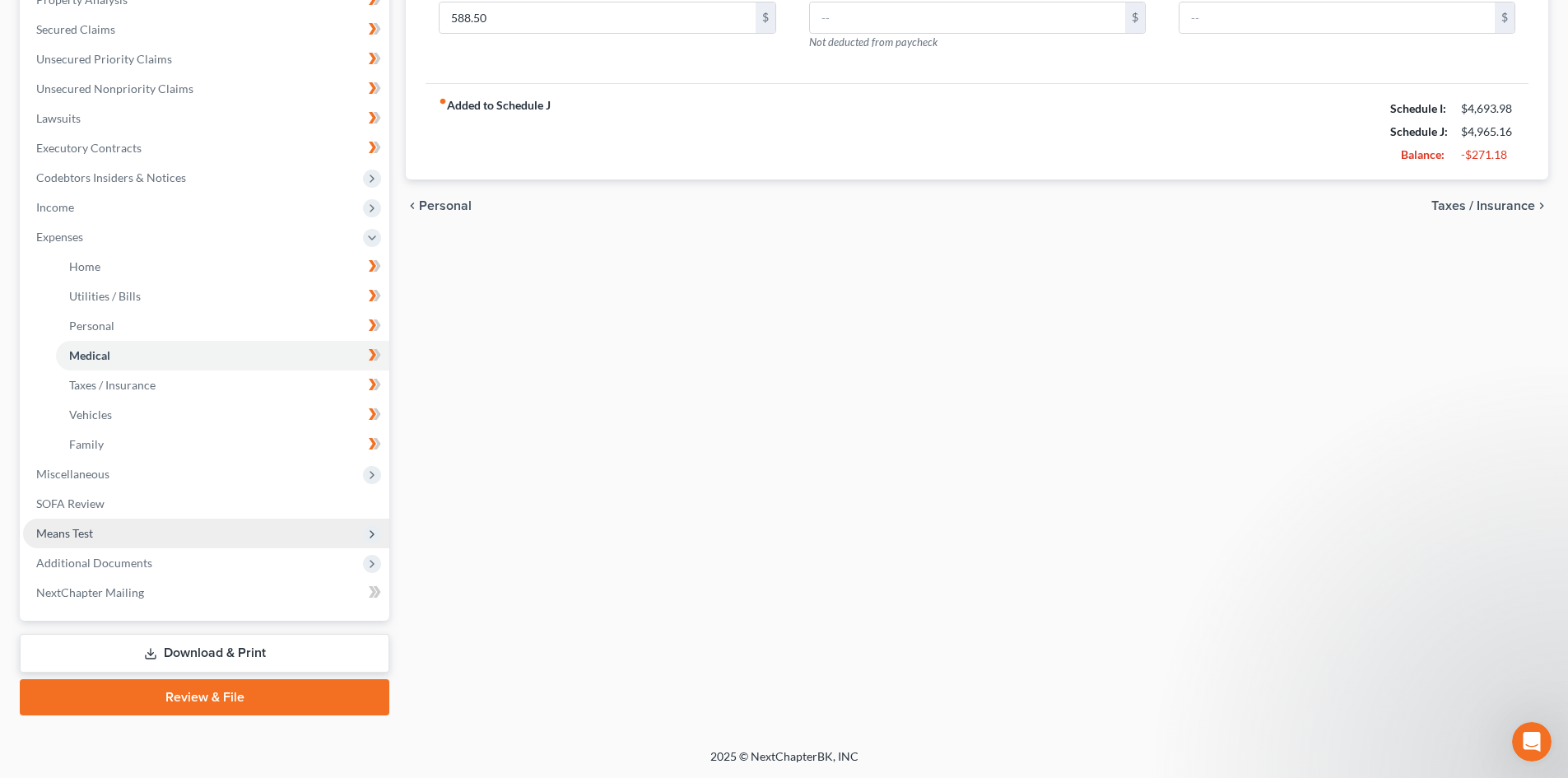
click at [129, 530] on span "Means Test" at bounding box center [205, 534] width 366 height 30
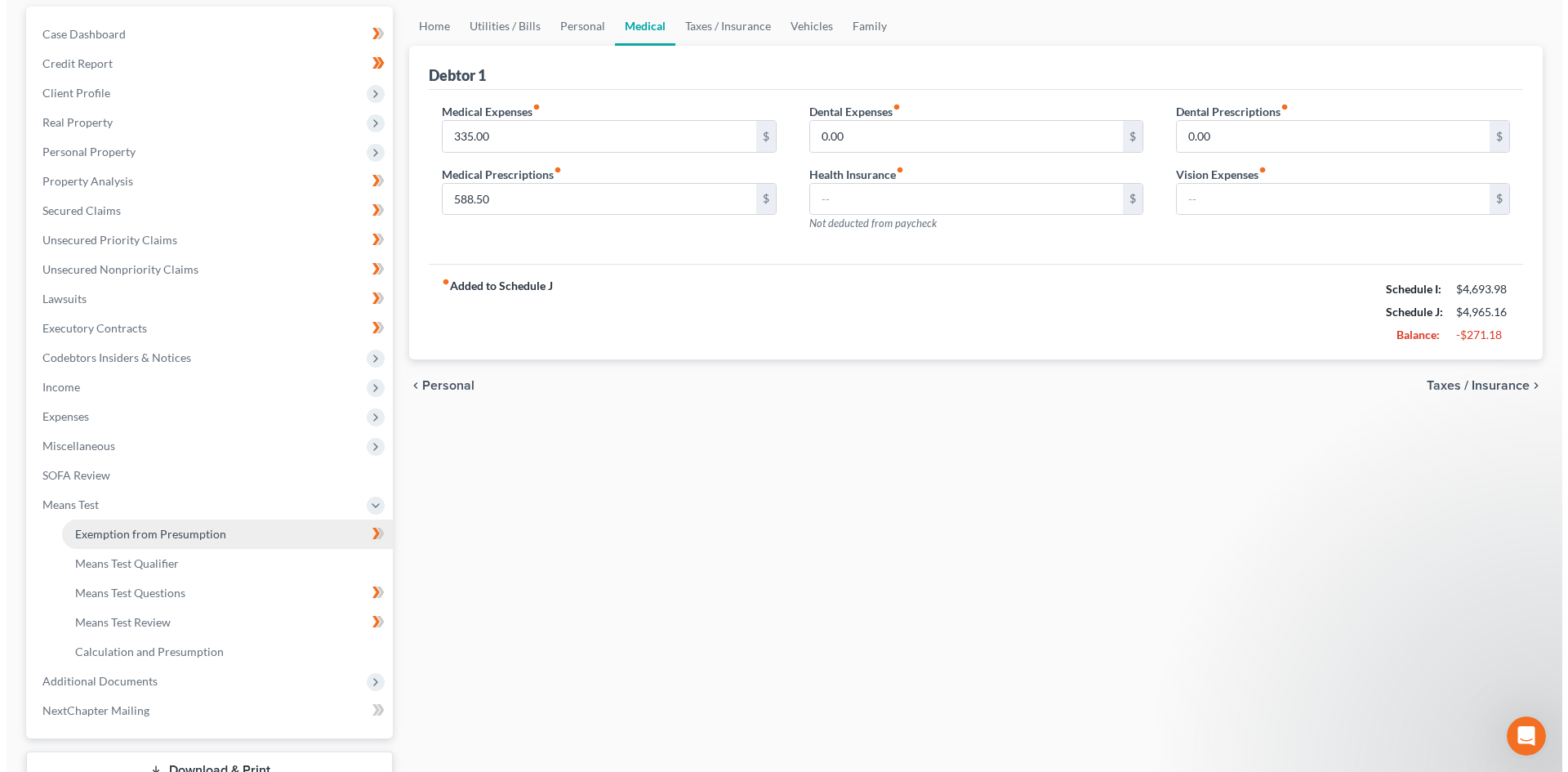
scroll to position [110, 0]
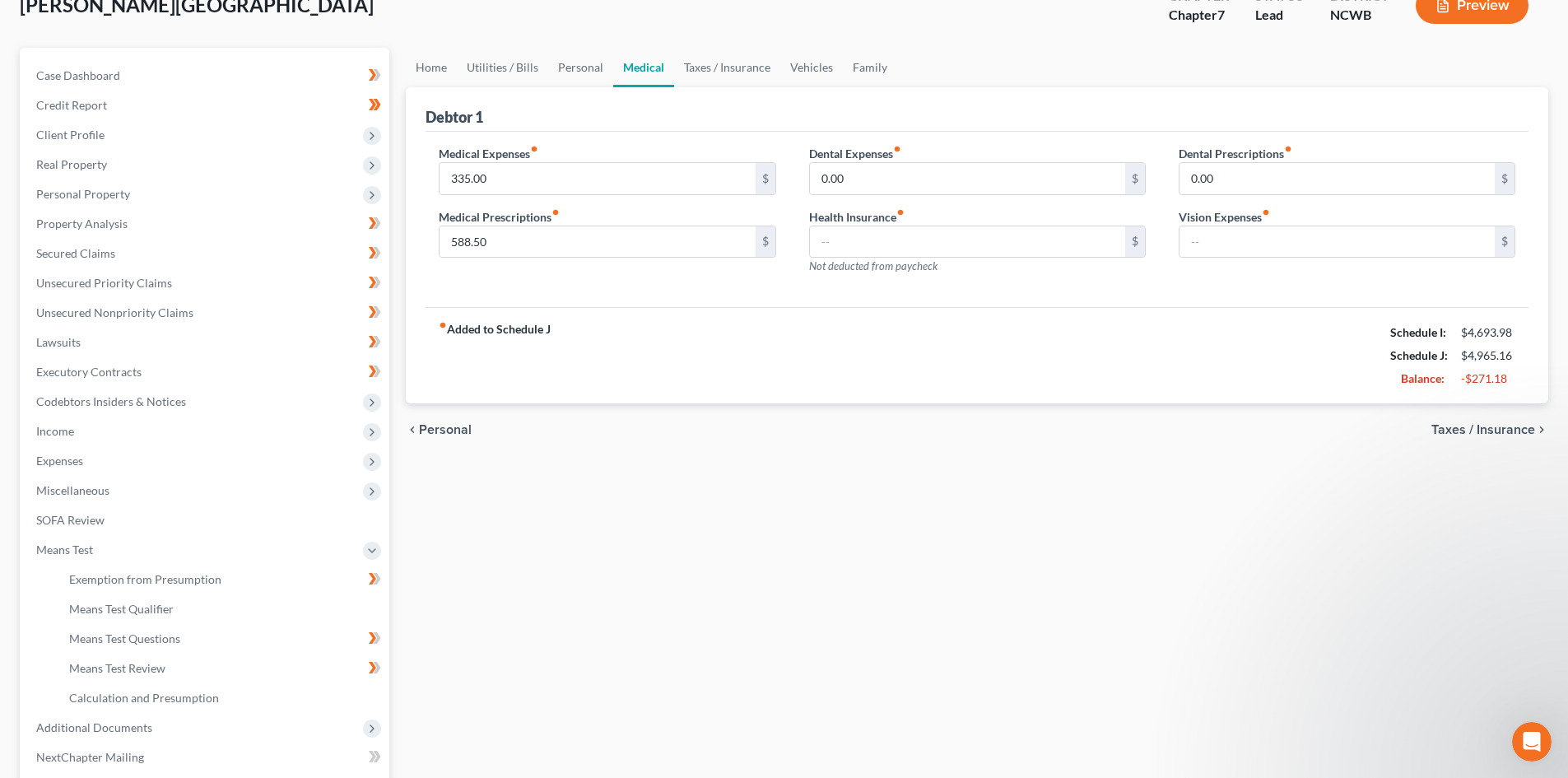
click at [1477, 11] on button "Preview" at bounding box center [1471, 5] width 112 height 37
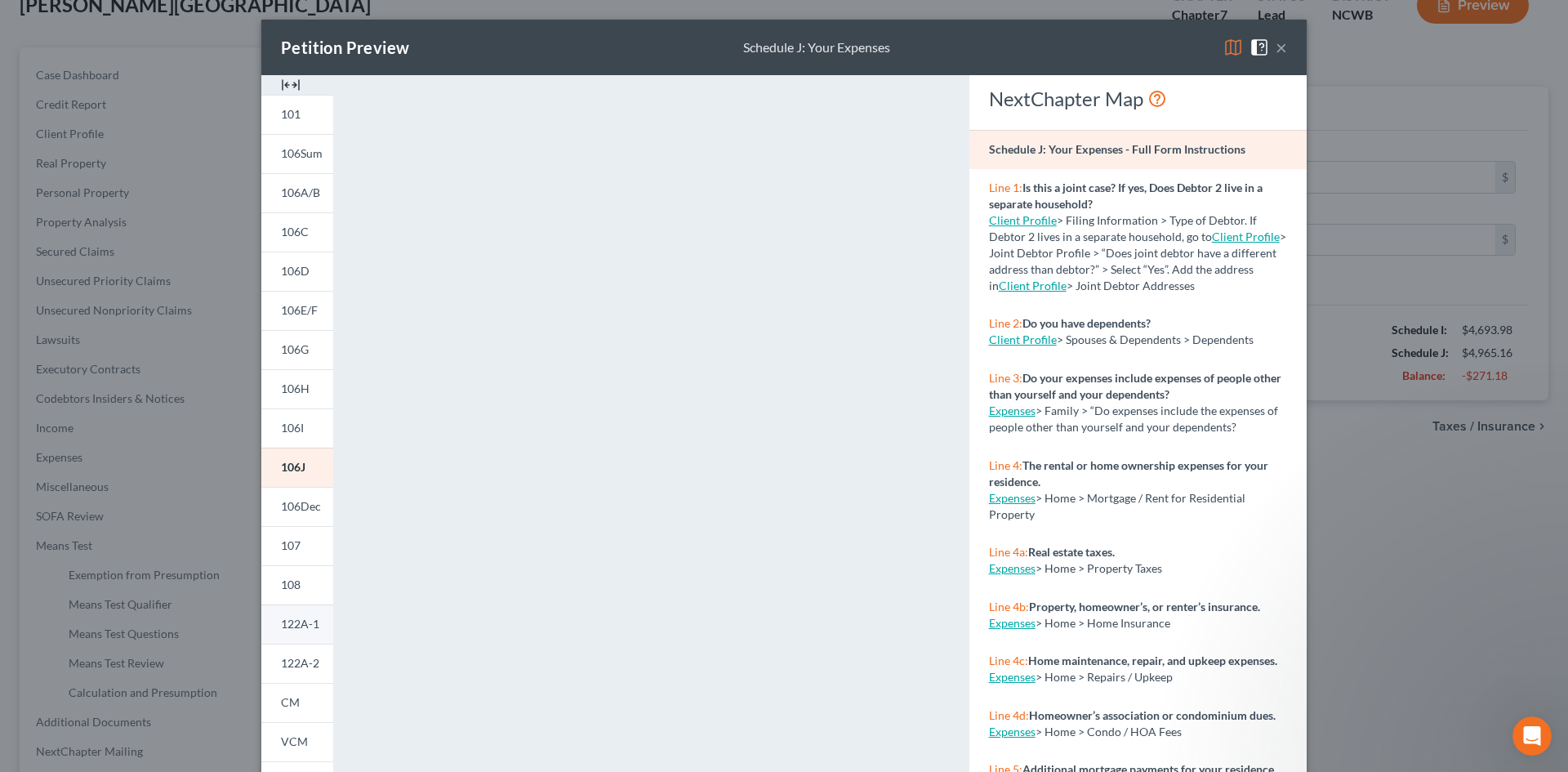
drag, startPoint x: 294, startPoint y: 624, endPoint x: 322, endPoint y: 610, distance: 31.3
click at [294, 624] on span "122A-1" at bounding box center [300, 624] width 38 height 14
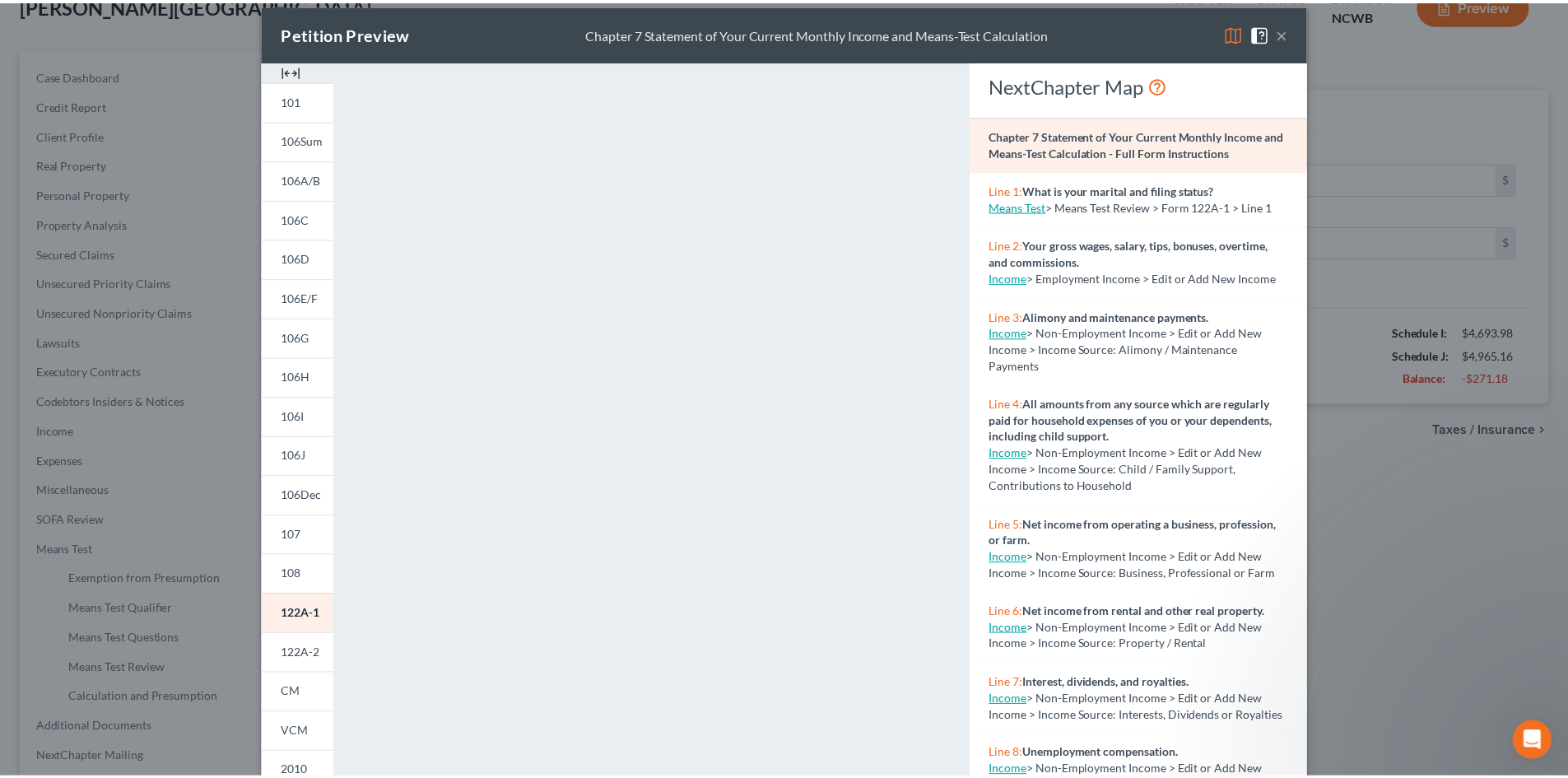
scroll to position [0, 0]
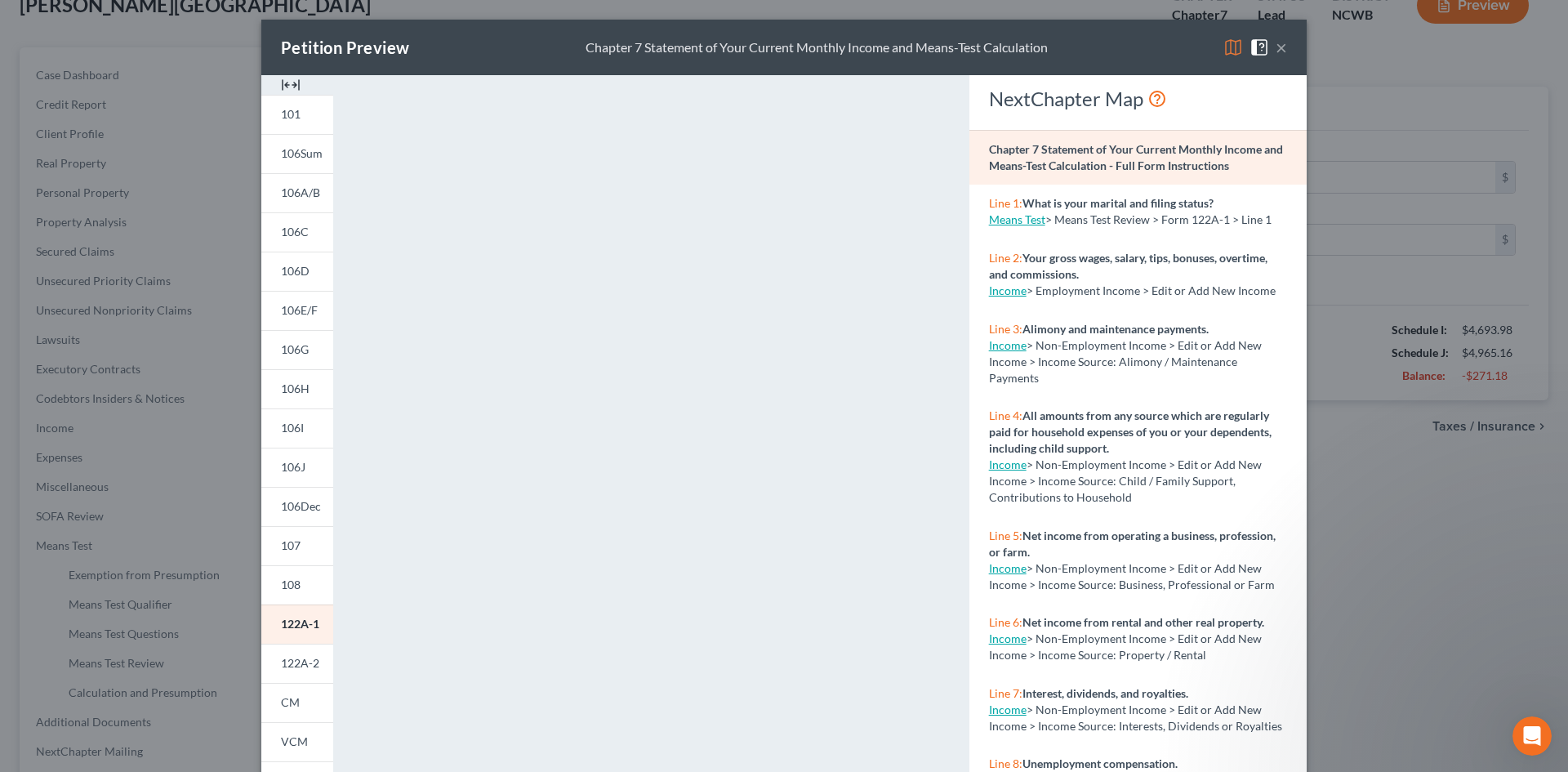
drag, startPoint x: 1274, startPoint y: 47, endPoint x: 1168, endPoint y: 105, distance: 120.8
click at [1275, 46] on button "×" at bounding box center [1281, 47] width 11 height 19
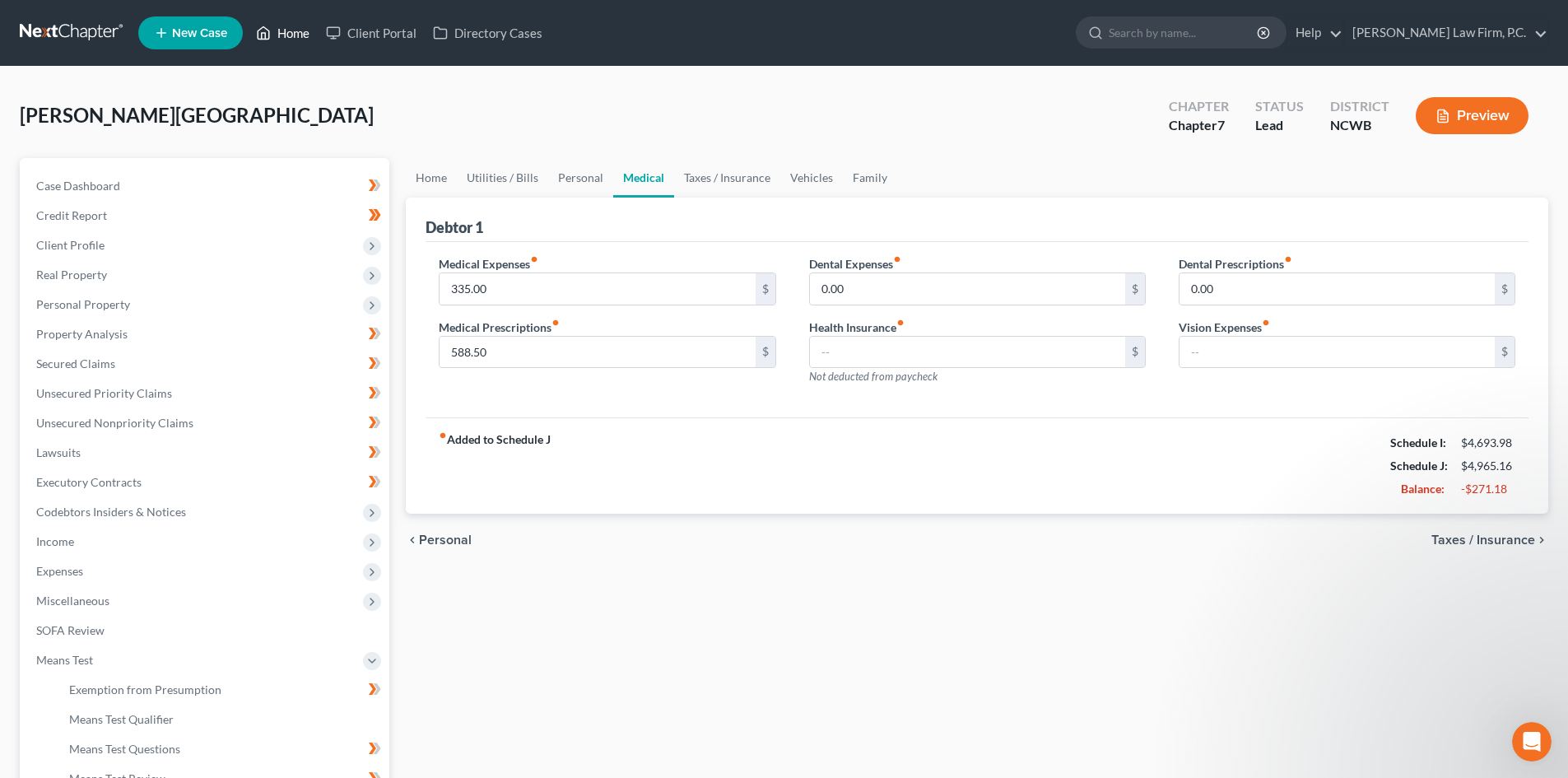
drag, startPoint x: 283, startPoint y: 26, endPoint x: 277, endPoint y: 77, distance: 51.4
click at [283, 26] on link "Home" at bounding box center [283, 33] width 70 height 30
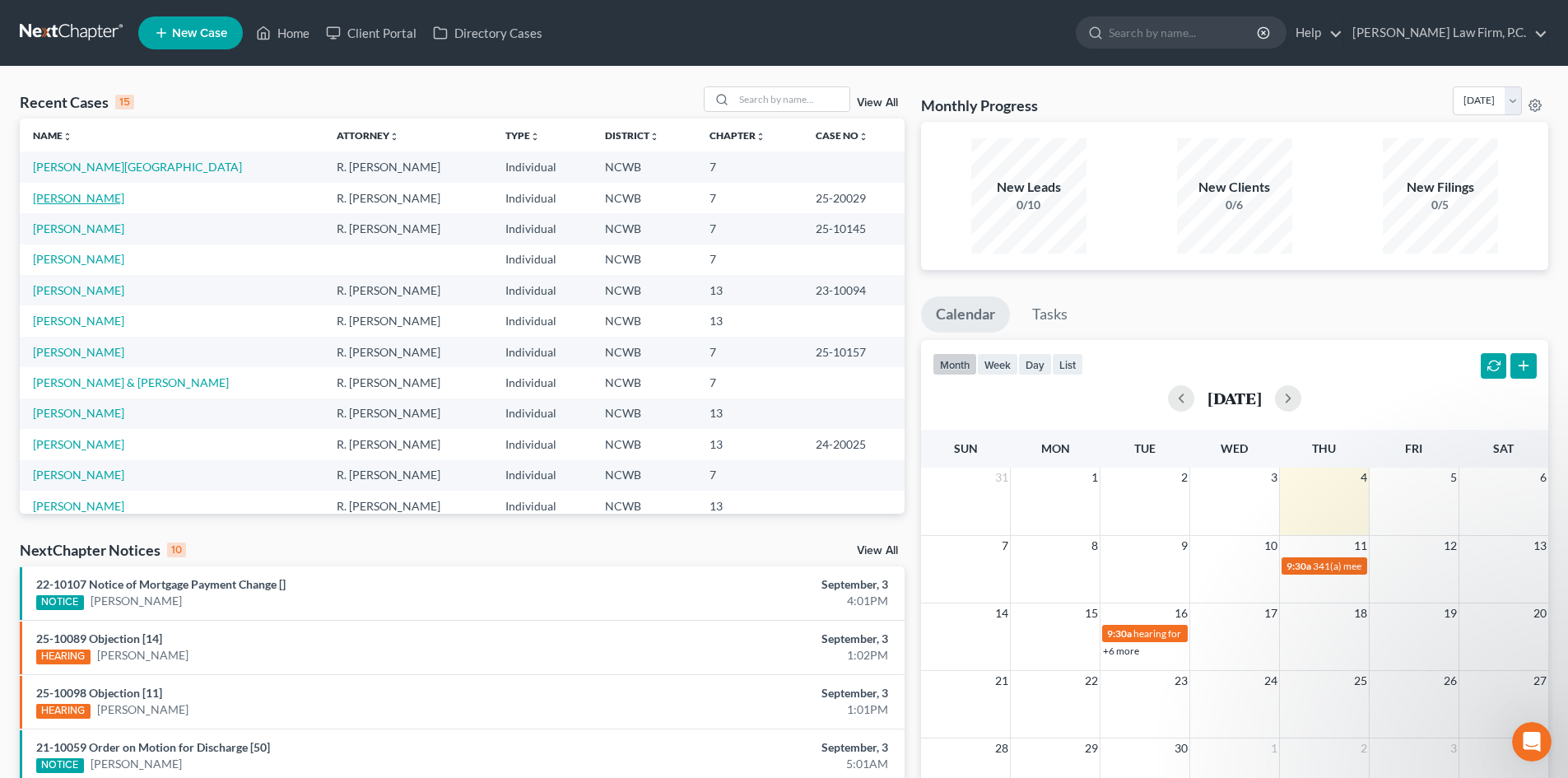
click at [98, 198] on link "[PERSON_NAME]" at bounding box center [78, 198] width 91 height 14
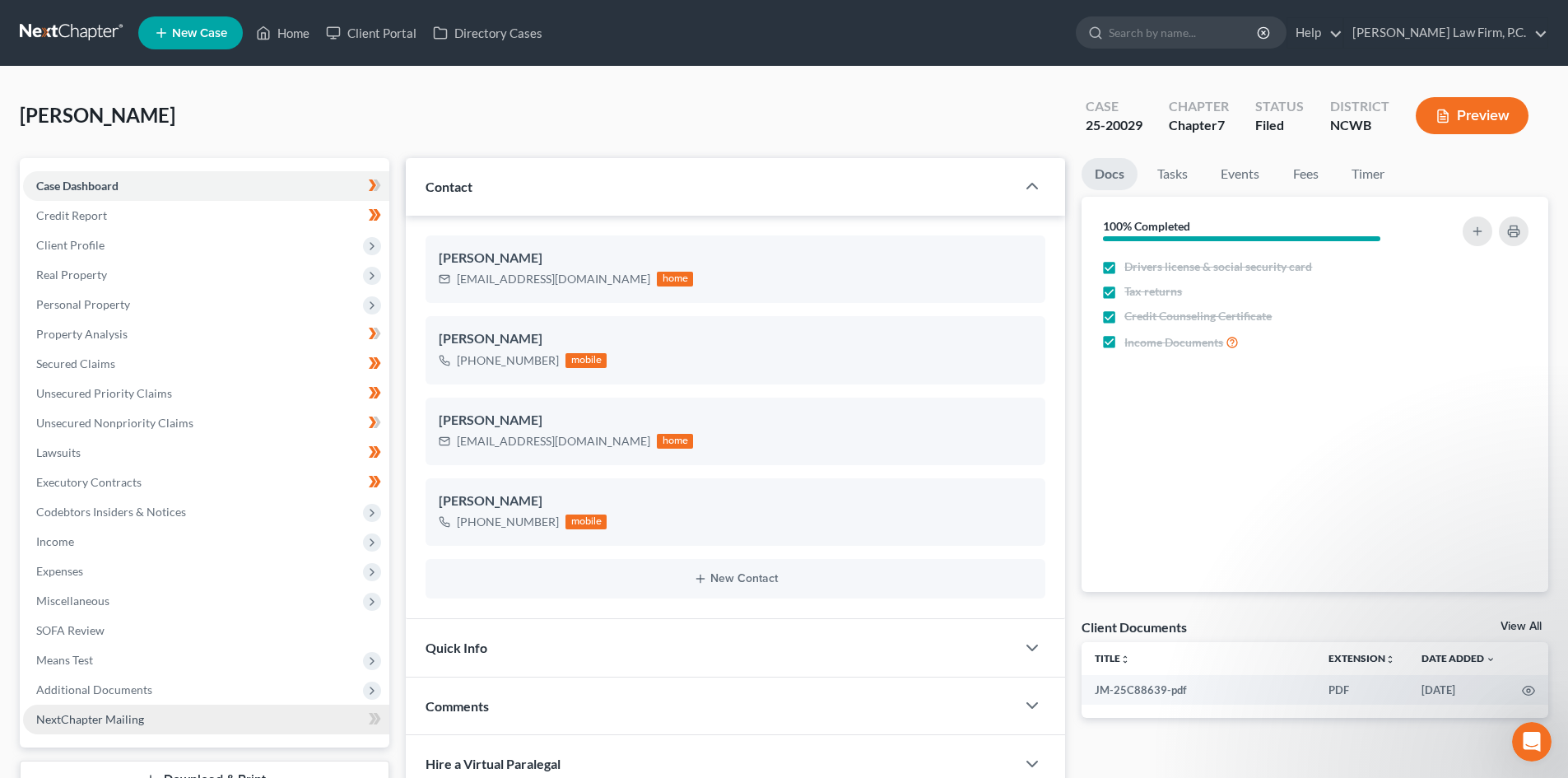
click at [96, 712] on span "NextChapter Mailing" at bounding box center [90, 719] width 108 height 14
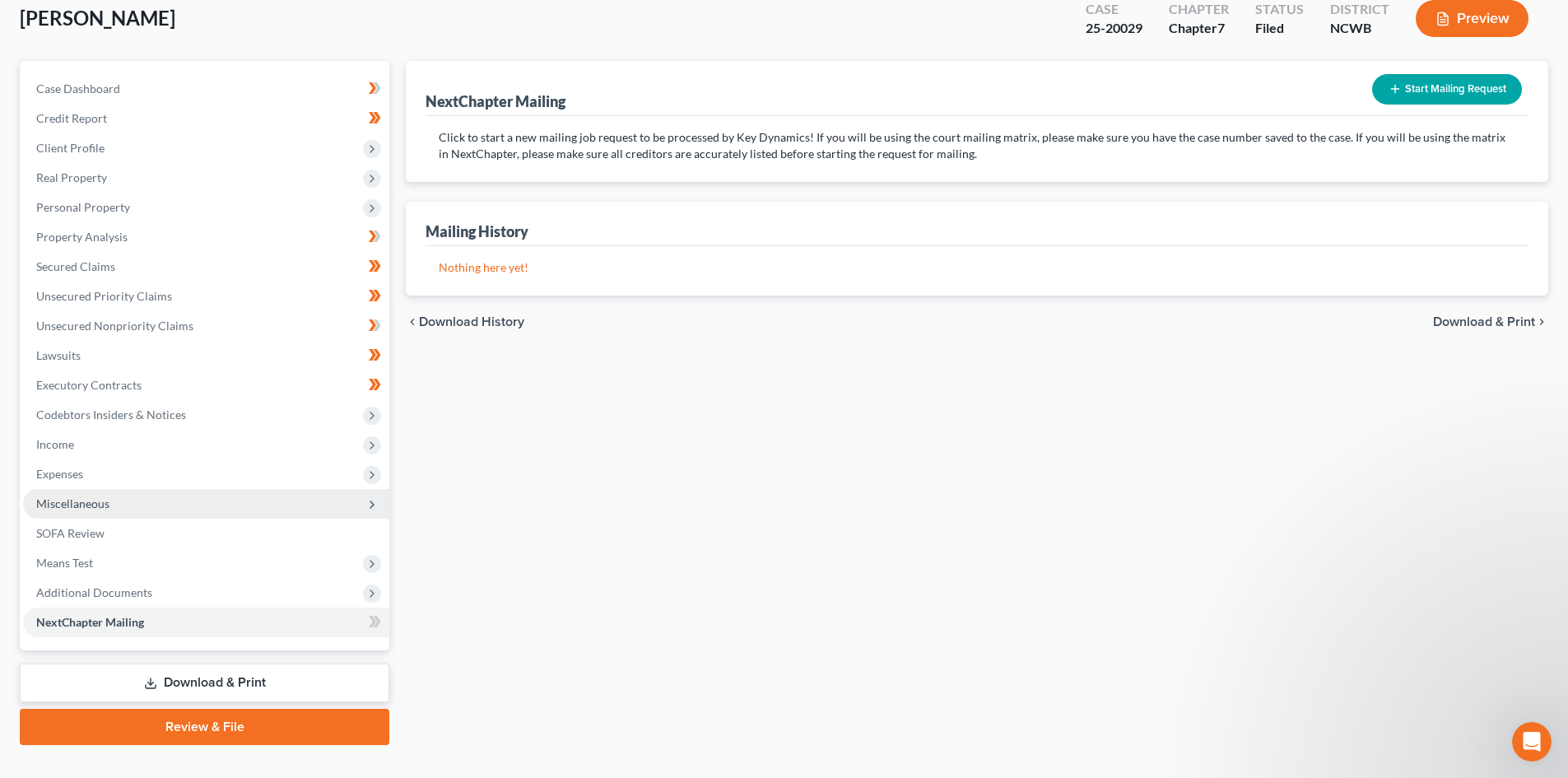
scroll to position [126, 0]
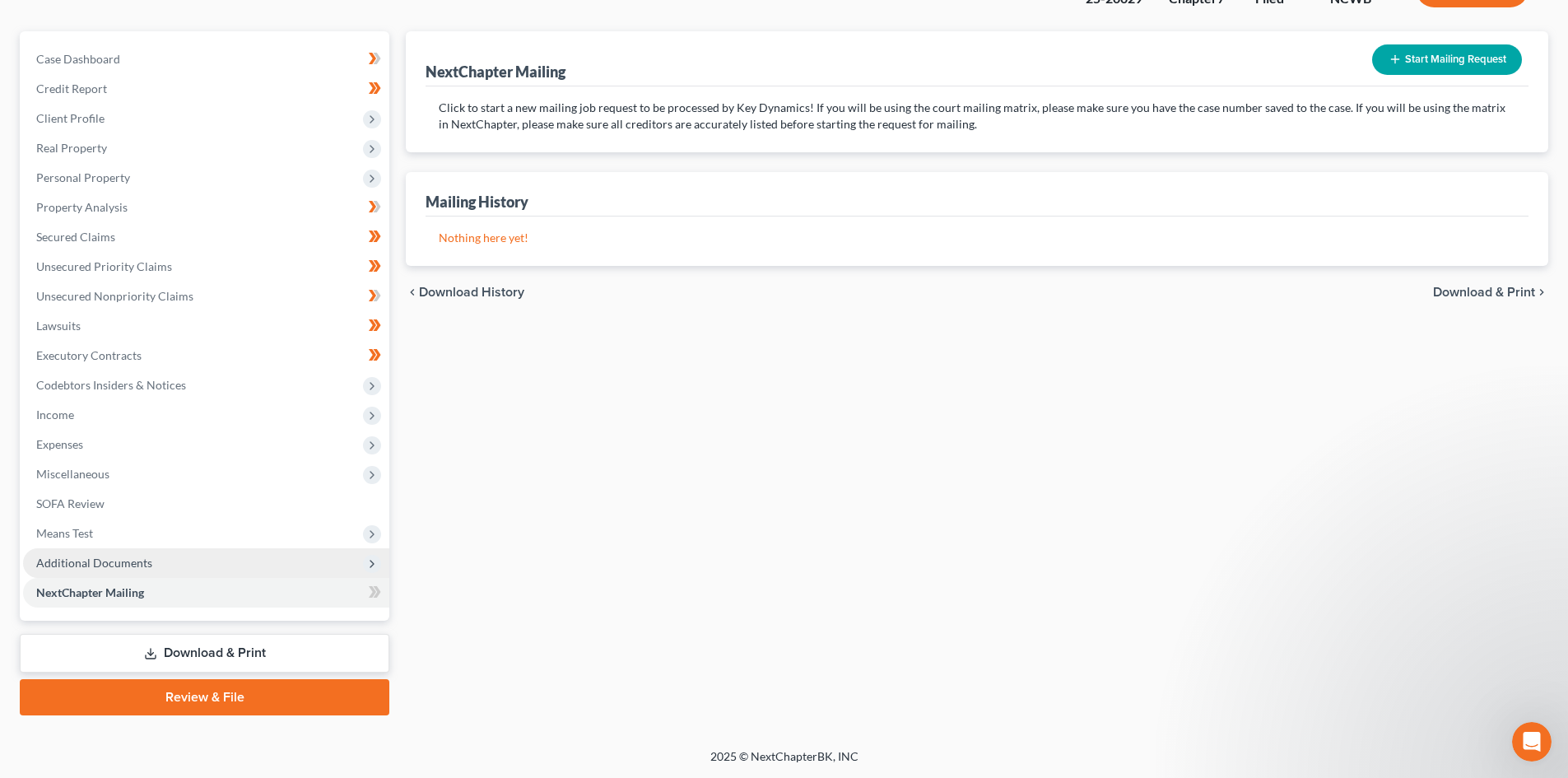
click at [145, 550] on span "Additional Documents" at bounding box center [205, 563] width 366 height 30
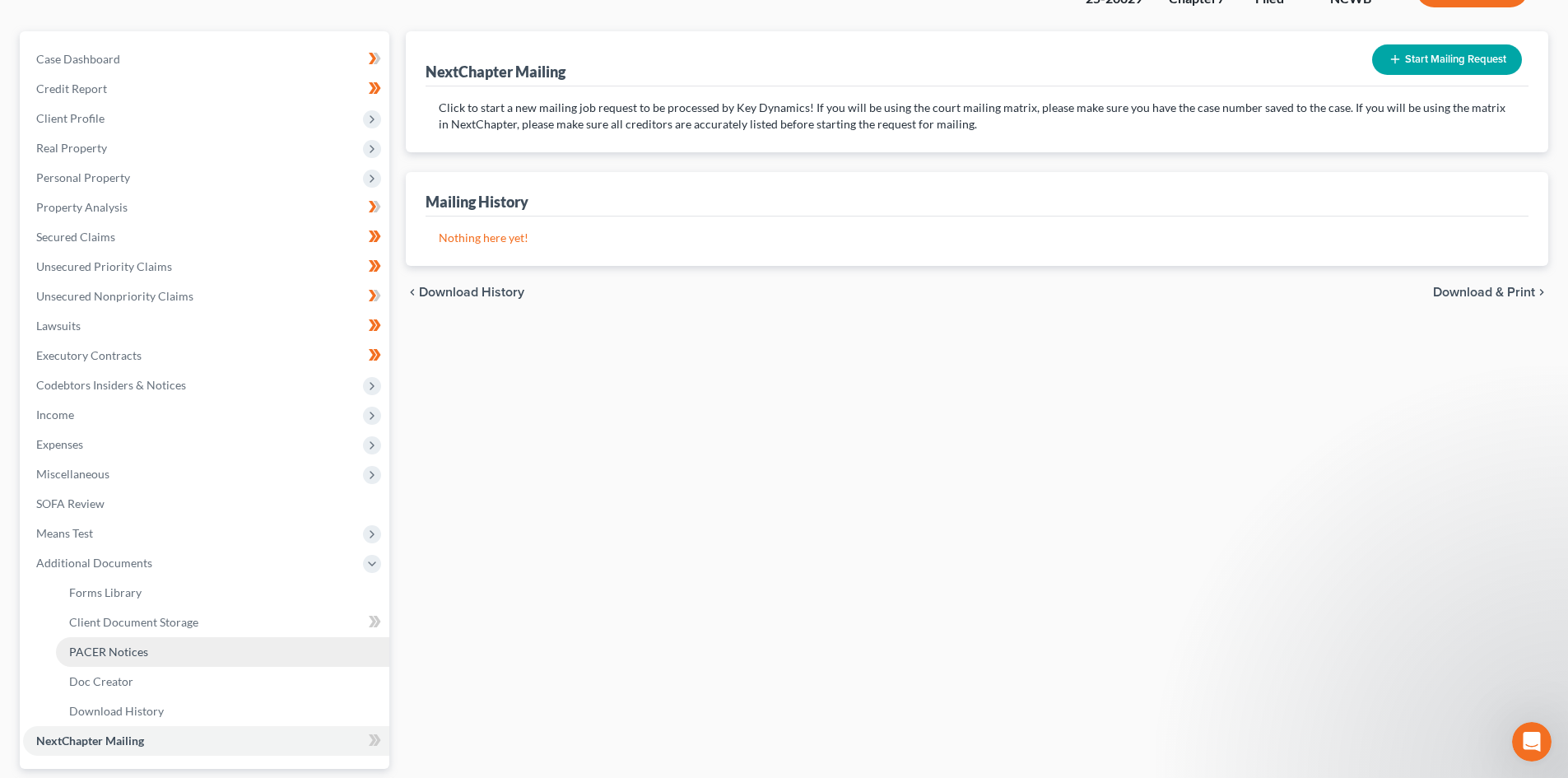
click at [148, 650] on link "PACER Notices" at bounding box center [223, 652] width 334 height 30
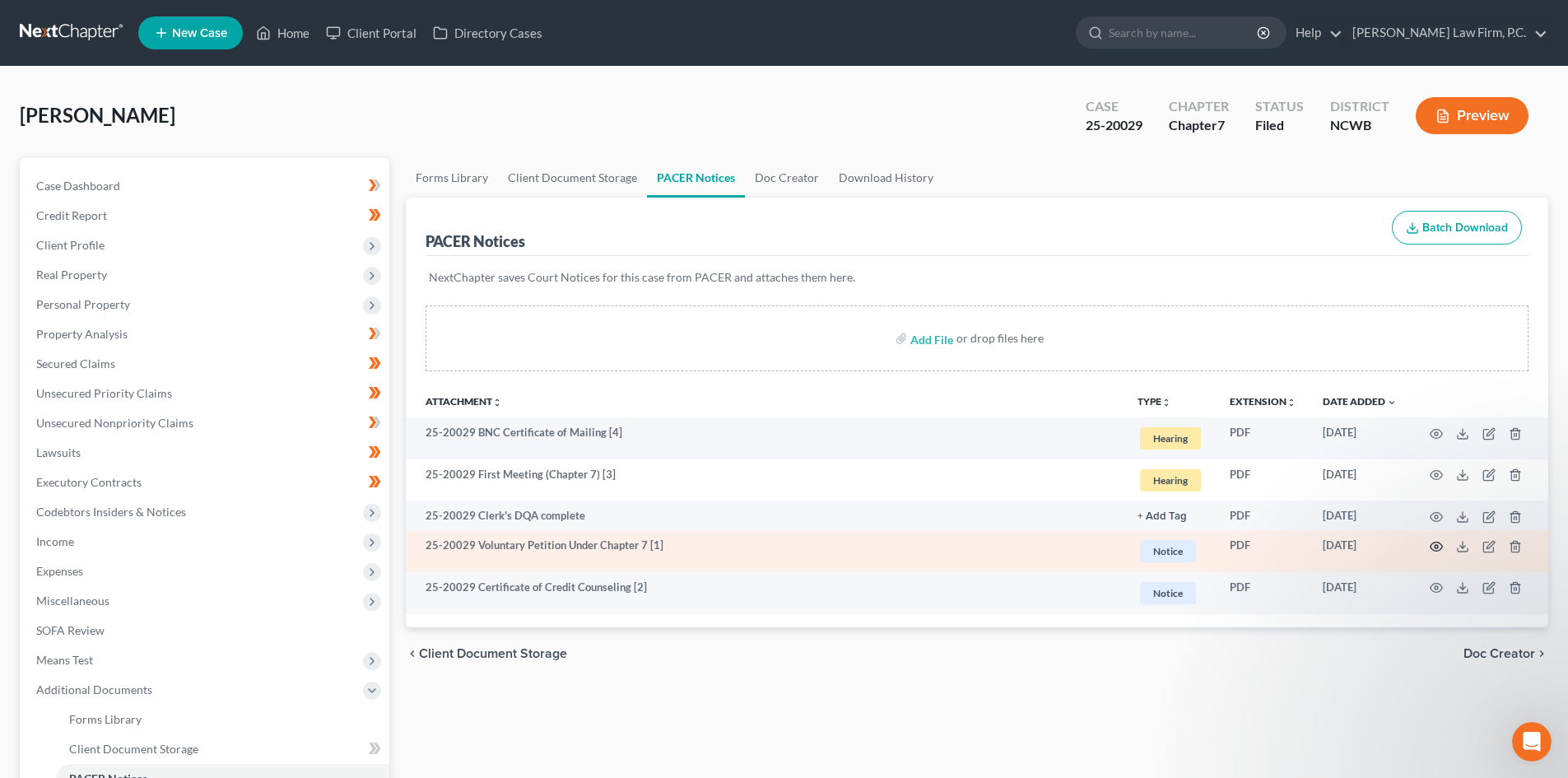
click at [1436, 547] on icon "button" at bounding box center [1435, 546] width 13 height 13
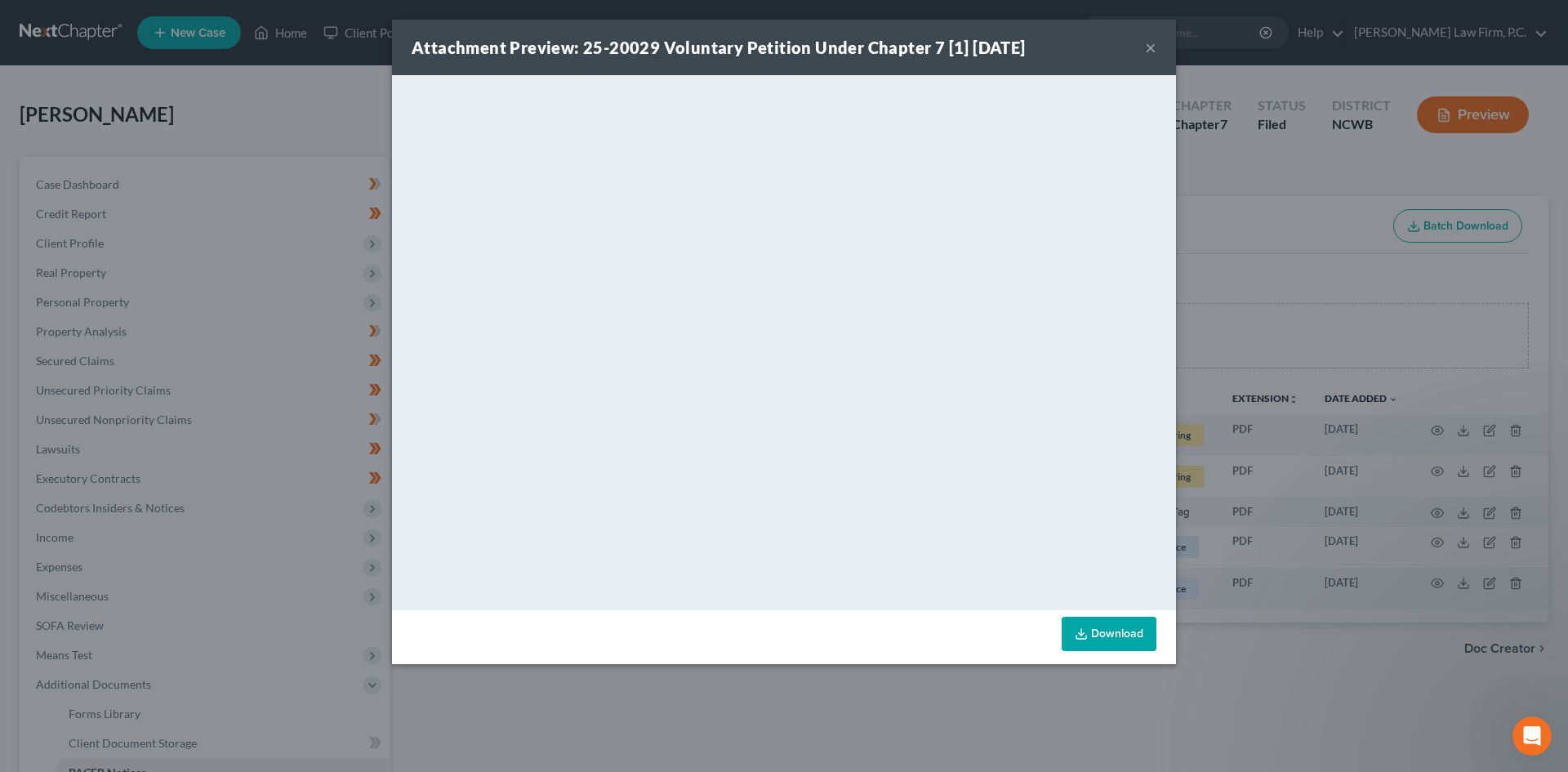
drag, startPoint x: 1158, startPoint y: 50, endPoint x: 406, endPoint y: 7, distance: 753.2
click at [1158, 49] on div "Attachment Preview: 25-20029 Voluntary Petition Under Chapter 7 [1] [DATE] ×" at bounding box center [784, 47] width 784 height 56
click at [1153, 50] on button "×" at bounding box center [1150, 47] width 11 height 19
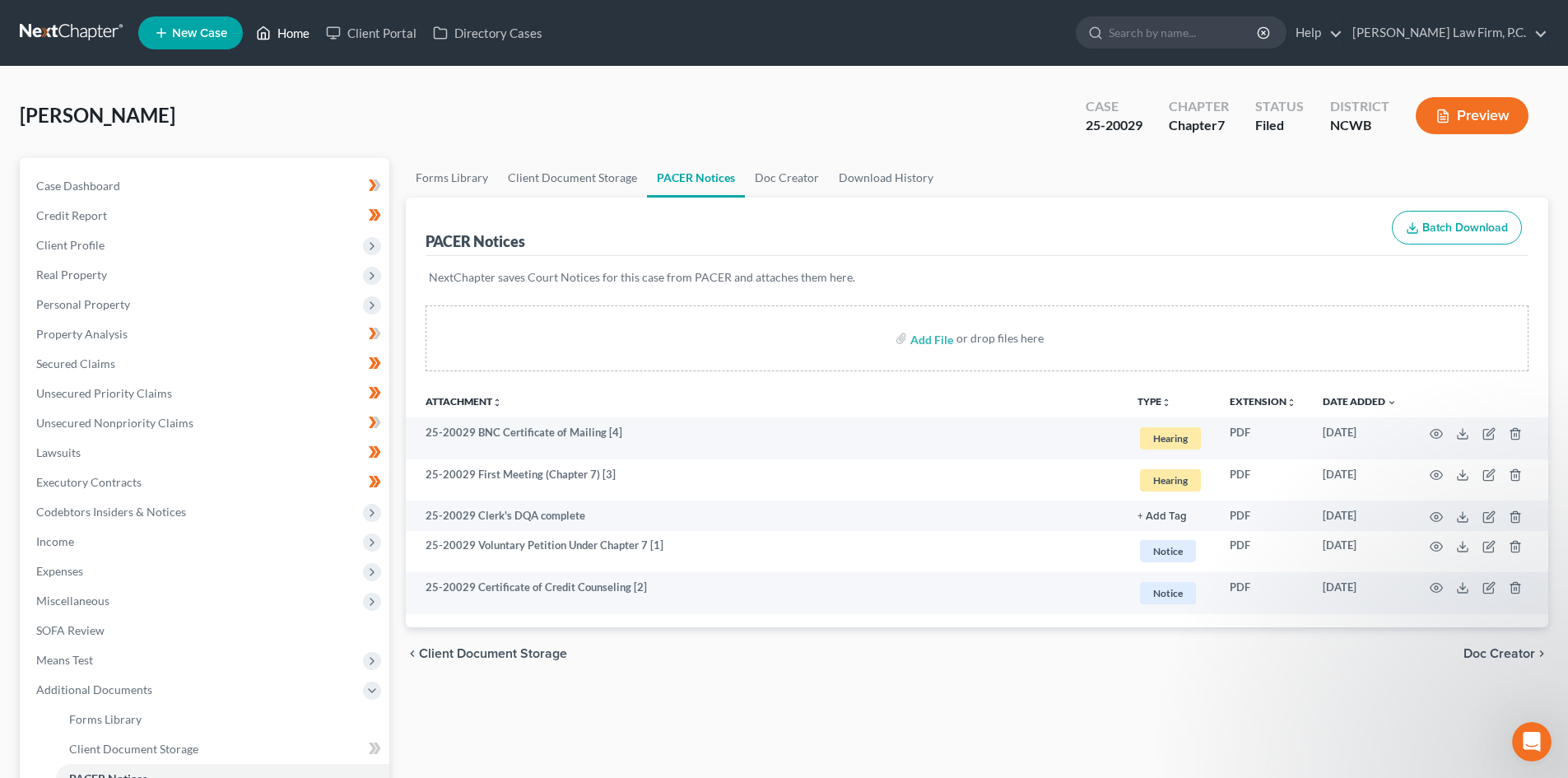
click at [313, 28] on link "Home" at bounding box center [283, 33] width 70 height 30
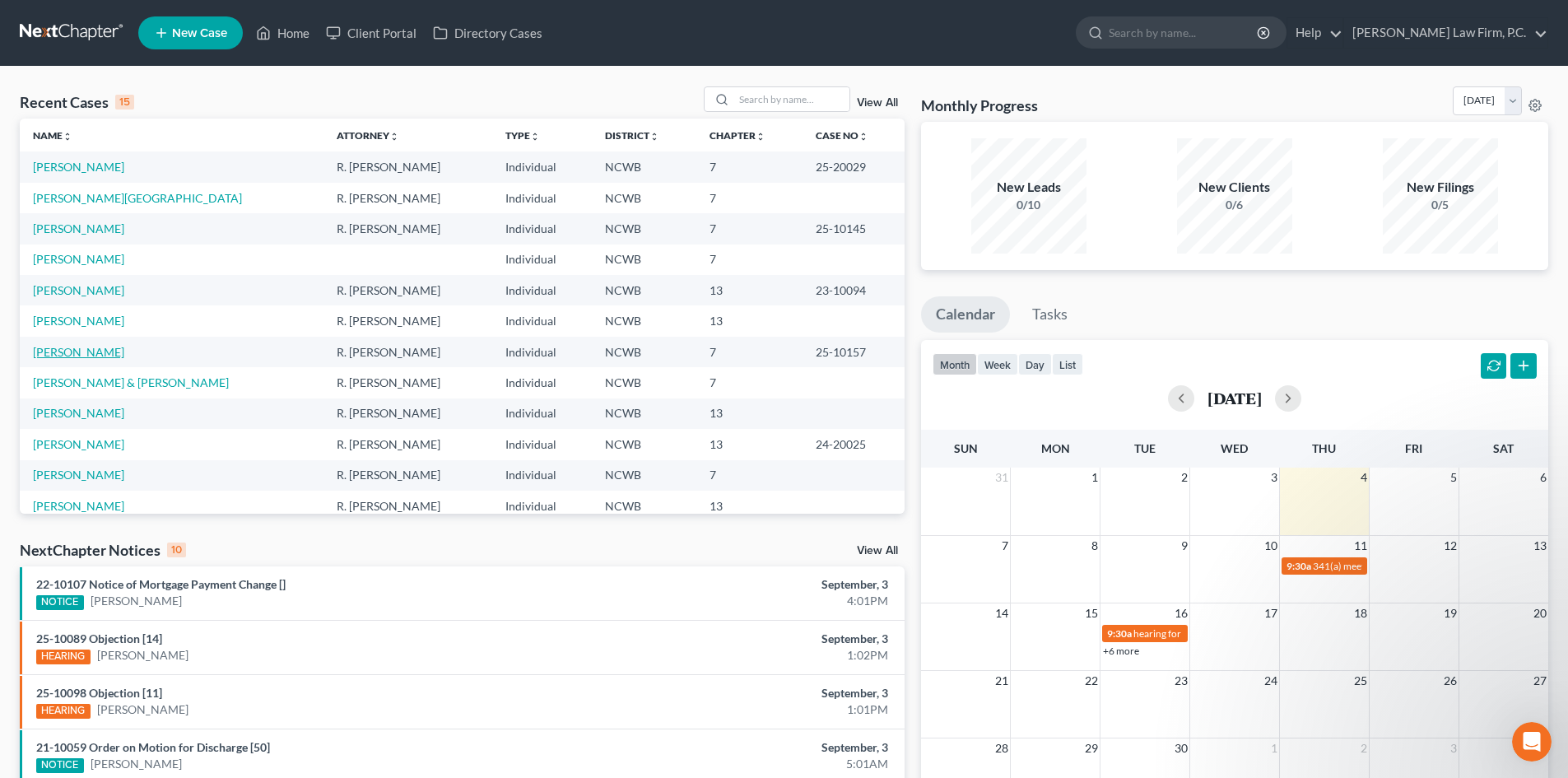
click at [83, 345] on link "[PERSON_NAME]" at bounding box center [78, 352] width 91 height 14
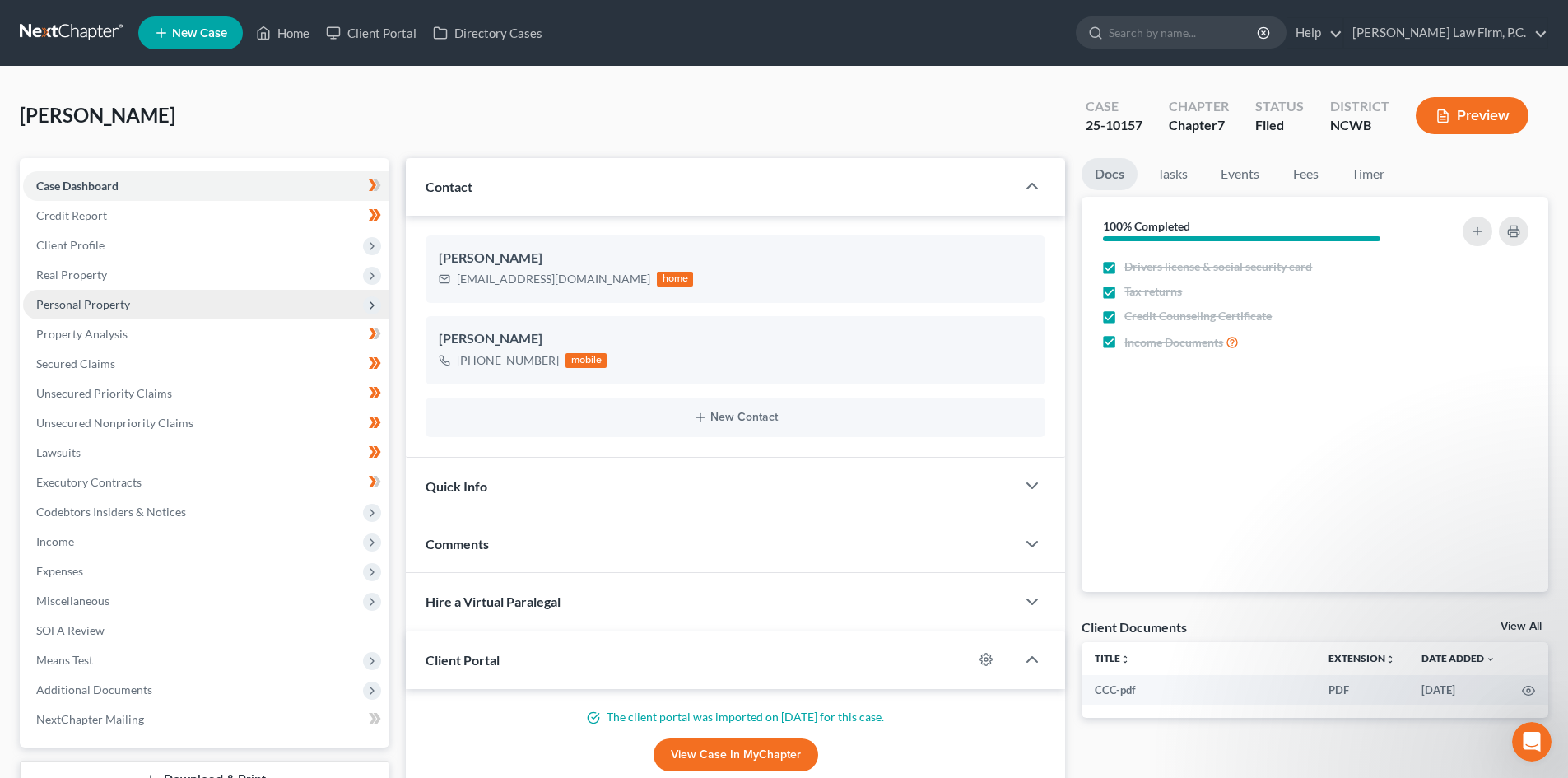
click at [85, 307] on span "Personal Property" at bounding box center [83, 304] width 94 height 14
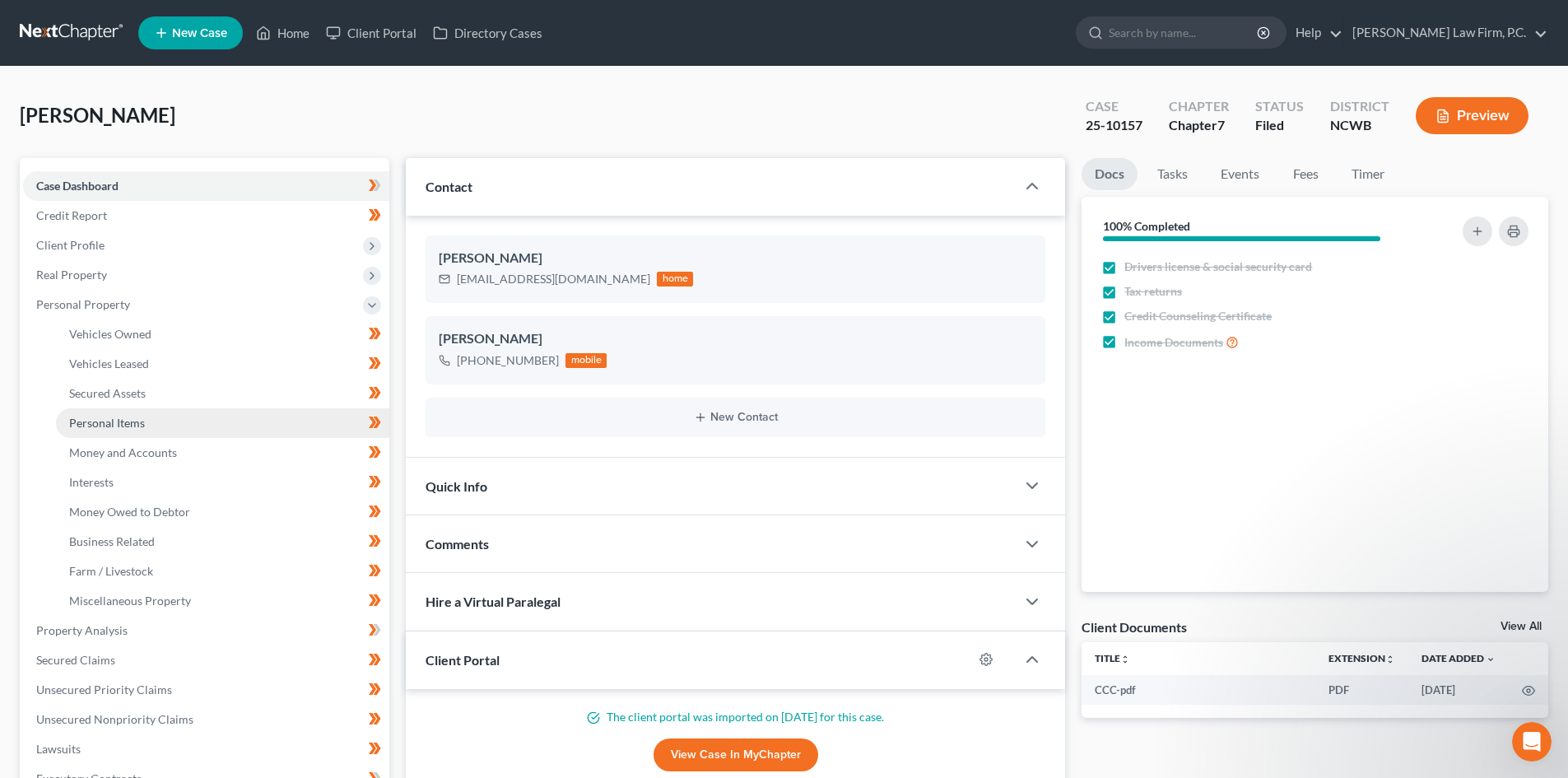
click at [104, 429] on link "Personal Items" at bounding box center [223, 423] width 334 height 30
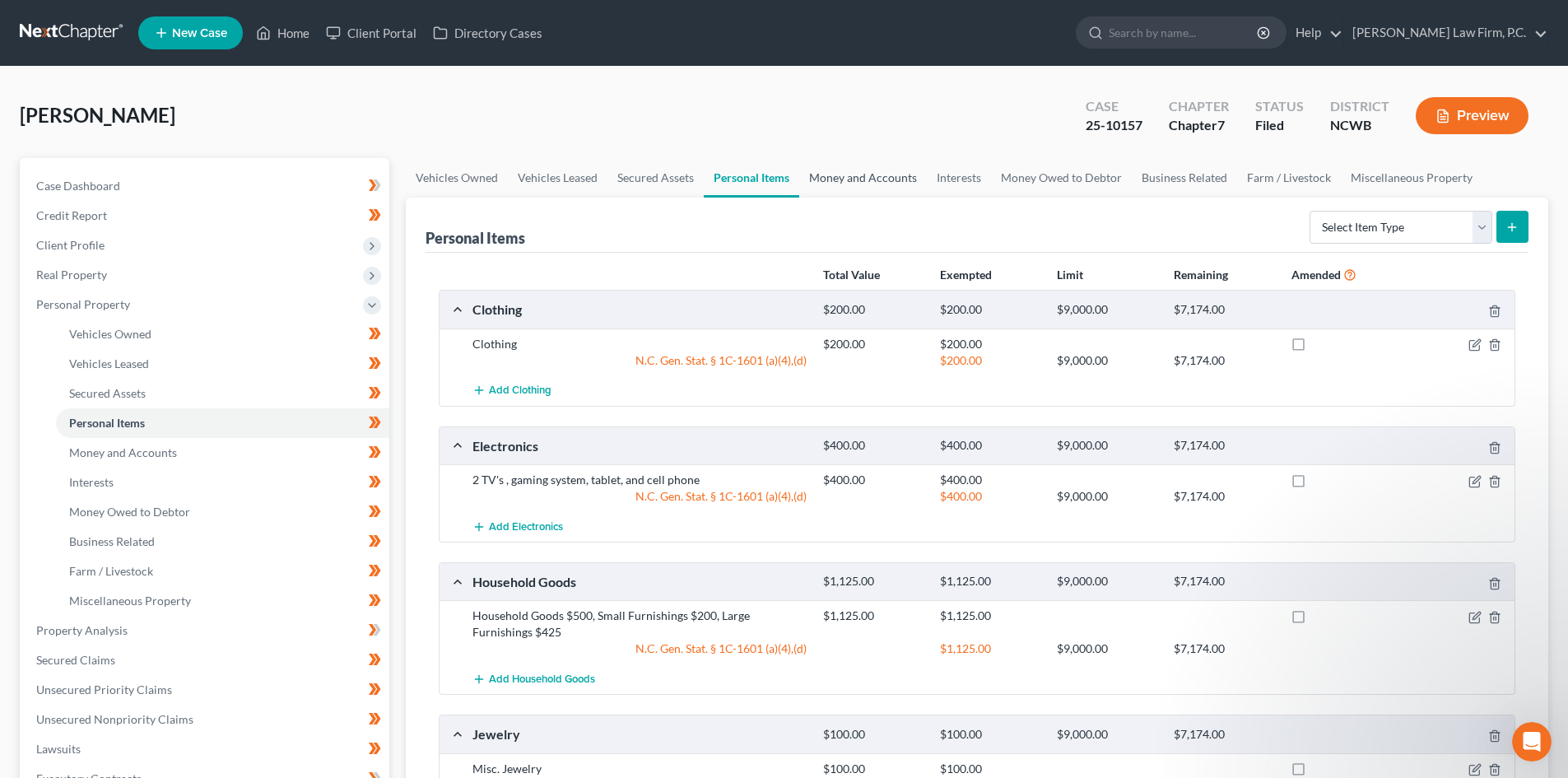
click at [878, 175] on link "Money and Accounts" at bounding box center [862, 177] width 127 height 40
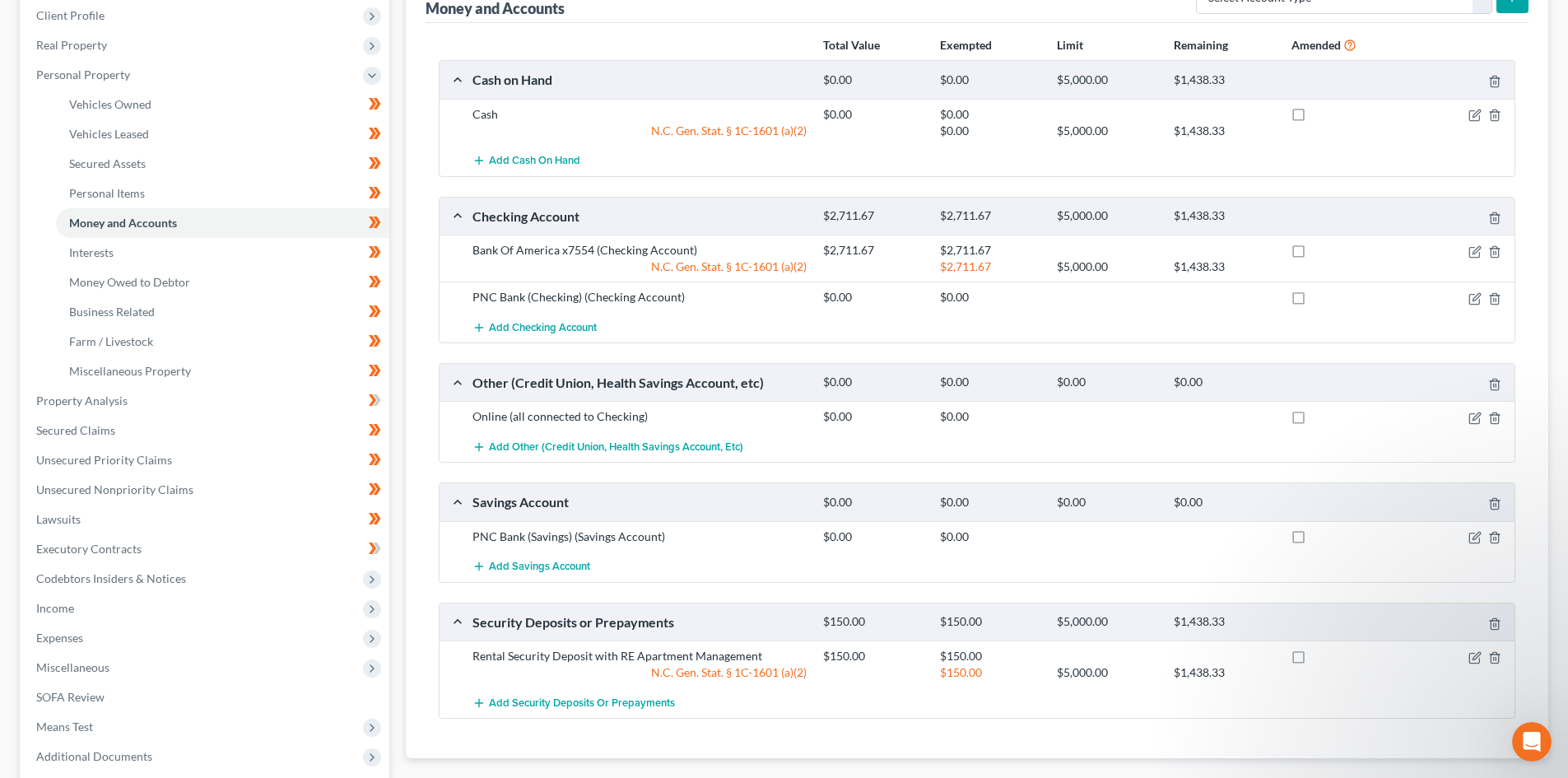
scroll to position [247, 0]
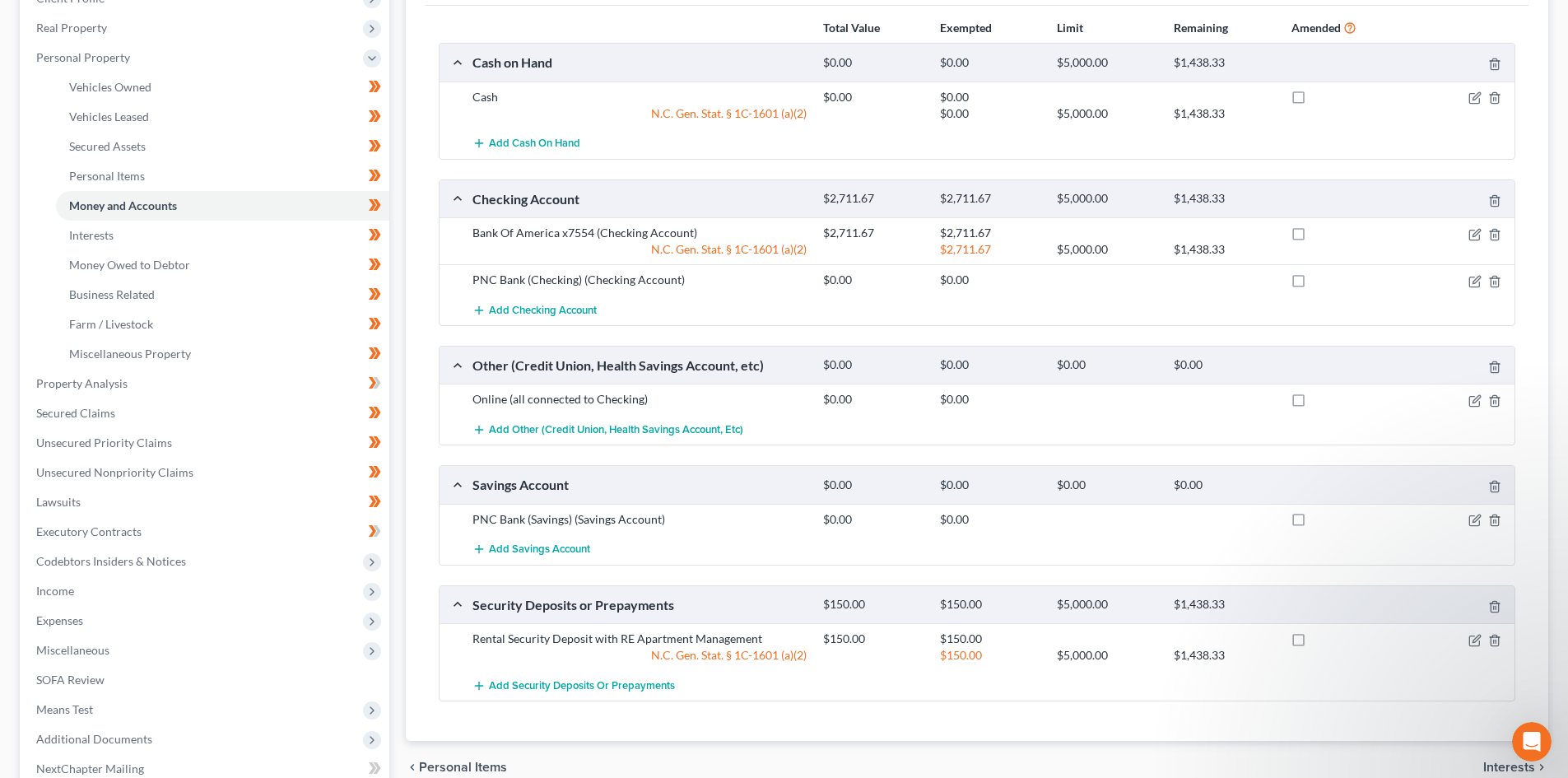
click at [570, 390] on div "Online (all connected to Checking) $0.00 $0.00" at bounding box center [977, 399] width 1075 height 31
click at [508, 402] on div "Online (all connected to Checking)" at bounding box center [639, 399] width 350 height 17
click at [483, 400] on div "Online (all connected to Checking)" at bounding box center [639, 399] width 350 height 17
click at [1472, 402] on icon "button" at bounding box center [1476, 399] width 7 height 7
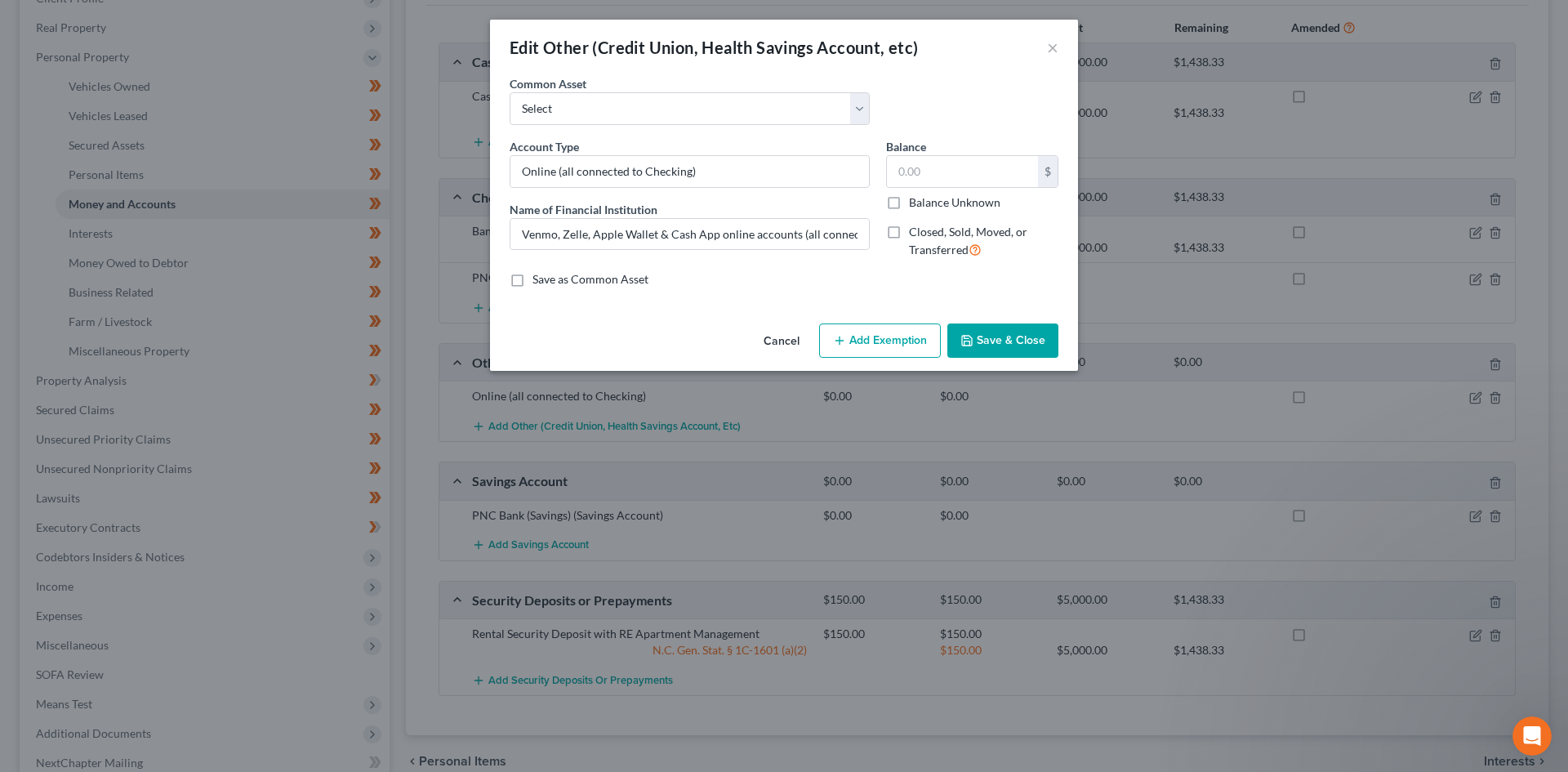
drag, startPoint x: 770, startPoint y: 336, endPoint x: 722, endPoint y: 512, distance: 182.4
click at [770, 335] on button "Cancel" at bounding box center [781, 341] width 62 height 32
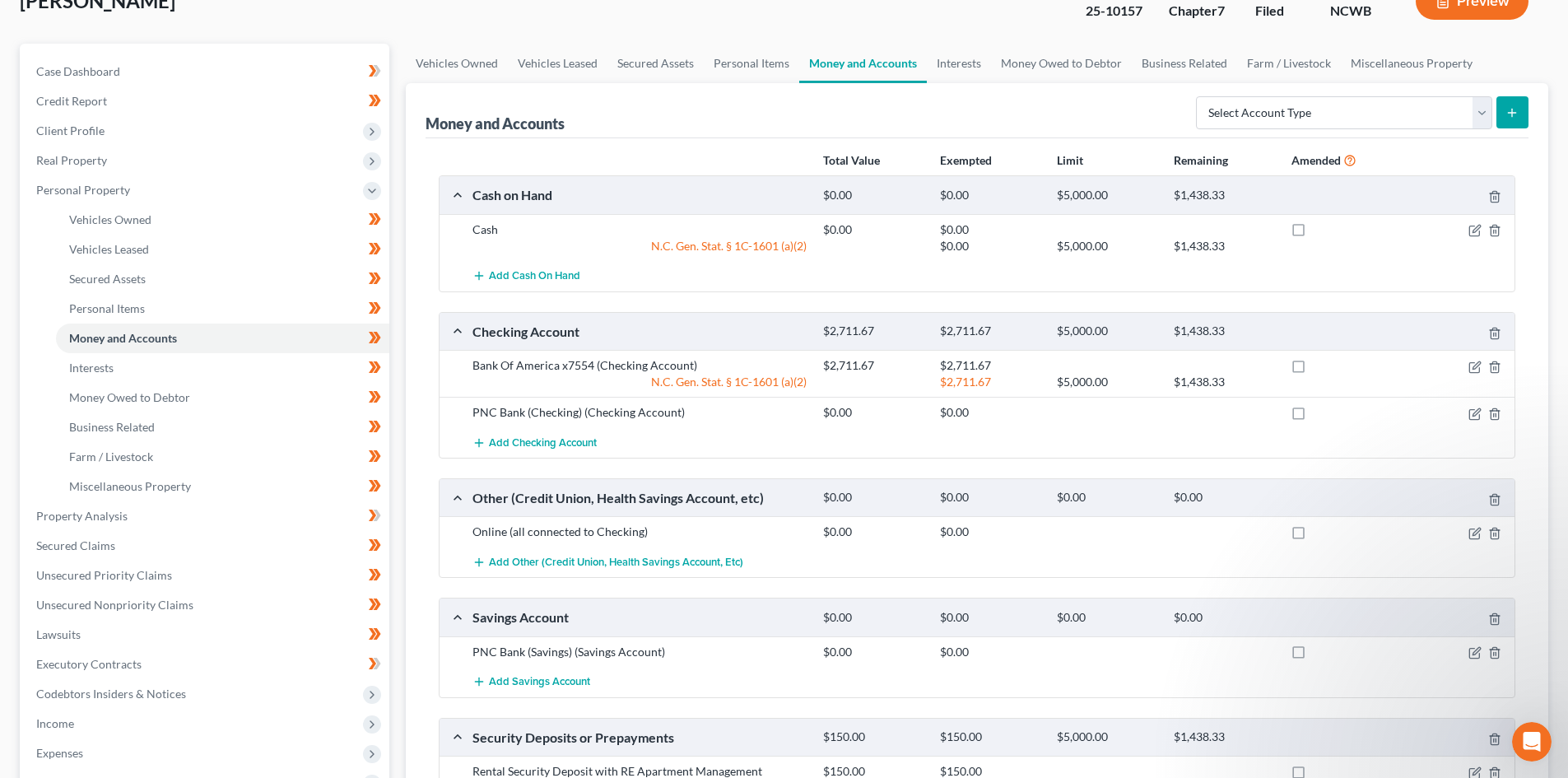
scroll to position [164, 0]
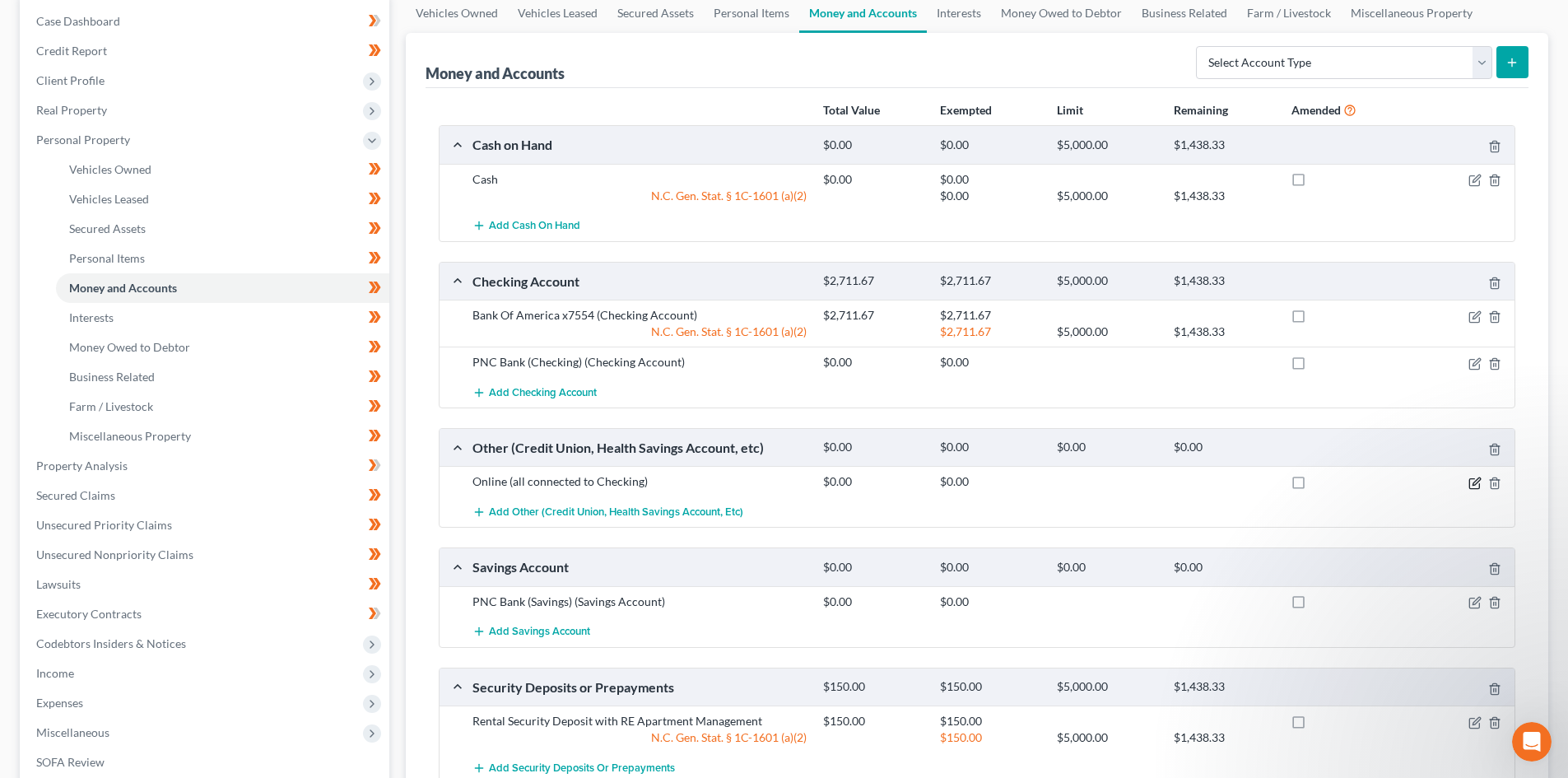
click at [1471, 482] on icon "button" at bounding box center [1474, 483] width 13 height 13
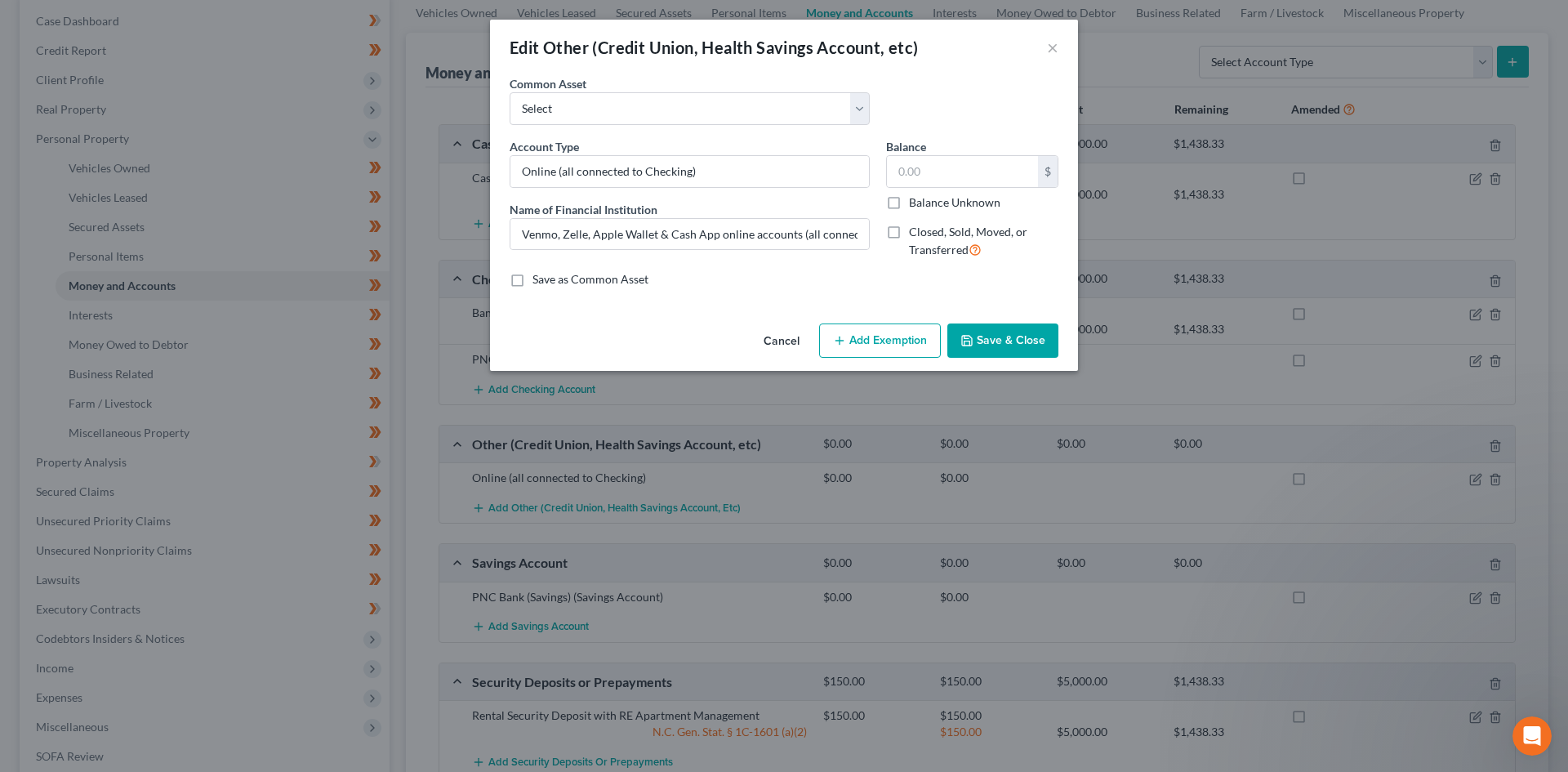
click at [783, 345] on button "Cancel" at bounding box center [781, 341] width 62 height 32
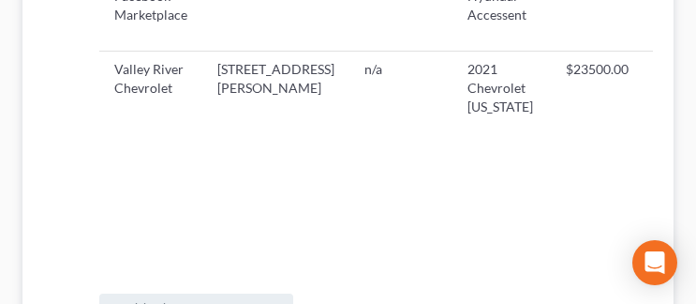
scroll to position [0, 127]
